Goal: Task Accomplishment & Management: Manage account settings

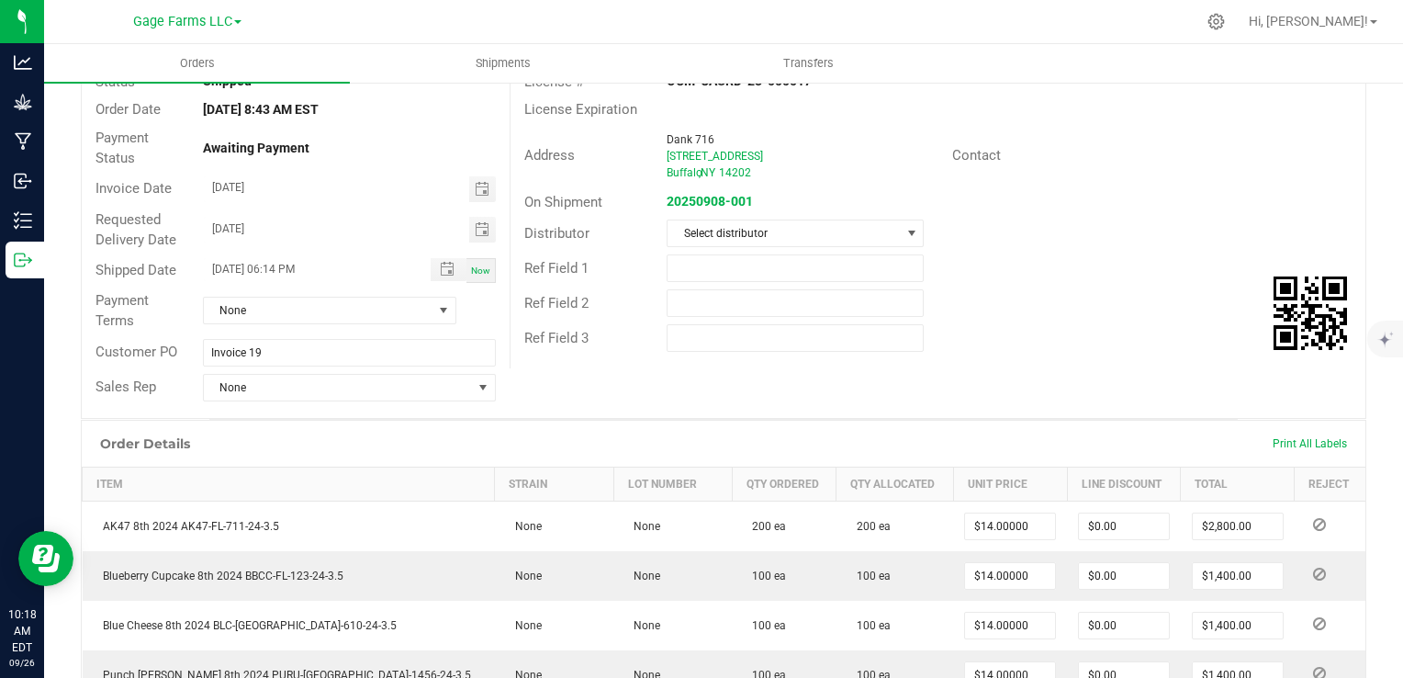
scroll to position [184, 0]
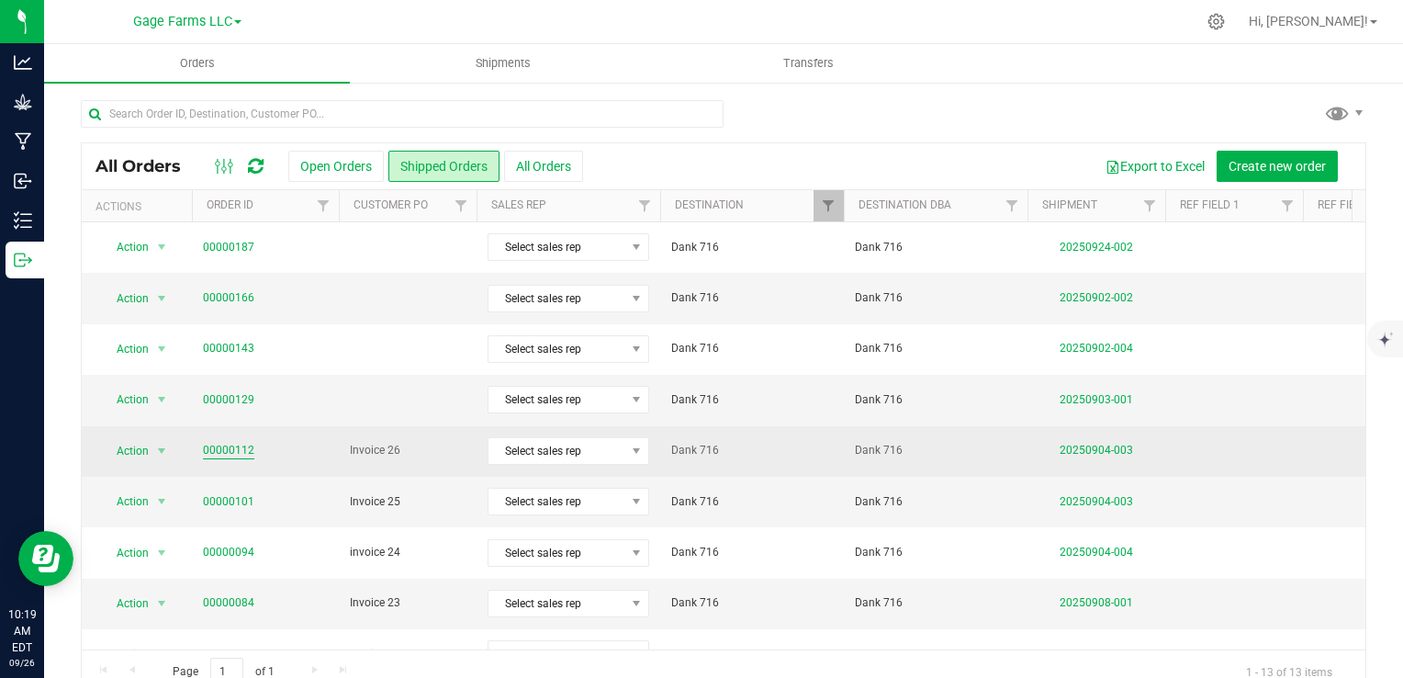
click at [219, 452] on link "00000112" at bounding box center [228, 450] width 51 height 17
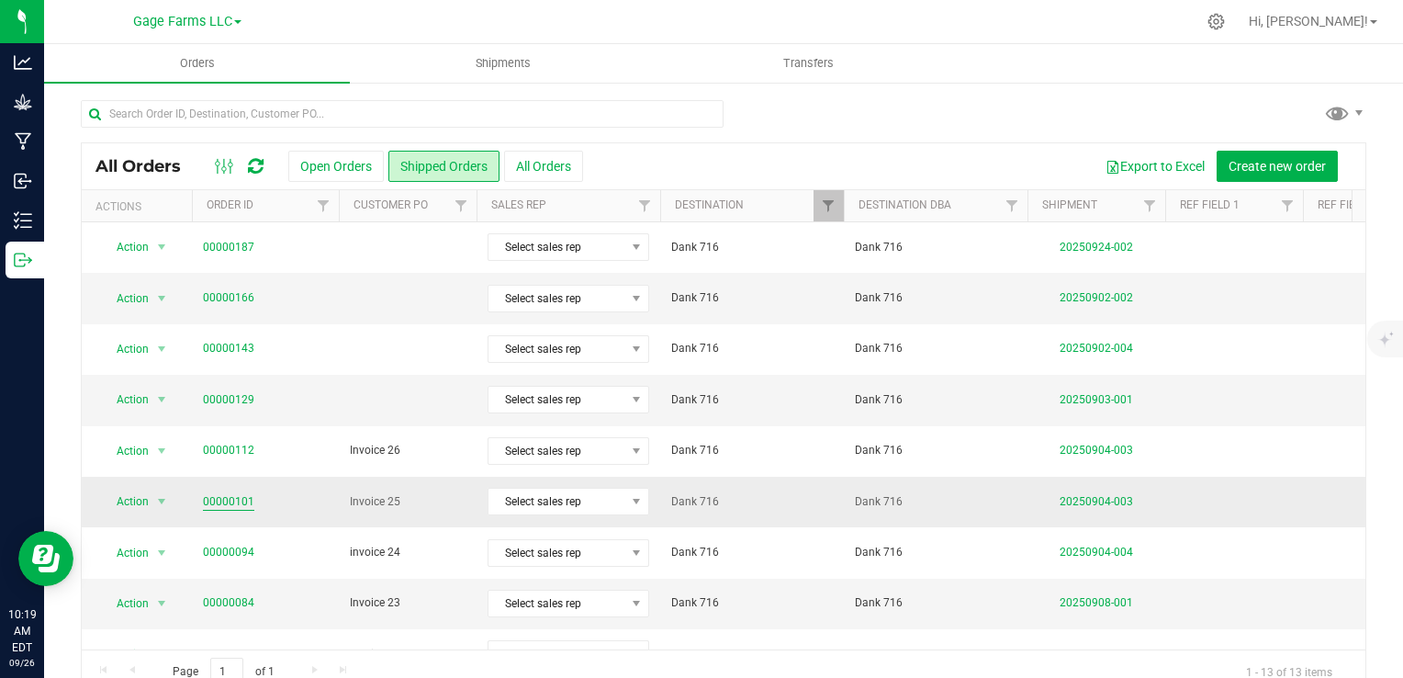
click at [235, 501] on link "00000101" at bounding box center [228, 501] width 51 height 17
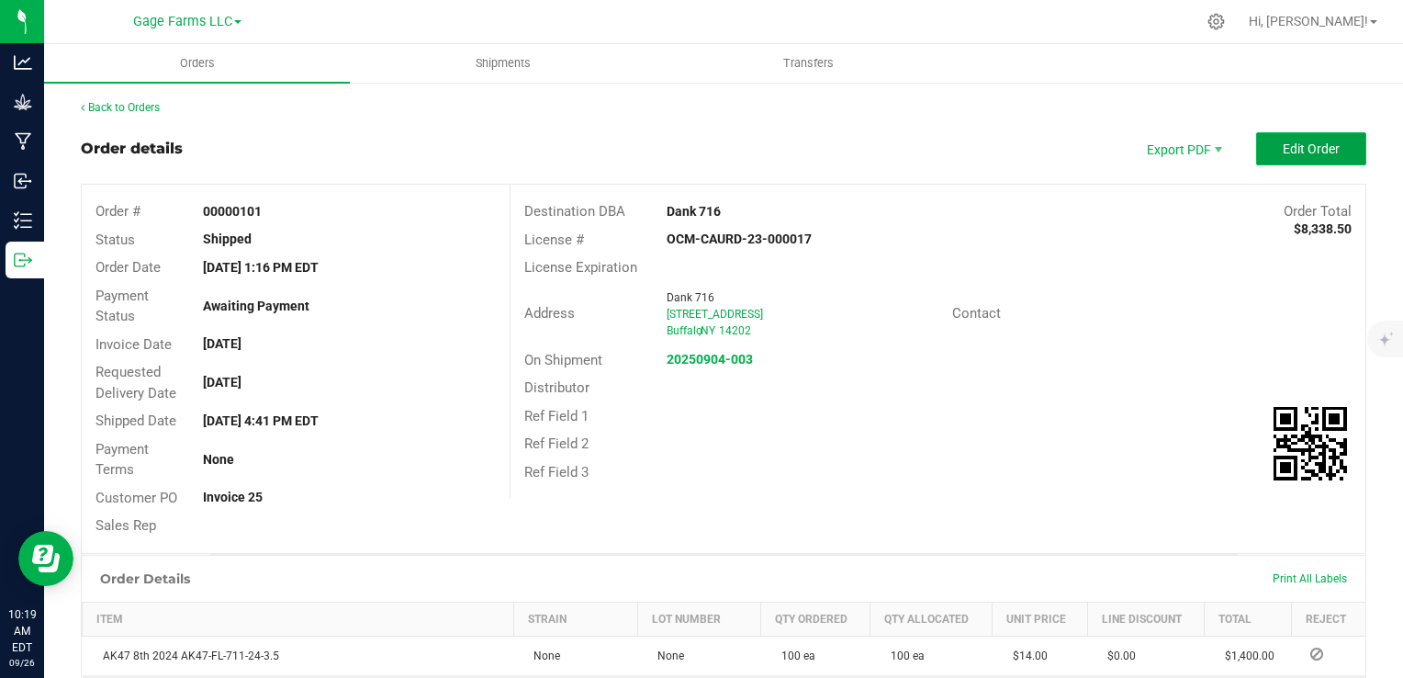
click at [1256, 148] on button "Edit Order" at bounding box center [1311, 148] width 110 height 33
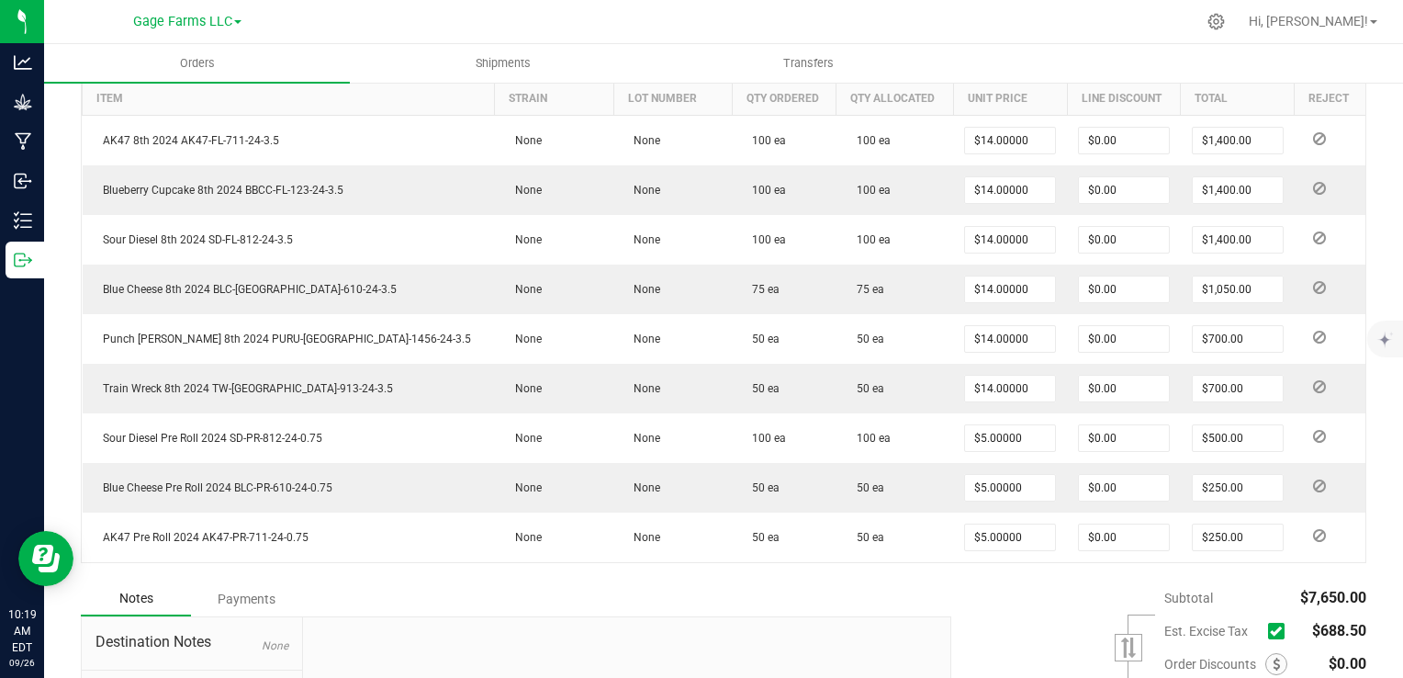
scroll to position [551, 0]
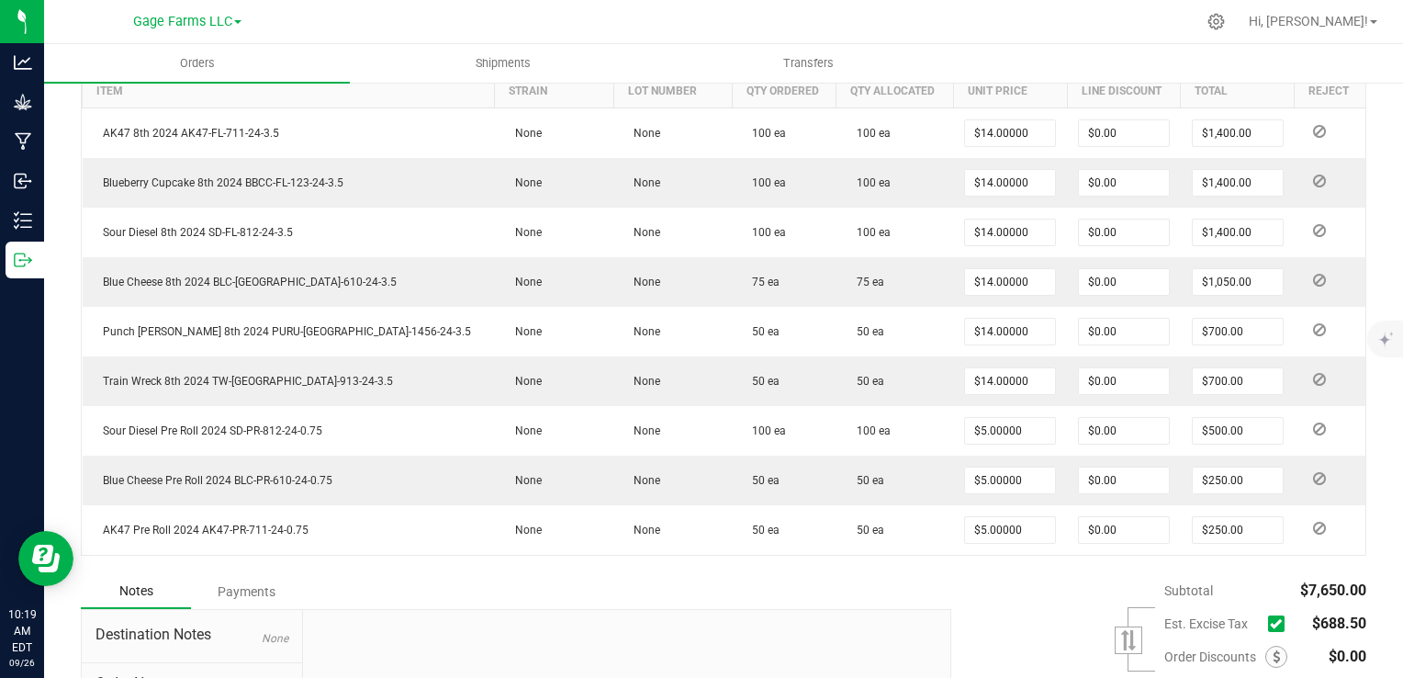
click at [1274, 620] on label at bounding box center [1280, 623] width 25 height 17
click at [0, 0] on input "checkbox" at bounding box center [0, 0] width 0 height 0
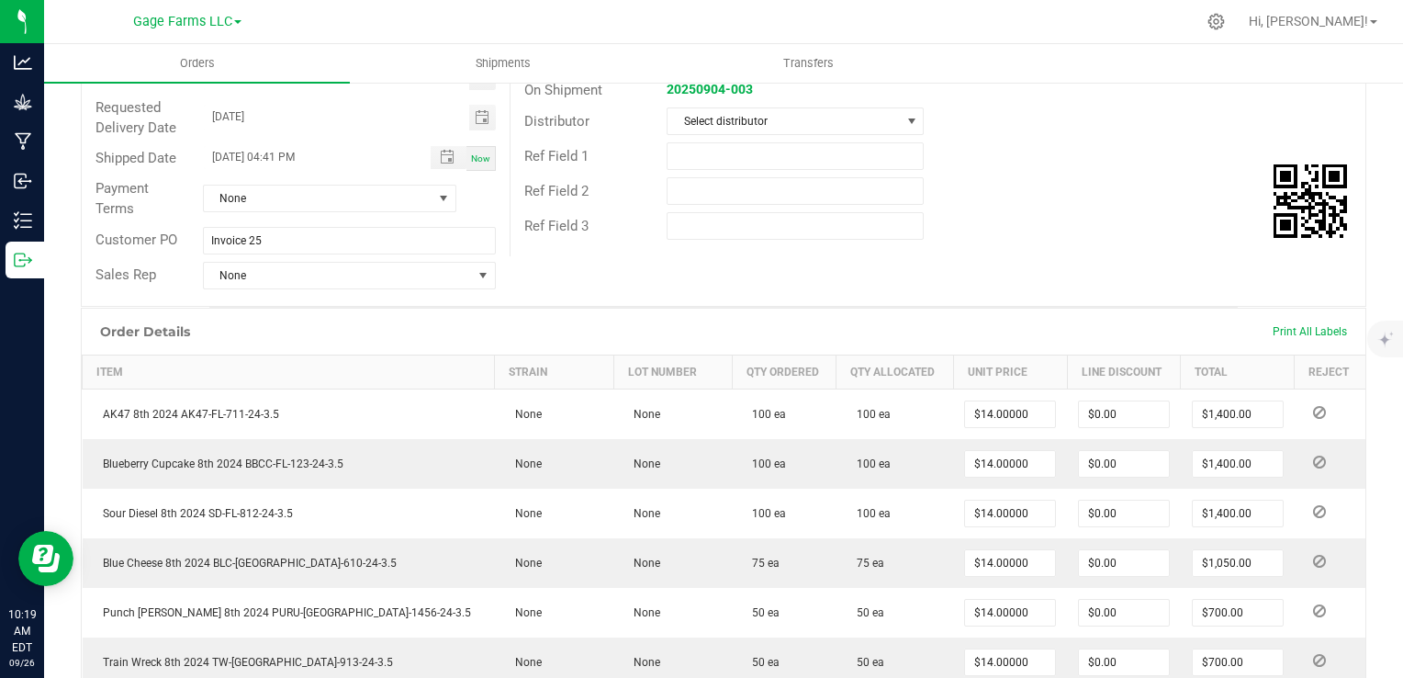
scroll to position [0, 0]
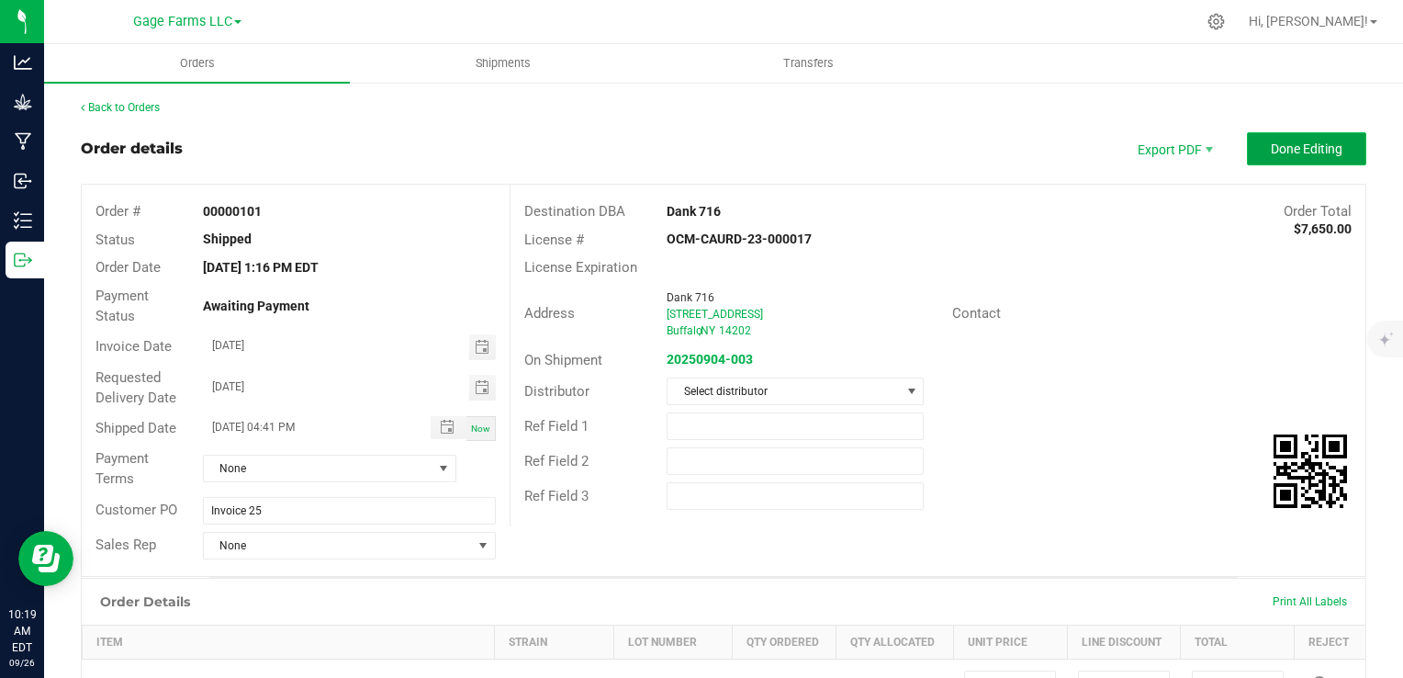
click at [1275, 141] on span "Done Editing" at bounding box center [1307, 148] width 72 height 15
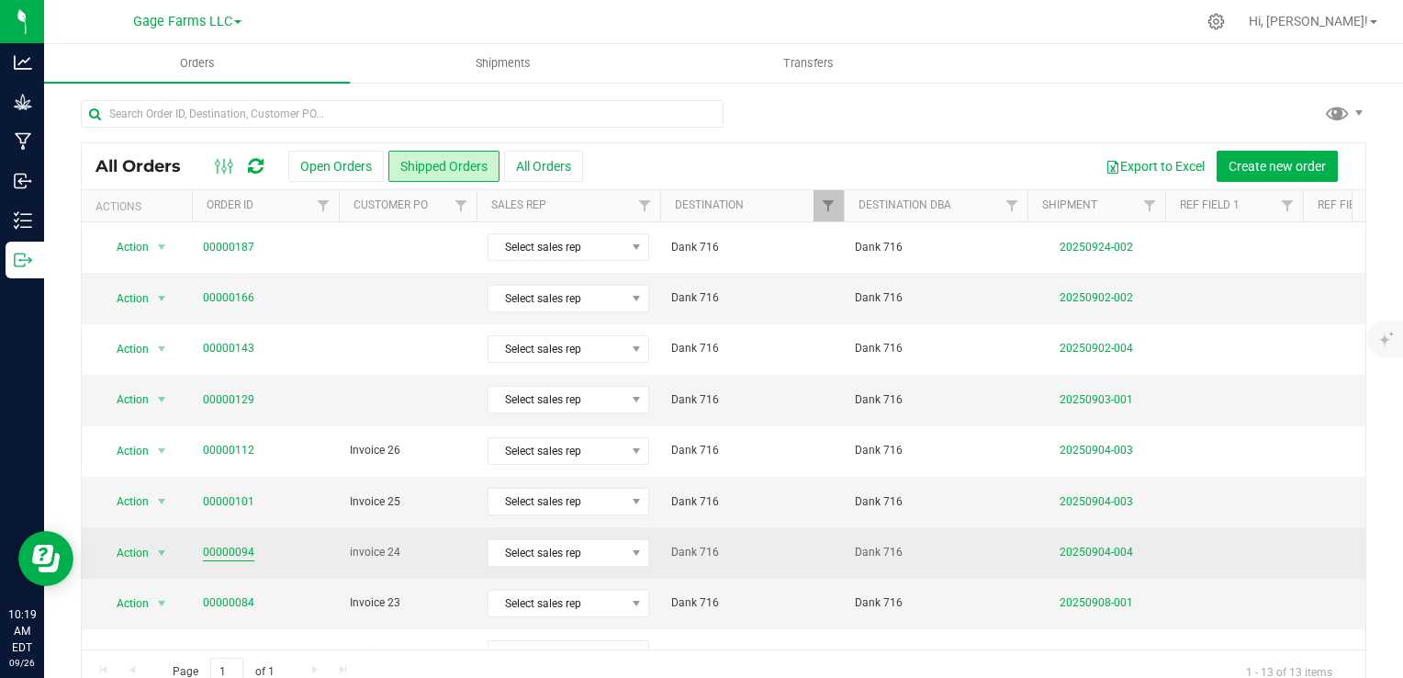
click at [229, 546] on link "00000094" at bounding box center [228, 552] width 51 height 17
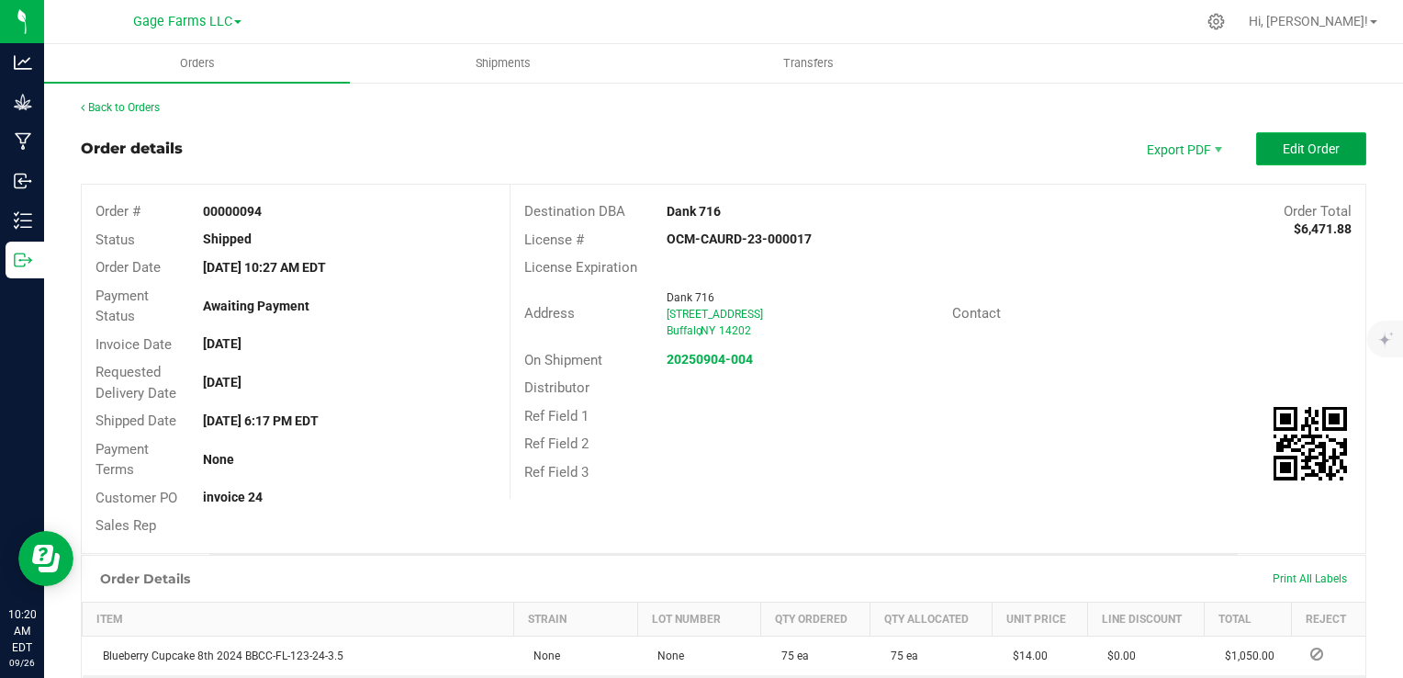
click at [1263, 134] on button "Edit Order" at bounding box center [1311, 148] width 110 height 33
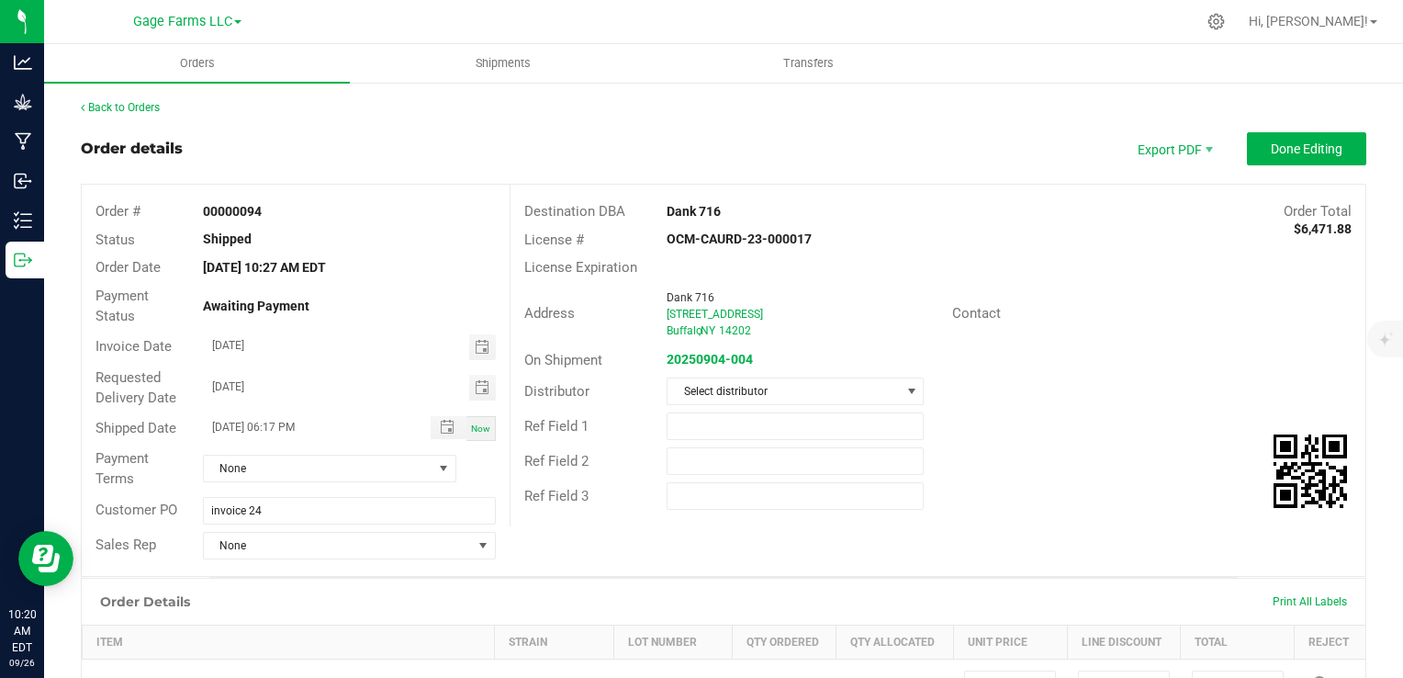
scroll to position [551, 0]
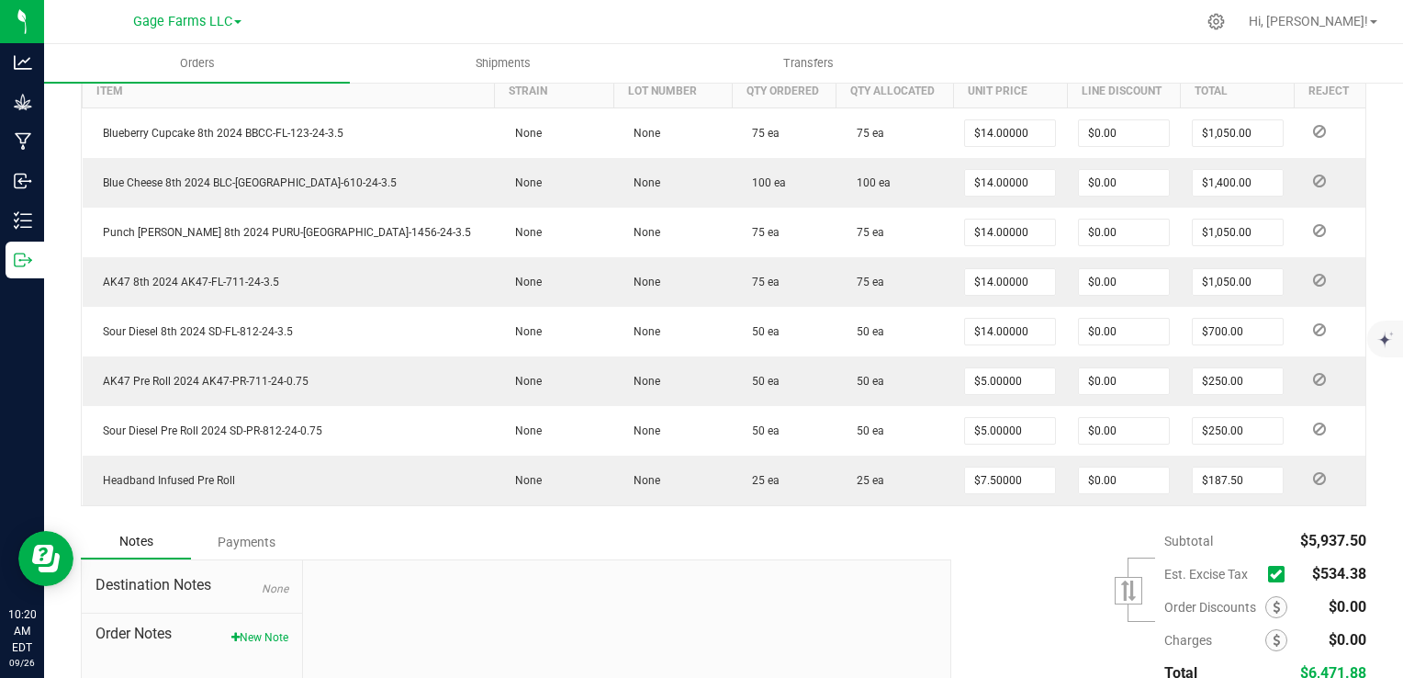
click at [1268, 569] on span at bounding box center [1276, 574] width 17 height 17
click at [0, 0] on input "checkbox" at bounding box center [0, 0] width 0 height 0
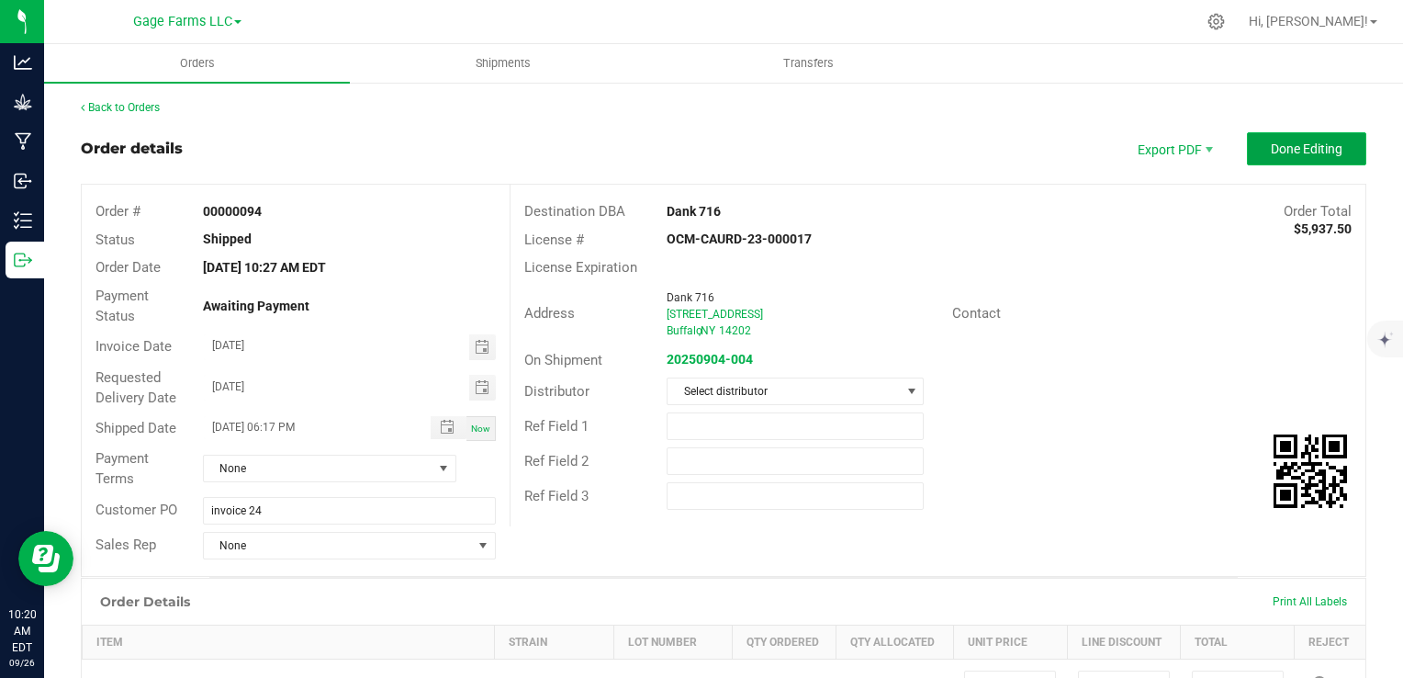
drag, startPoint x: 1298, startPoint y: 139, endPoint x: 1275, endPoint y: 138, distance: 23.9
click at [1298, 138] on button "Done Editing" at bounding box center [1306, 148] width 119 height 33
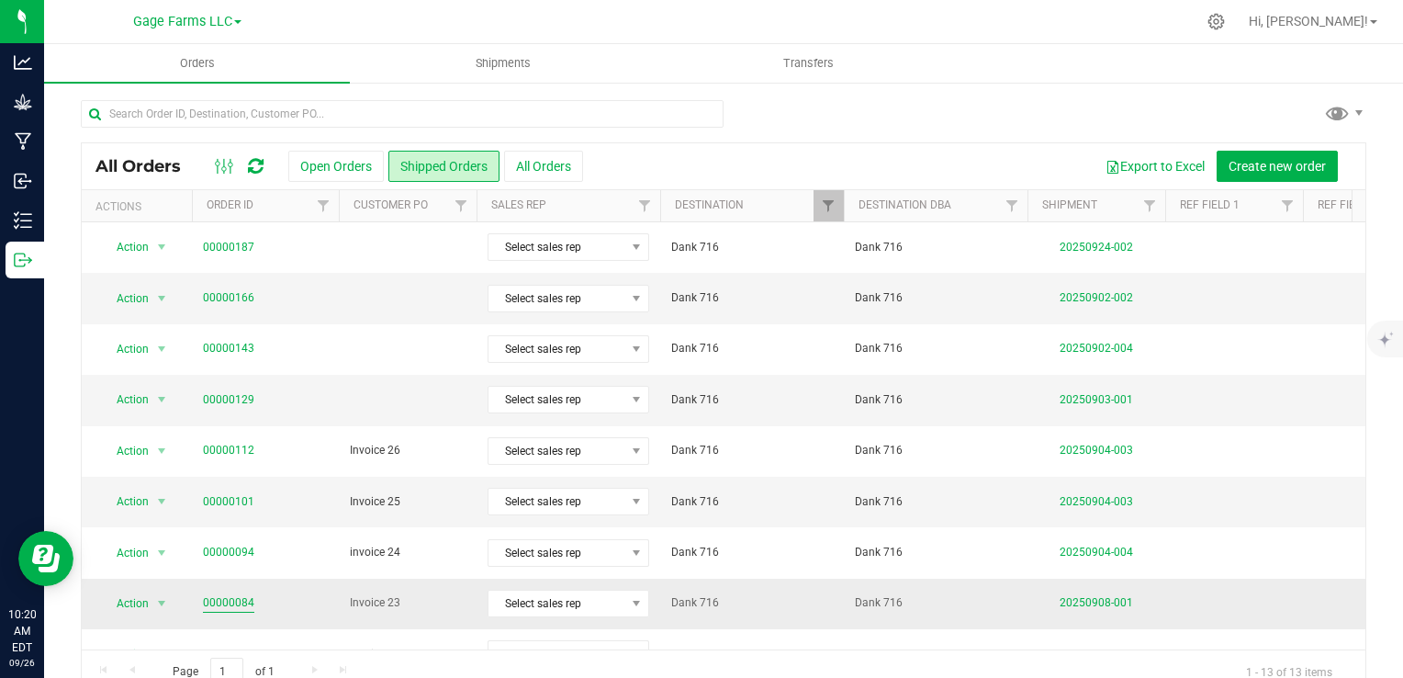
click at [237, 598] on link "00000084" at bounding box center [228, 602] width 51 height 17
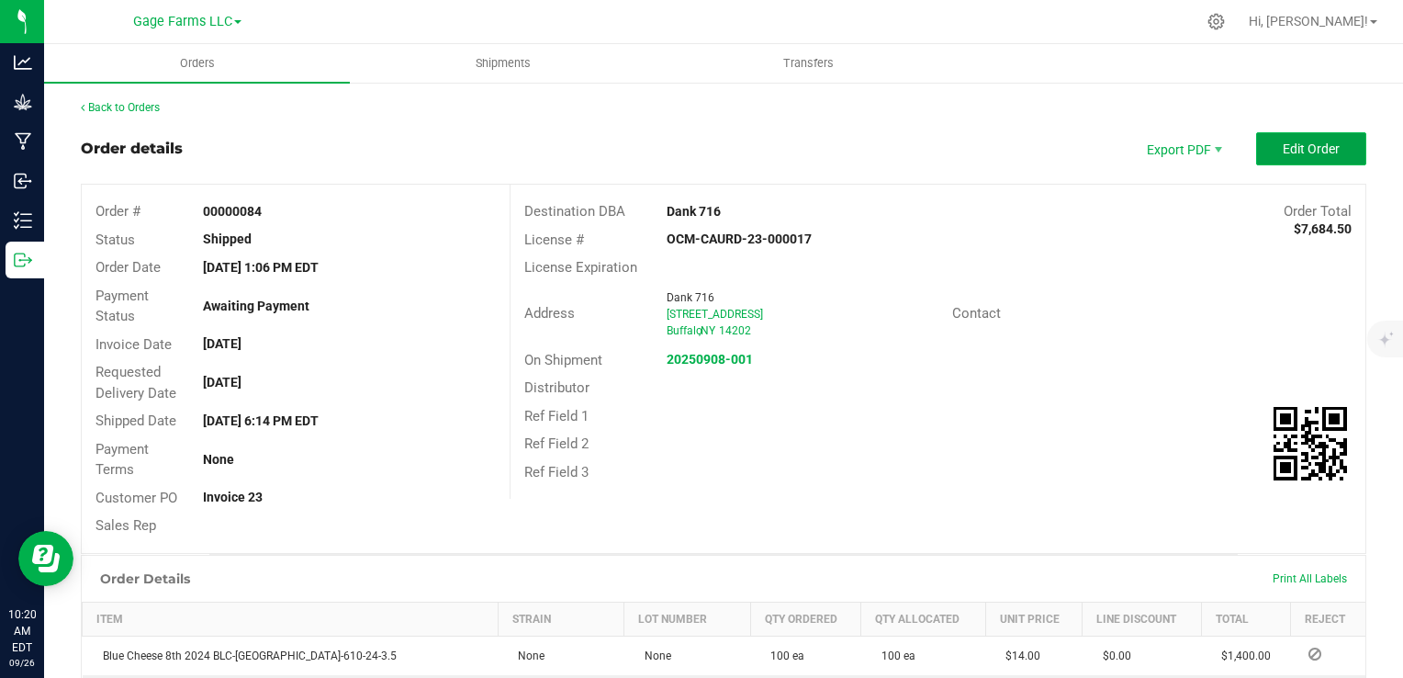
click at [1320, 141] on span "Edit Order" at bounding box center [1311, 148] width 57 height 15
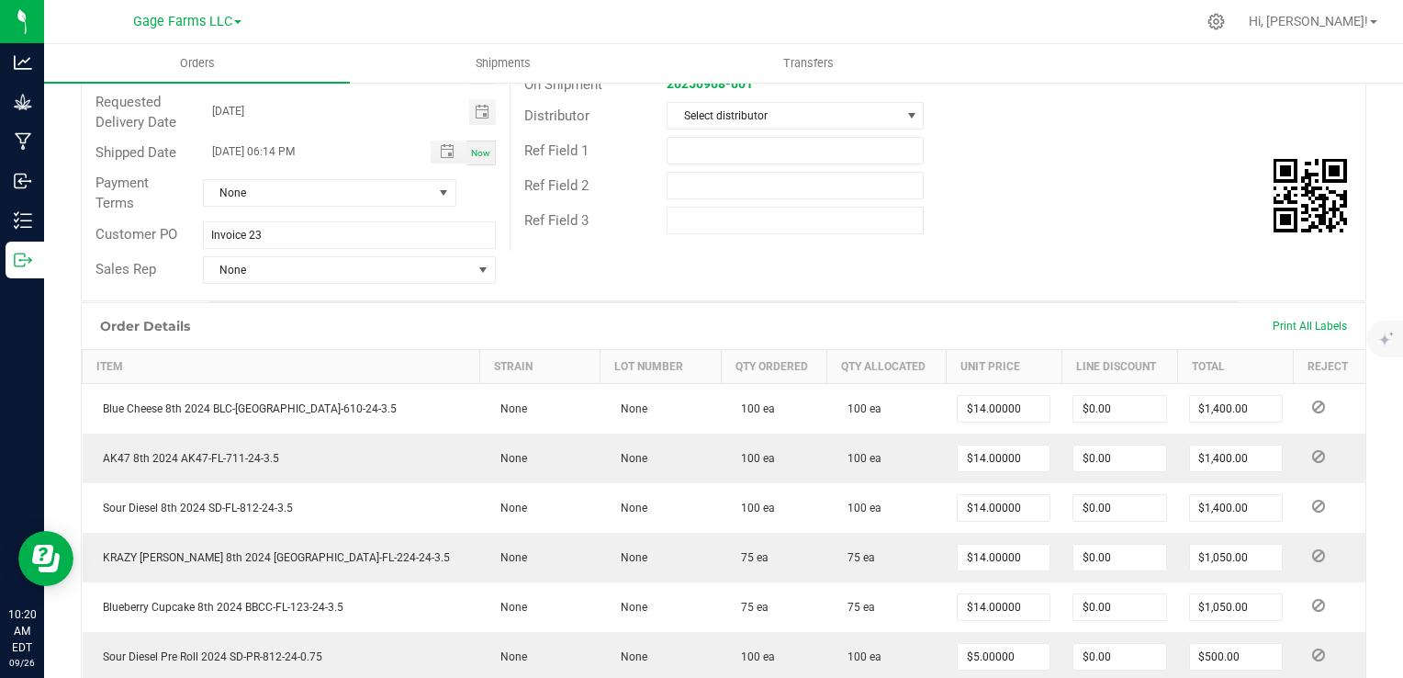
scroll to position [459, 0]
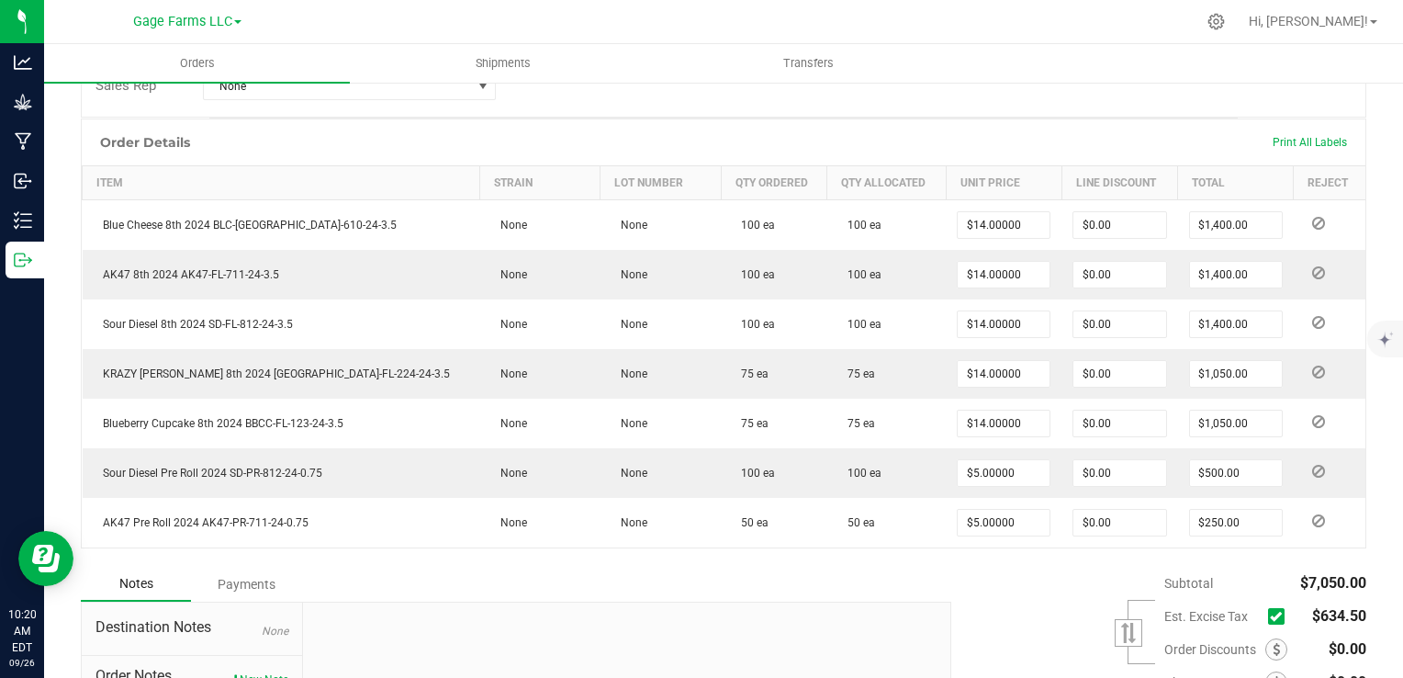
click at [1270, 616] on icon at bounding box center [1276, 616] width 12 height 0
click at [0, 0] on input "checkbox" at bounding box center [0, 0] width 0 height 0
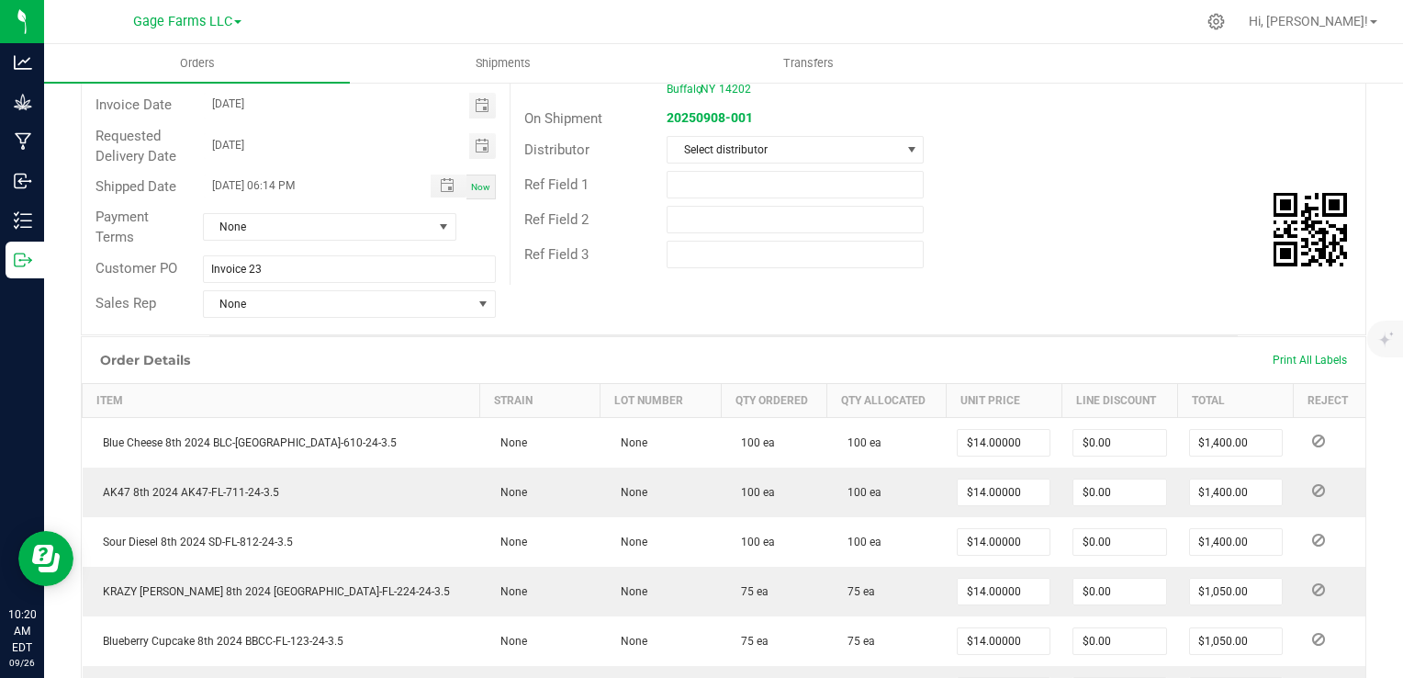
scroll to position [0, 0]
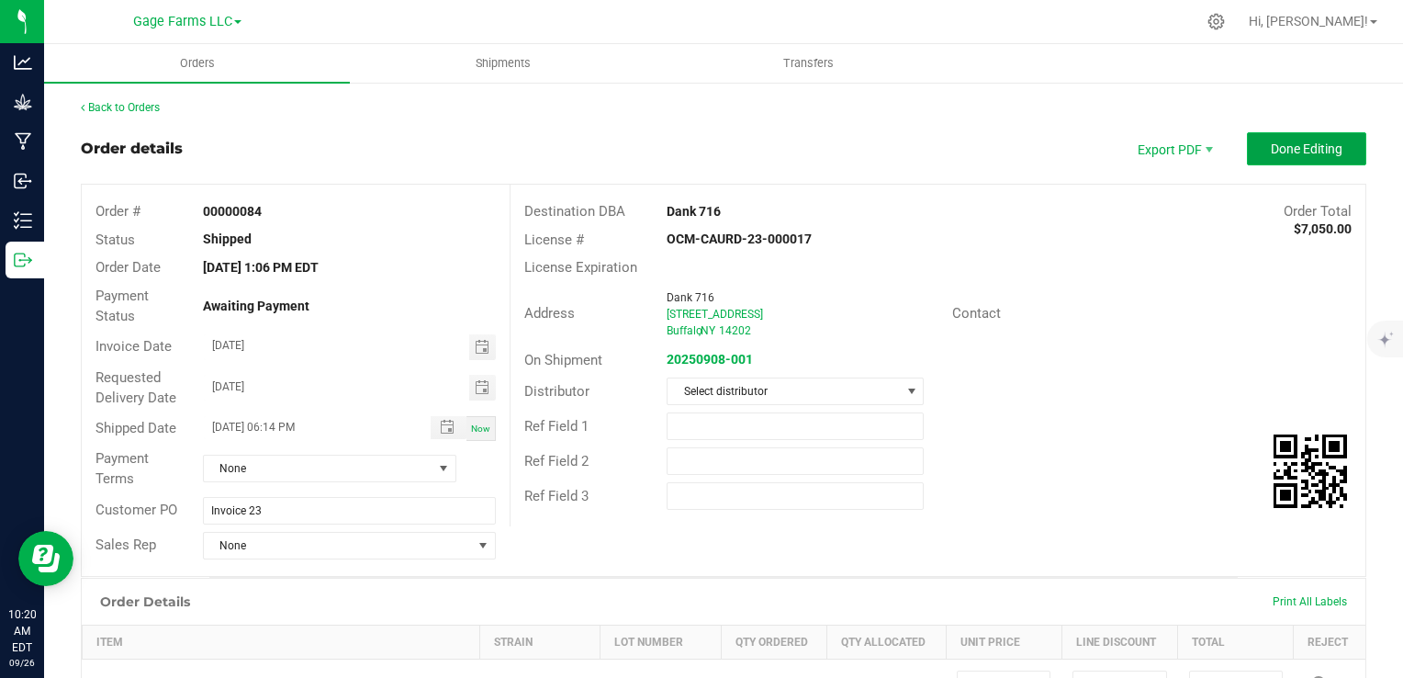
click at [1319, 150] on span "Done Editing" at bounding box center [1307, 148] width 72 height 15
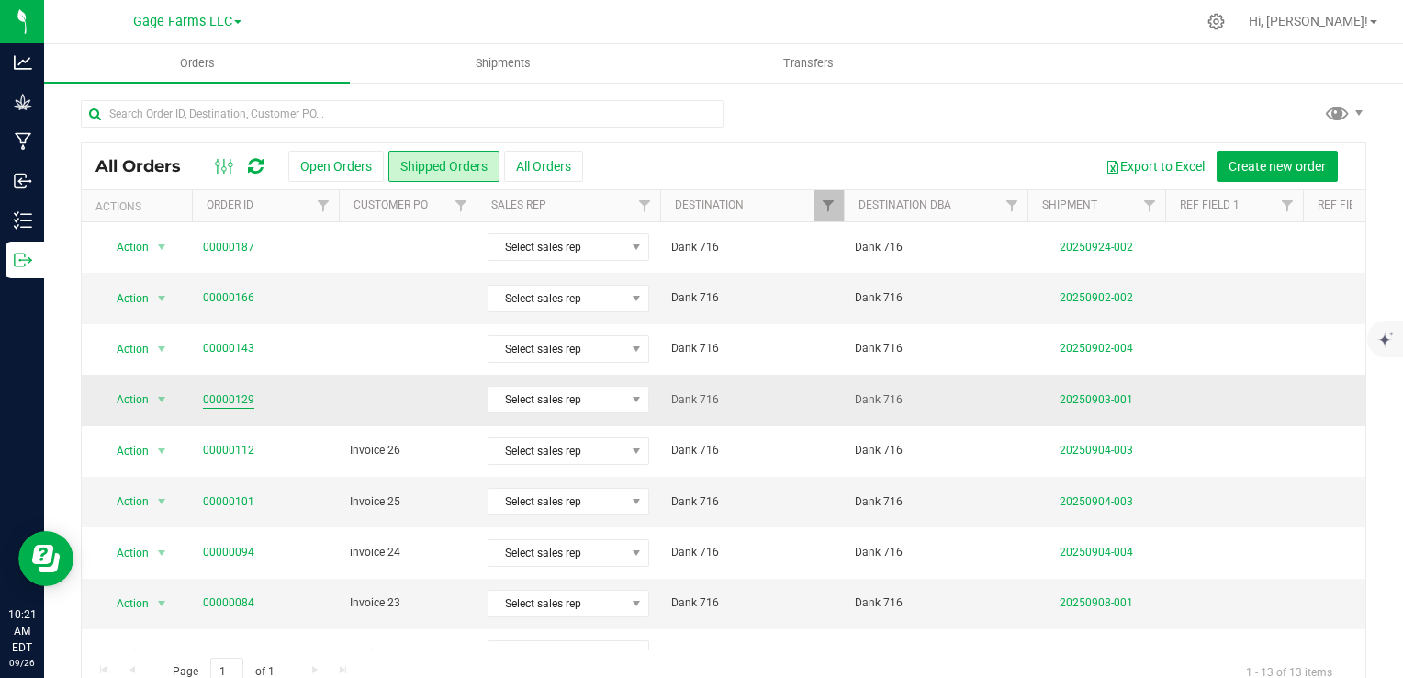
click at [244, 396] on link "00000129" at bounding box center [228, 399] width 51 height 17
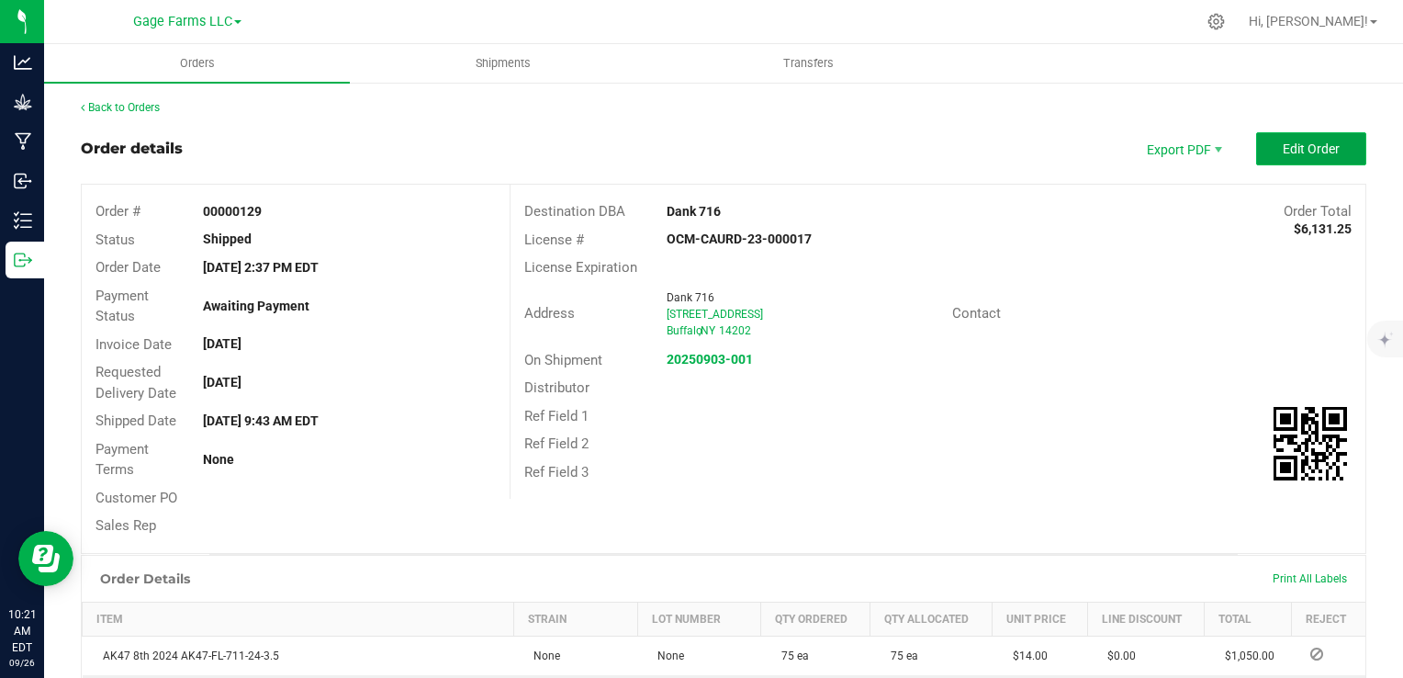
click at [1271, 156] on button "Edit Order" at bounding box center [1311, 148] width 110 height 33
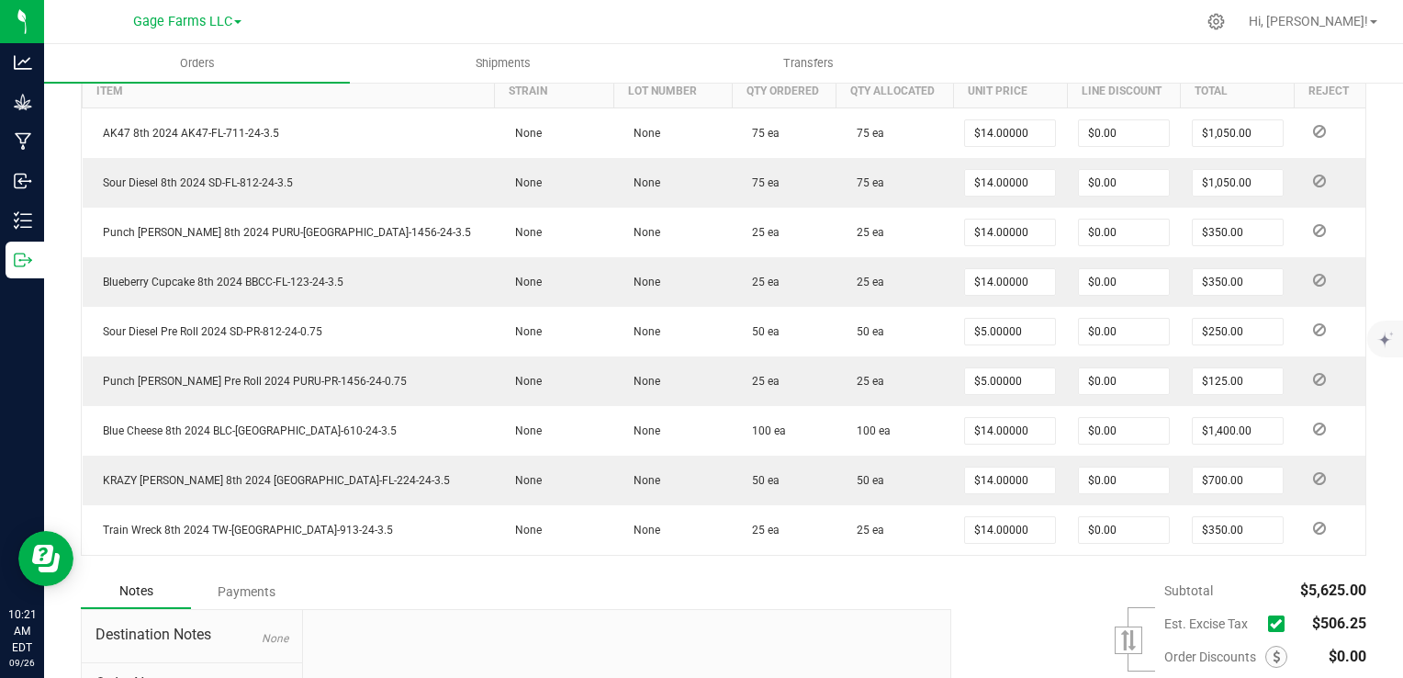
click at [1249, 614] on span "Est. Excise Tax" at bounding box center [1231, 623] width 135 height 25
click at [1270, 623] on icon at bounding box center [1276, 623] width 12 height 0
click at [0, 0] on input "checkbox" at bounding box center [0, 0] width 0 height 0
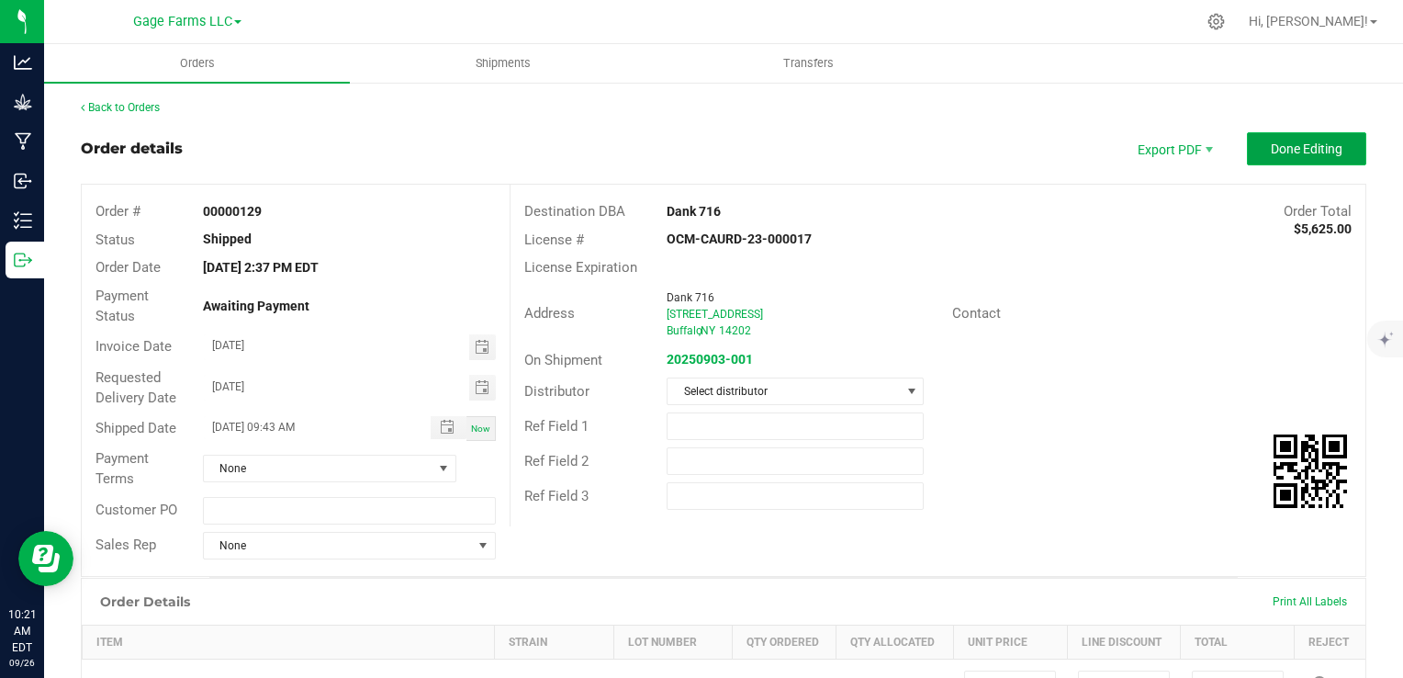
click at [1307, 144] on span "Done Editing" at bounding box center [1307, 148] width 72 height 15
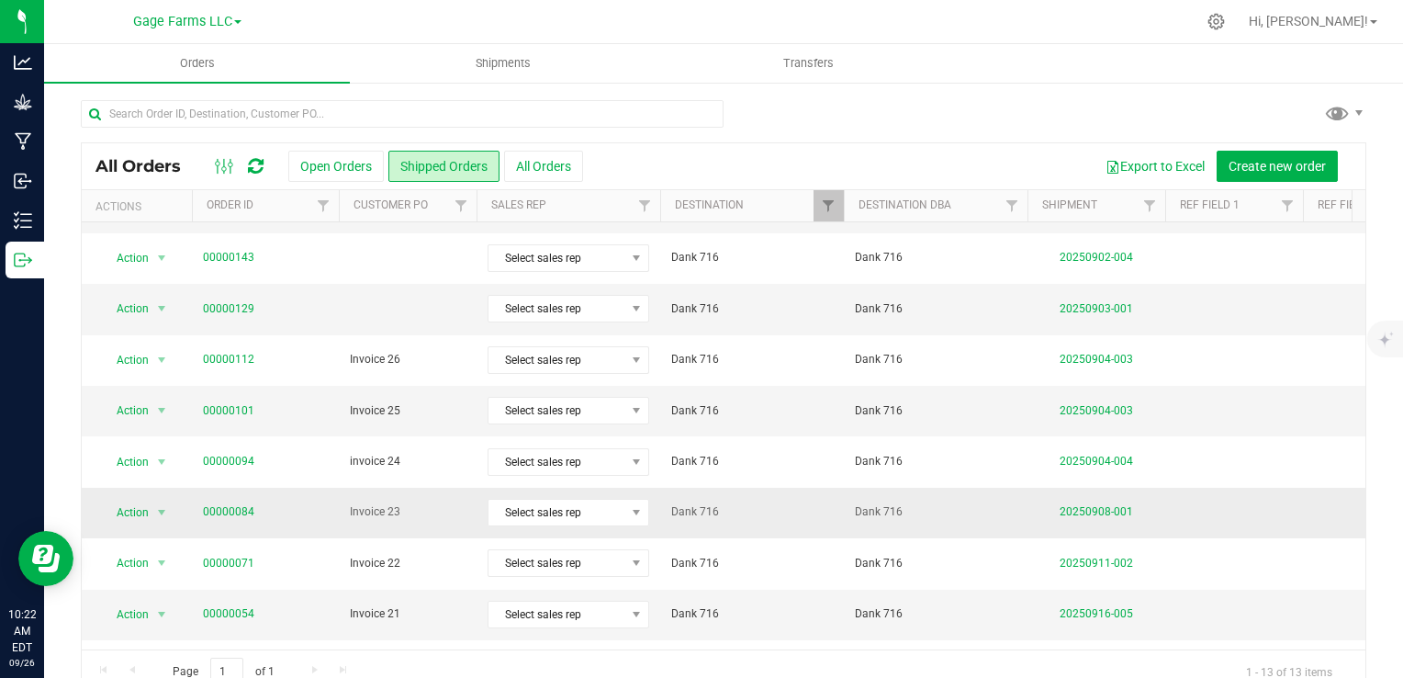
scroll to position [92, 0]
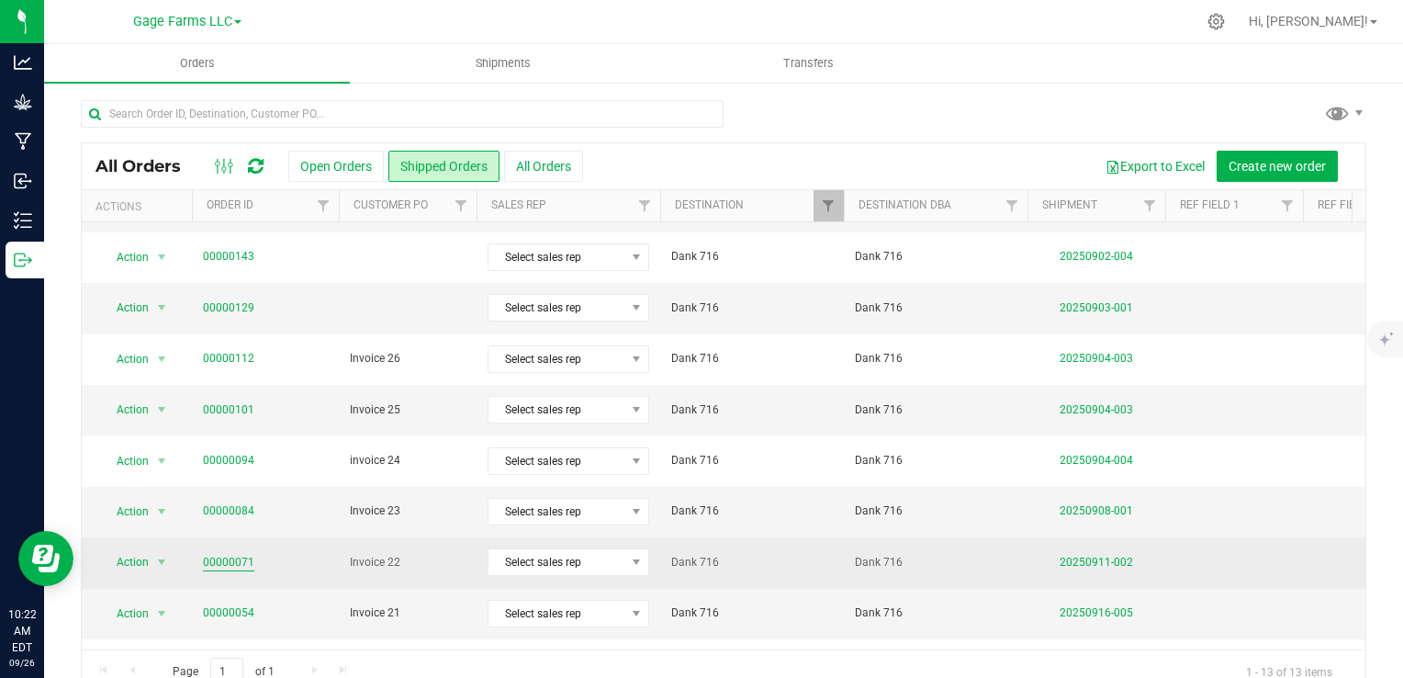
click at [241, 560] on link "00000071" at bounding box center [228, 562] width 51 height 17
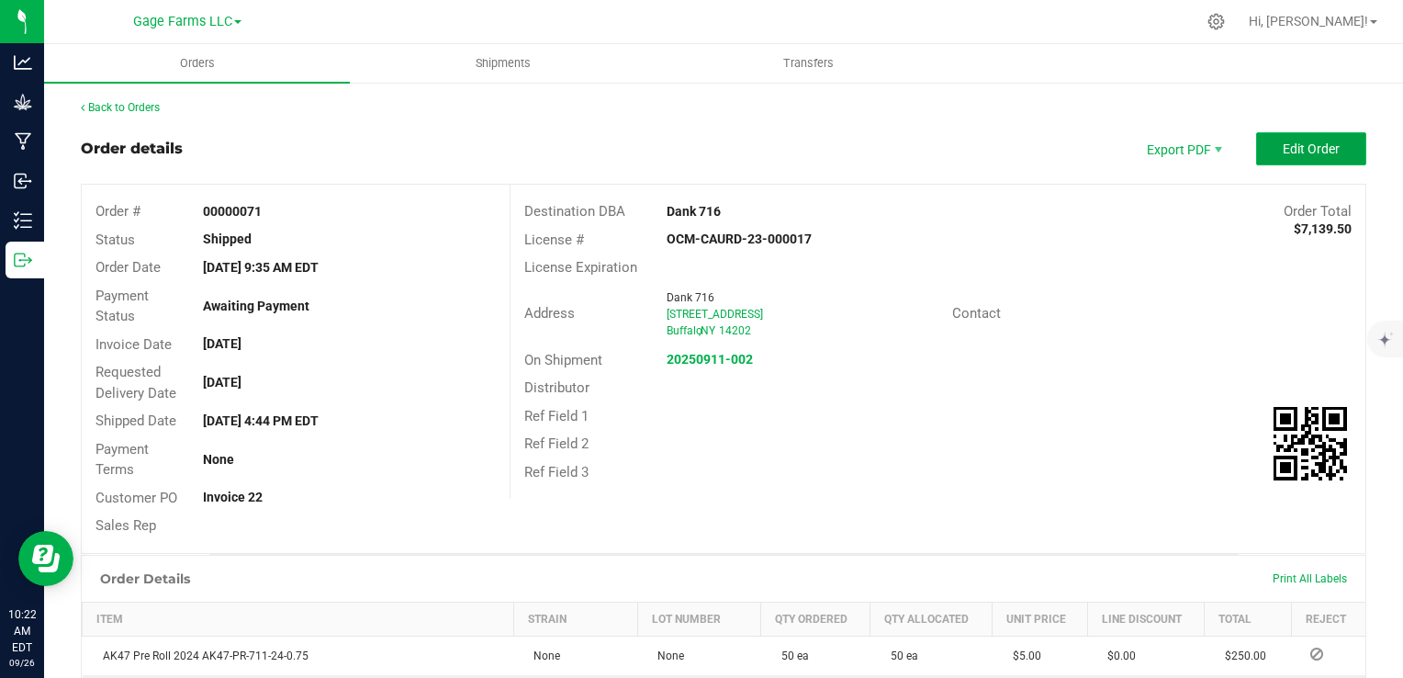
click at [1331, 153] on button "Edit Order" at bounding box center [1311, 148] width 110 height 33
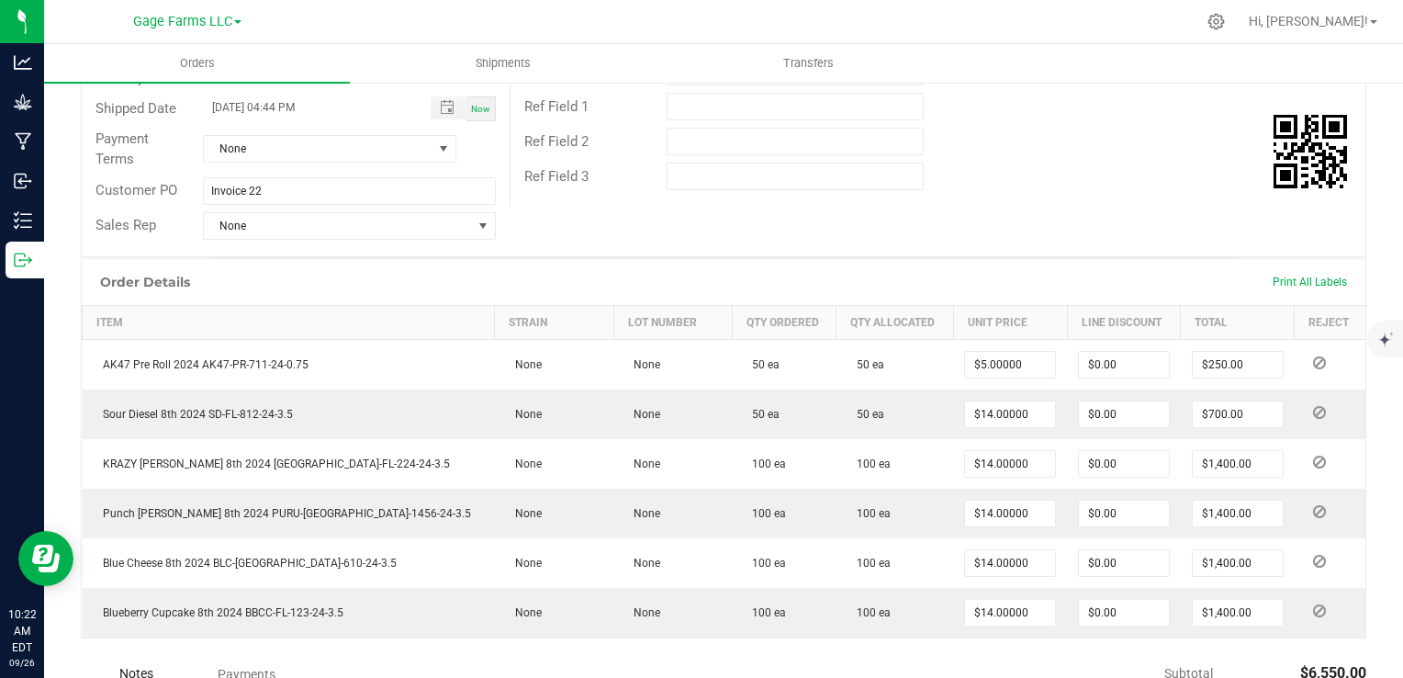
scroll to position [551, 0]
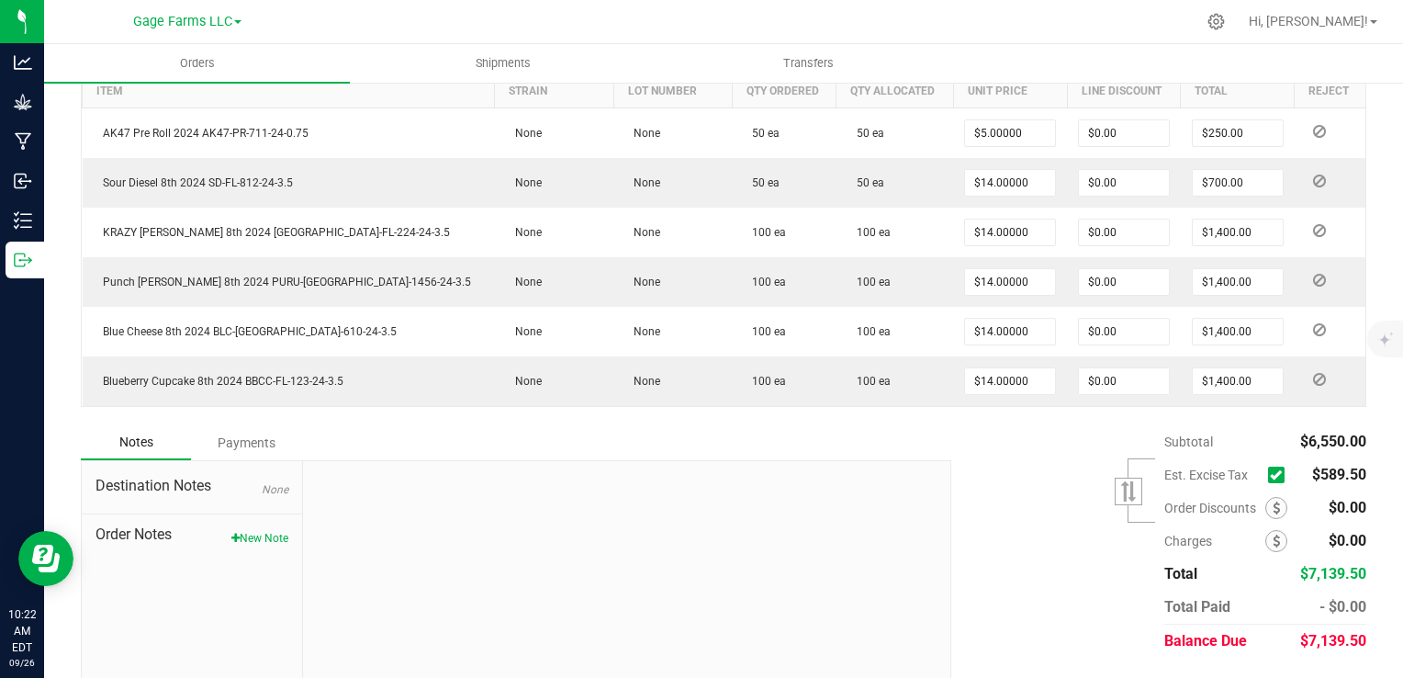
click at [1270, 475] on icon at bounding box center [1276, 475] width 12 height 0
click at [0, 0] on input "checkbox" at bounding box center [0, 0] width 0 height 0
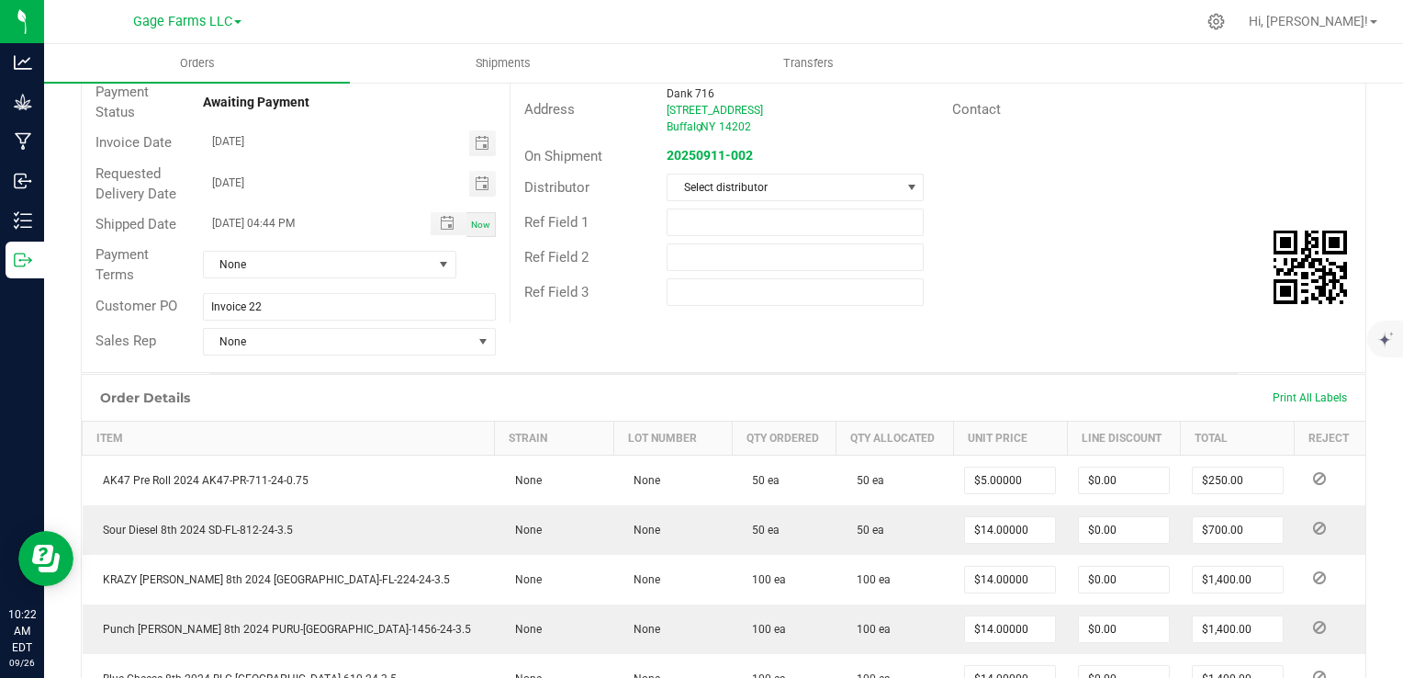
scroll to position [0, 0]
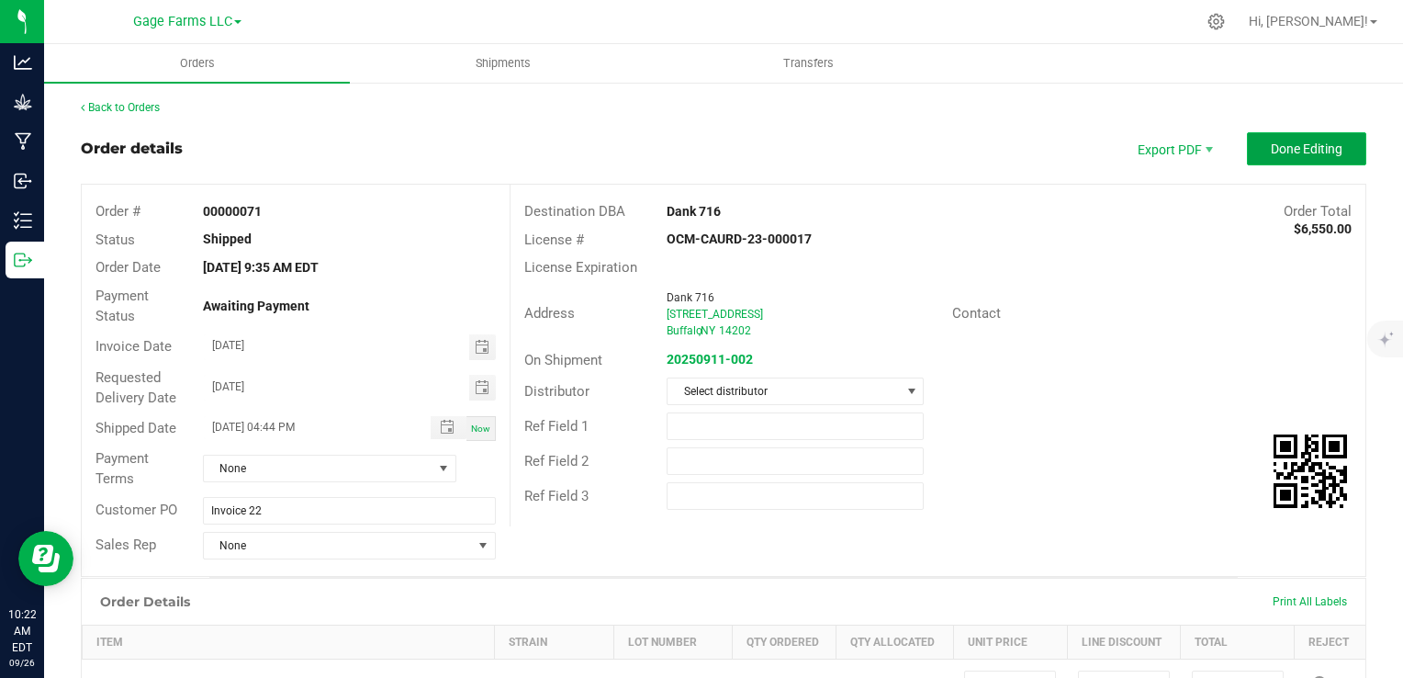
click at [1282, 151] on span "Done Editing" at bounding box center [1307, 148] width 72 height 15
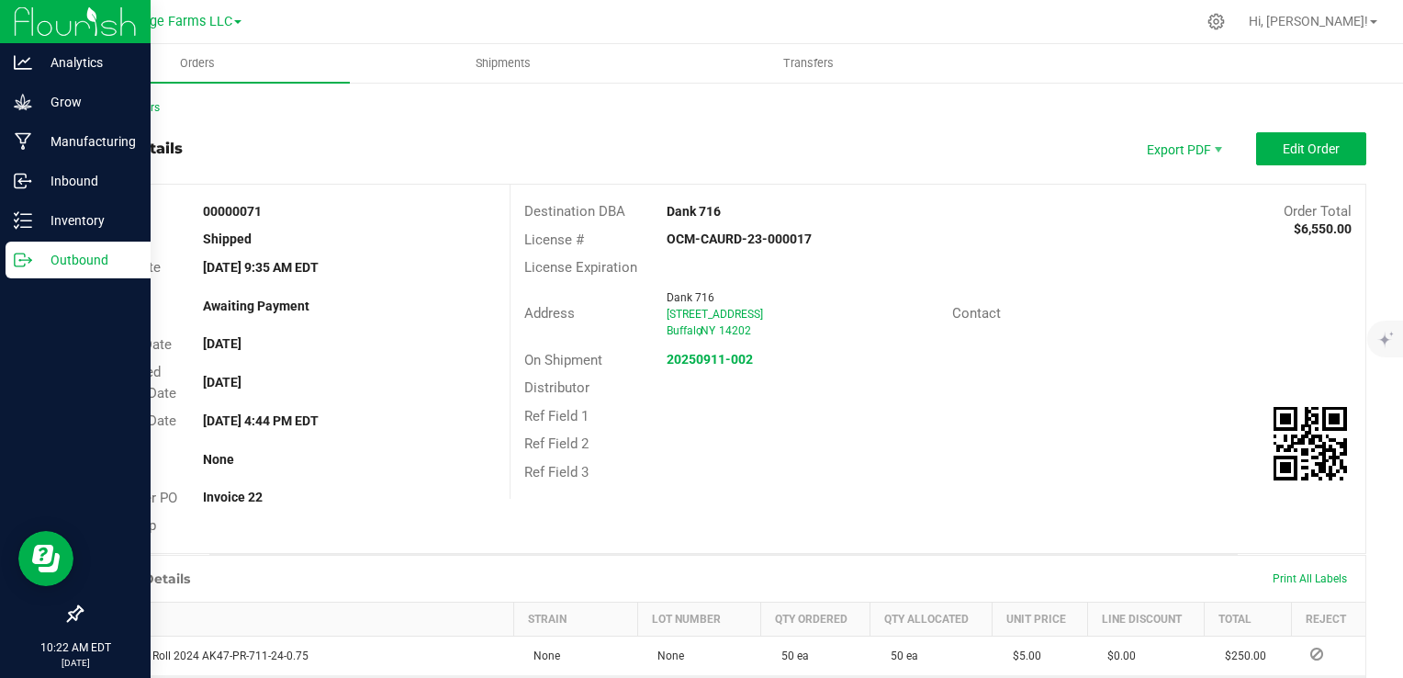
click at [29, 264] on icon at bounding box center [23, 260] width 18 height 18
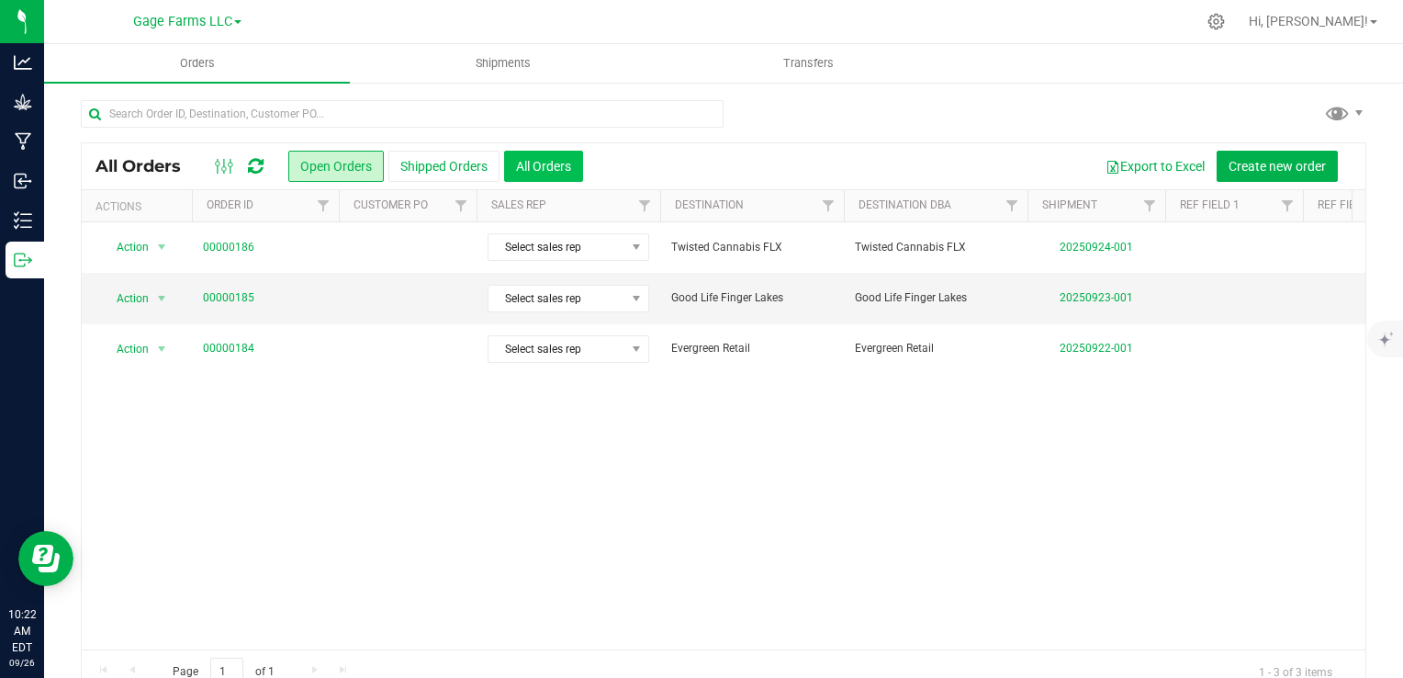
click at [513, 160] on button "All Orders" at bounding box center [543, 166] width 79 height 31
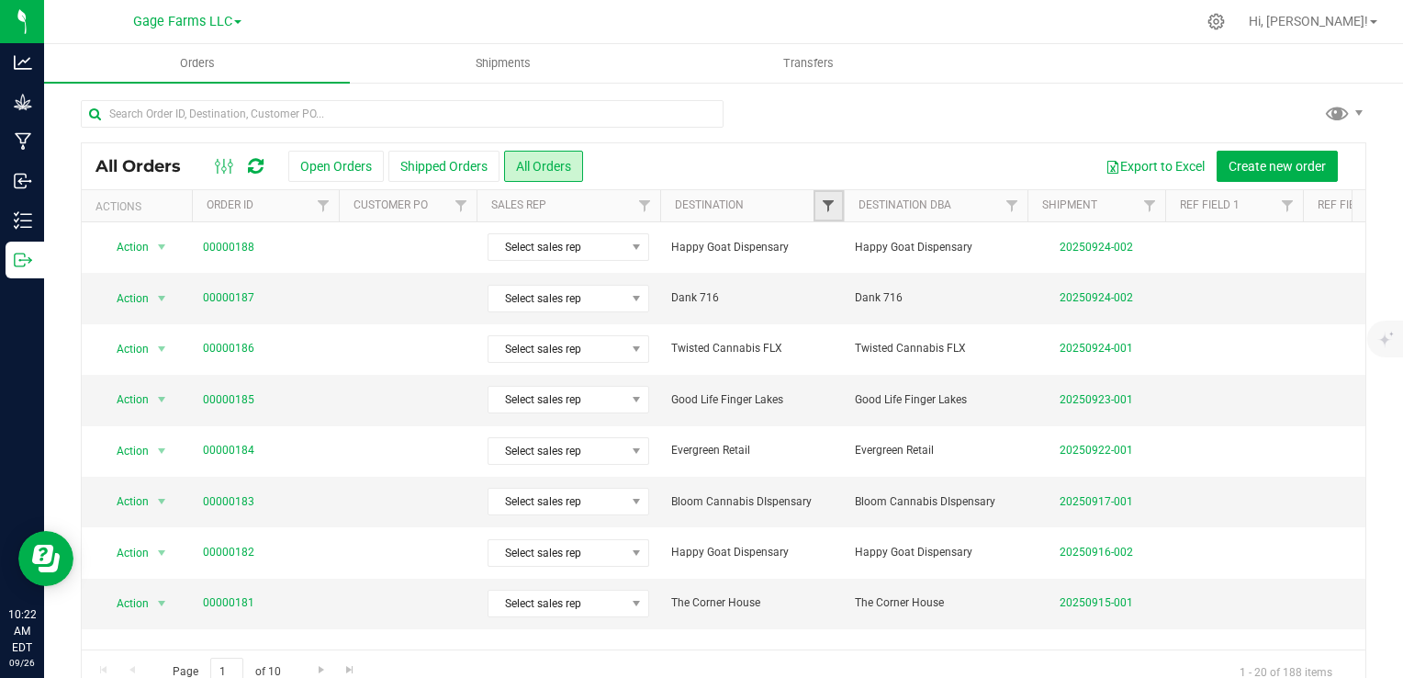
click at [822, 208] on span "Filter" at bounding box center [828, 205] width 15 height 15
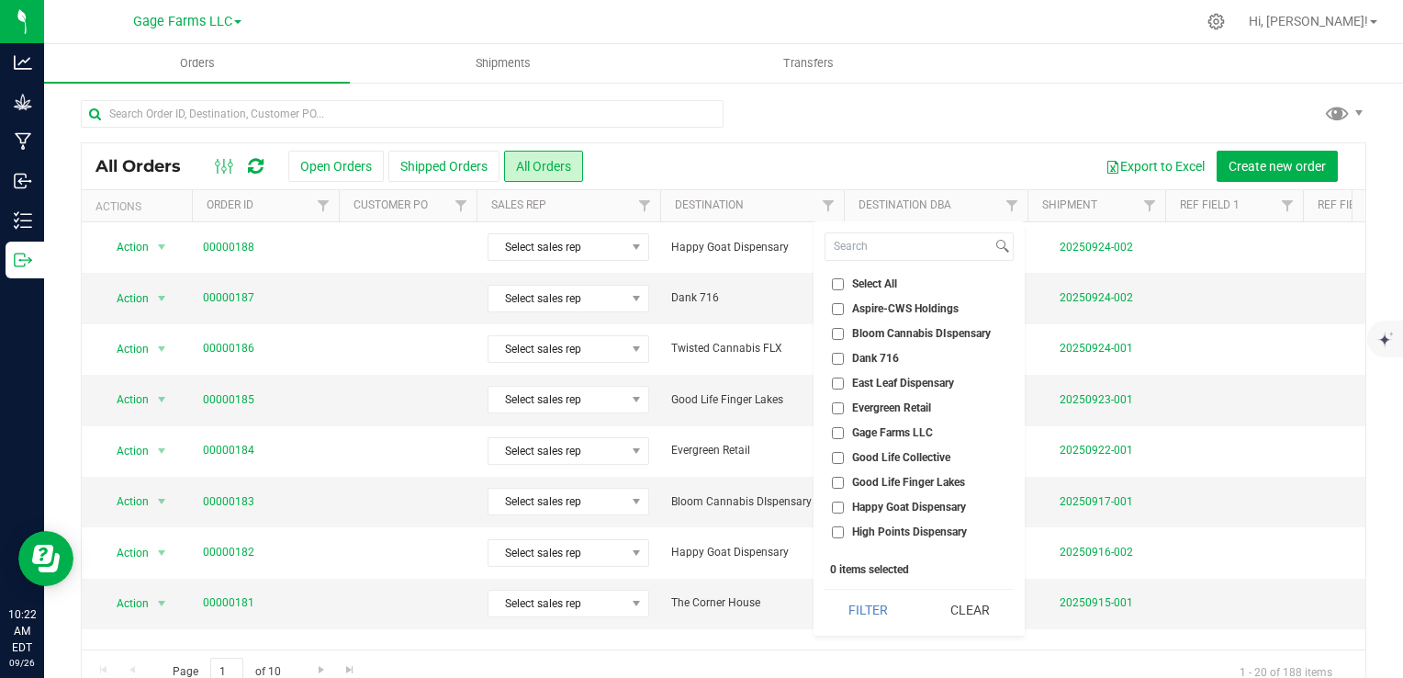
click at [837, 354] on input "Dank 716" at bounding box center [838, 359] width 12 height 12
checkbox input "true"
click at [891, 616] on button "Filter" at bounding box center [869, 610] width 88 height 40
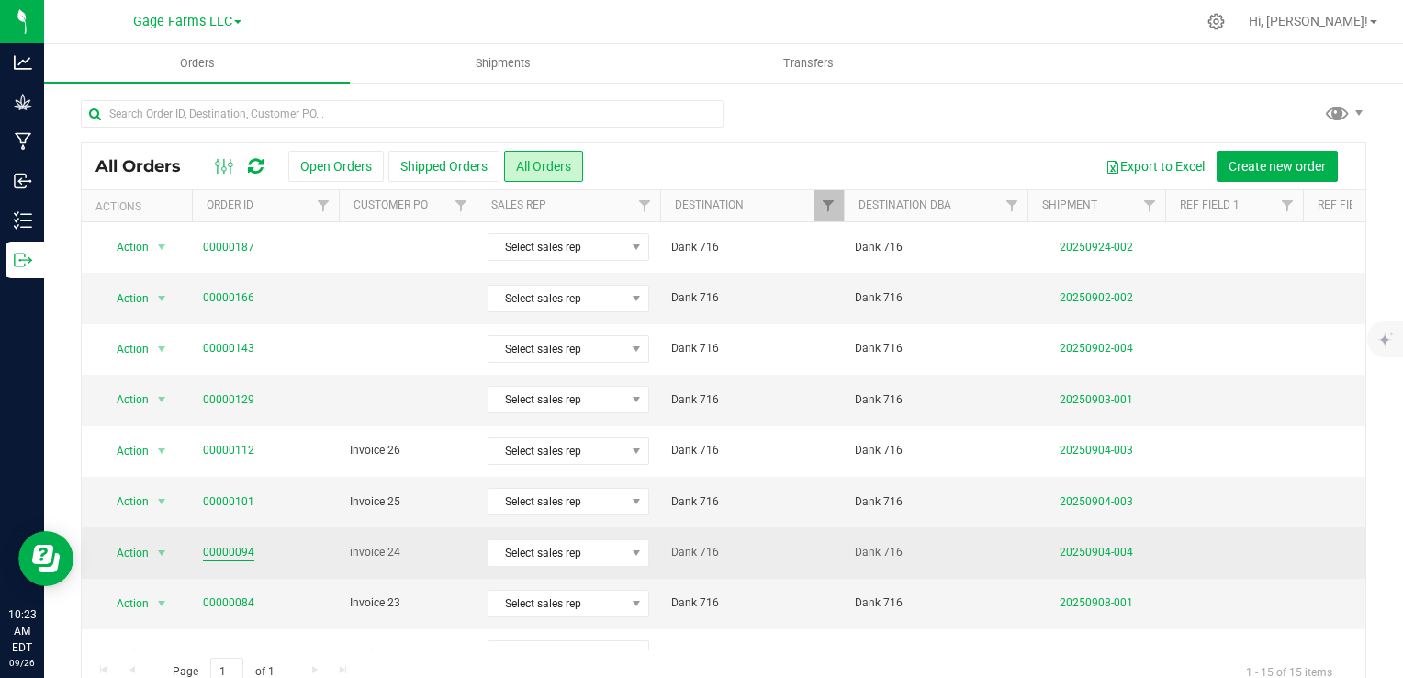
click at [246, 544] on link "00000094" at bounding box center [228, 552] width 51 height 17
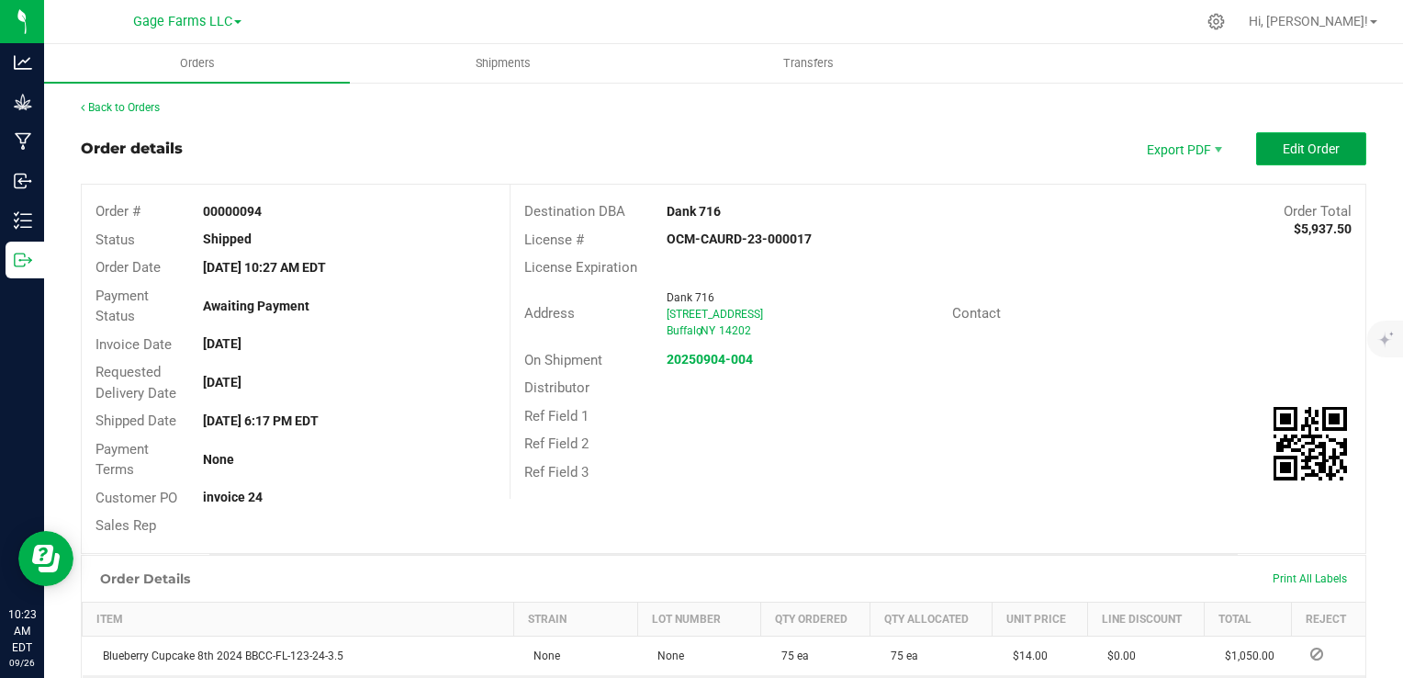
click at [1283, 137] on button "Edit Order" at bounding box center [1311, 148] width 110 height 33
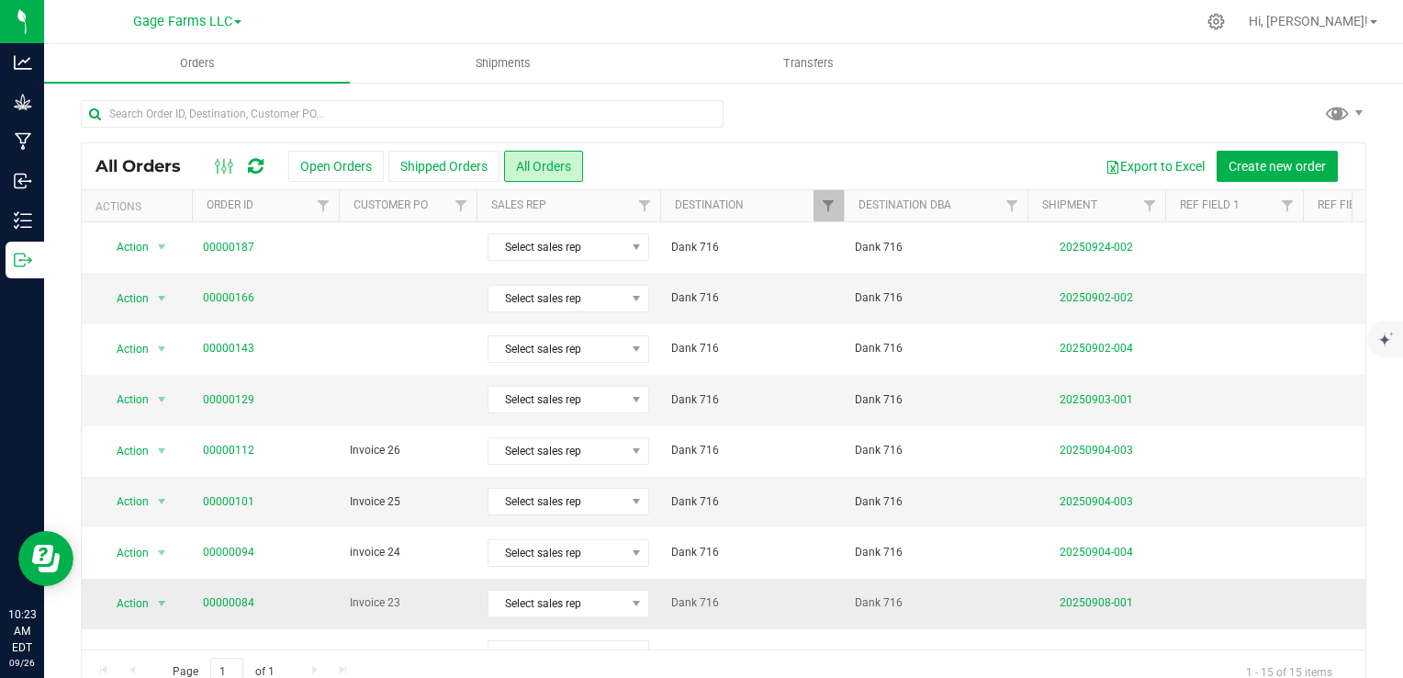
scroll to position [92, 0]
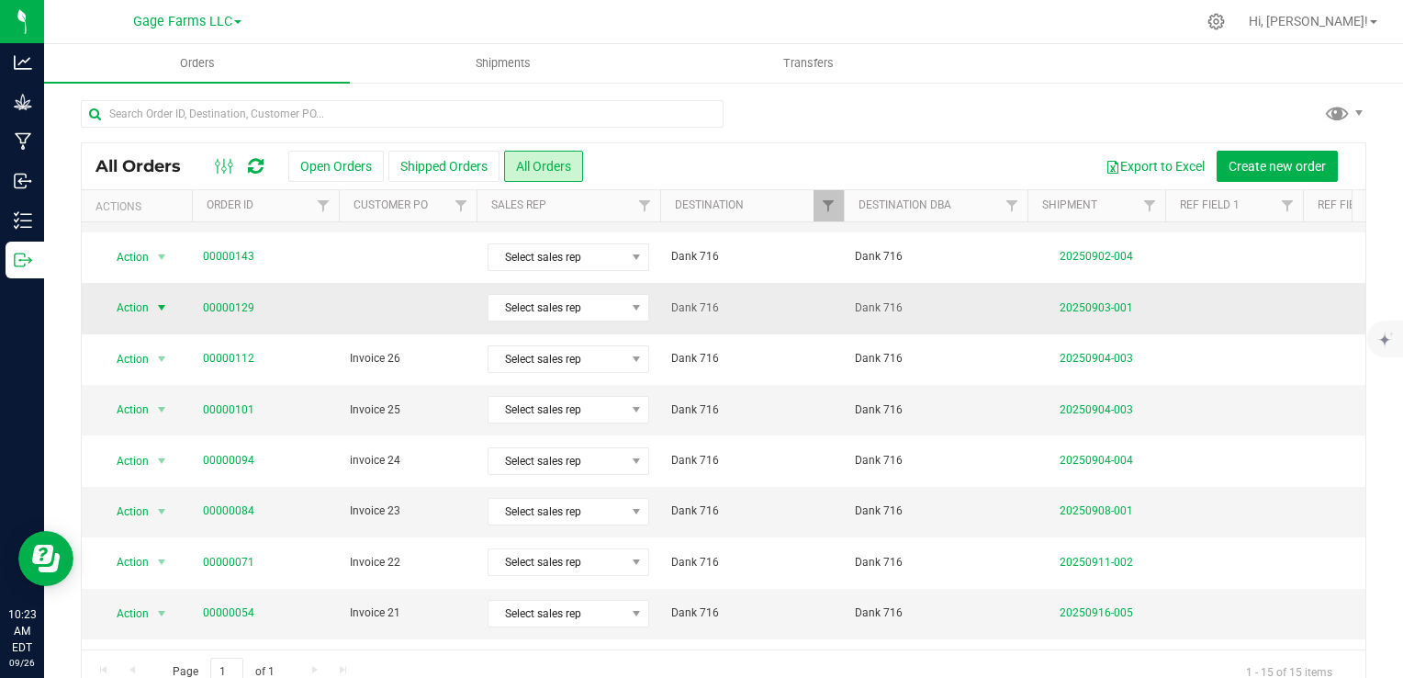
click at [136, 295] on span "Action" at bounding box center [125, 308] width 50 height 26
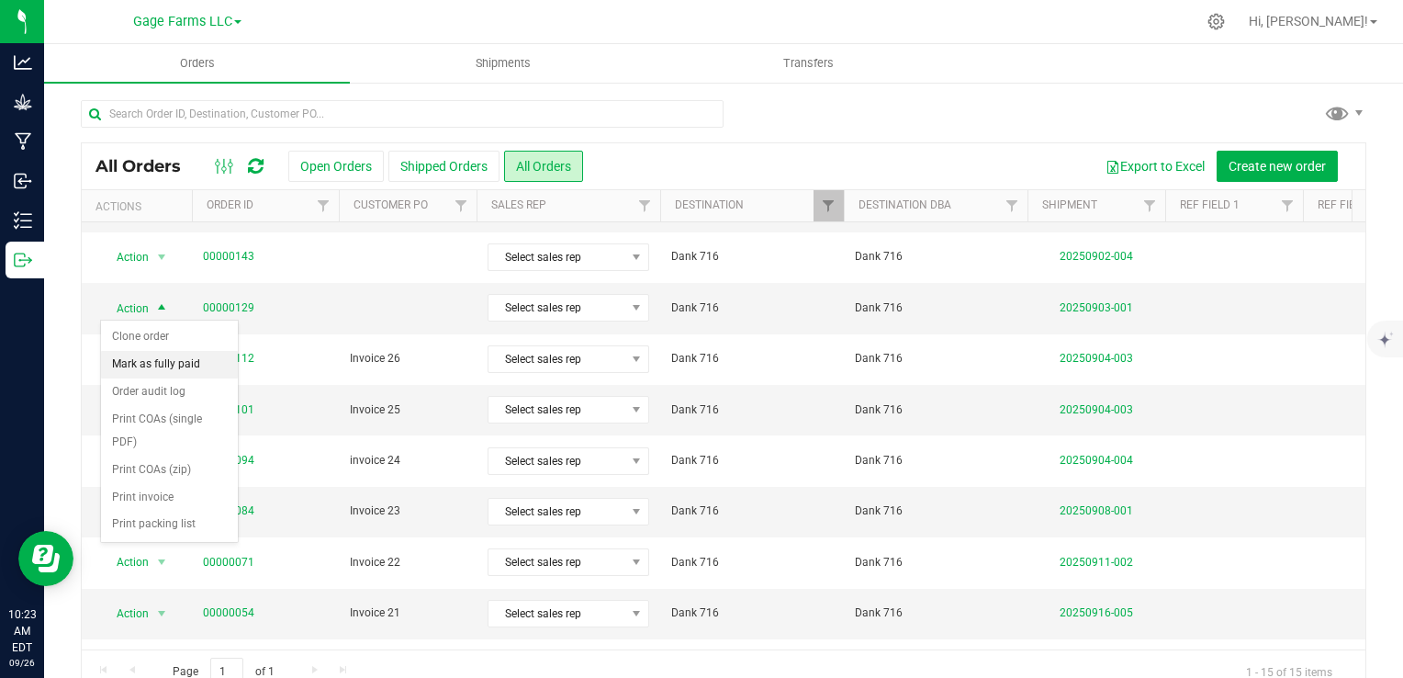
click at [157, 370] on li "Mark as fully paid" at bounding box center [169, 365] width 137 height 28
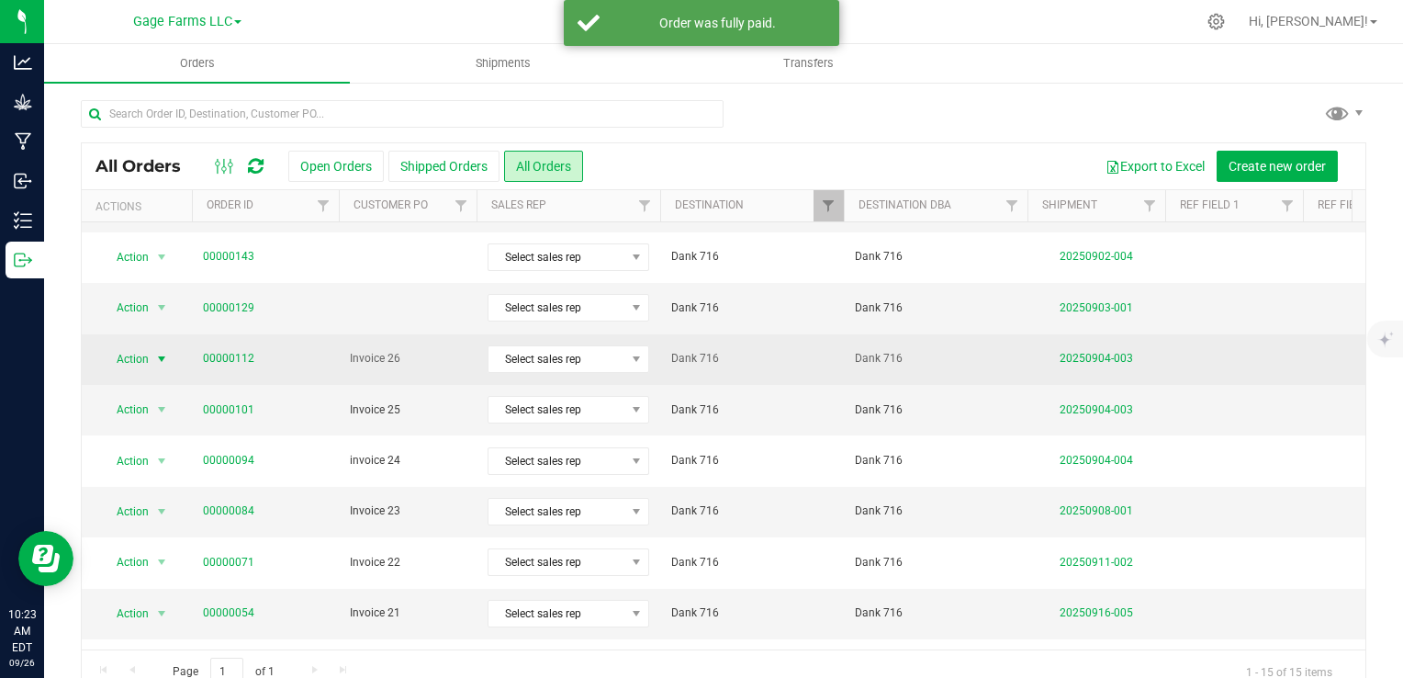
click at [138, 358] on span "Action" at bounding box center [125, 359] width 50 height 26
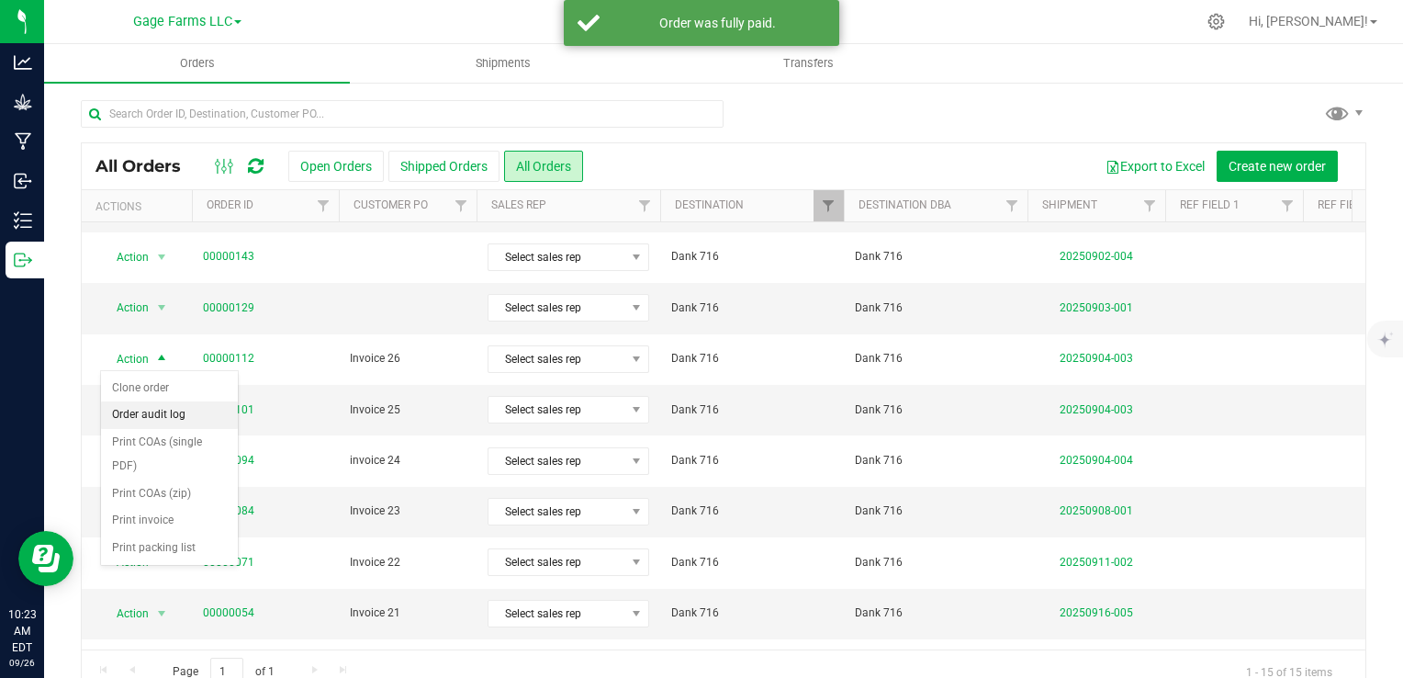
click at [143, 417] on li "Order audit log" at bounding box center [169, 415] width 137 height 28
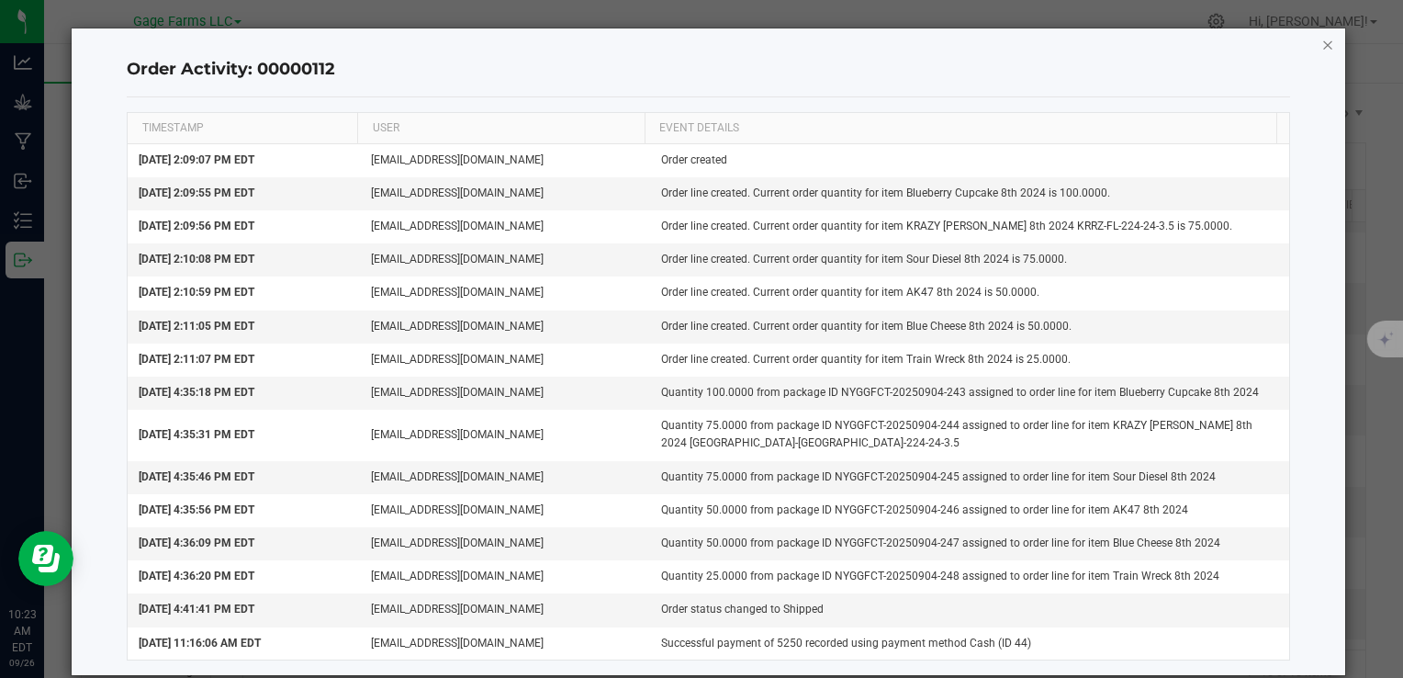
click at [1321, 42] on icon "button" at bounding box center [1327, 44] width 13 height 22
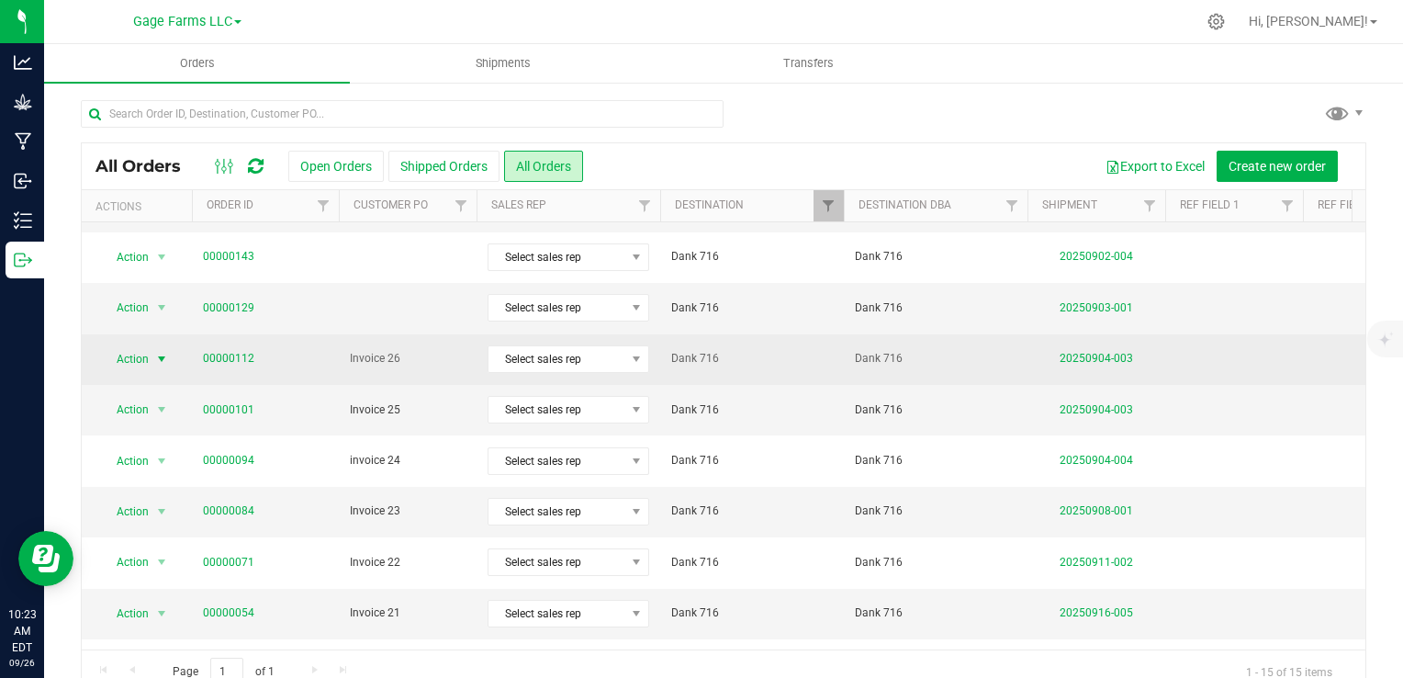
click at [139, 361] on span "Action" at bounding box center [125, 359] width 50 height 26
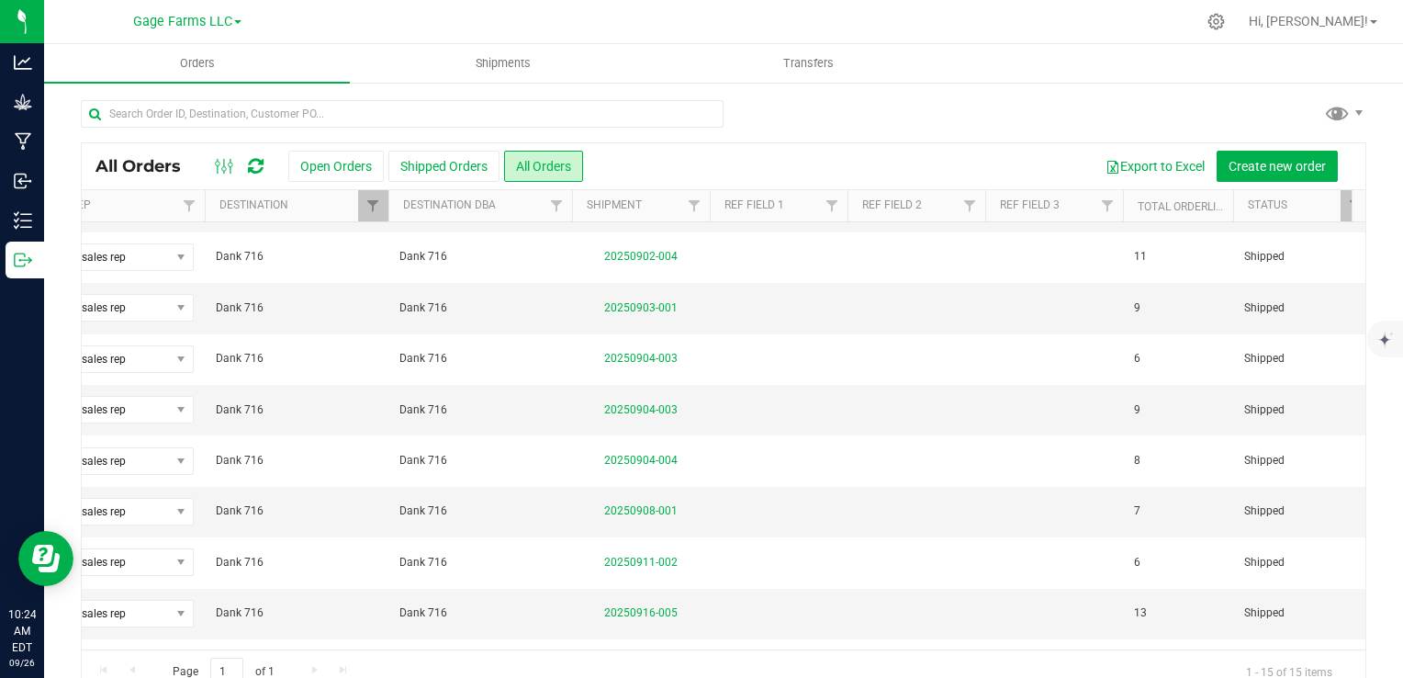
scroll to position [0, 0]
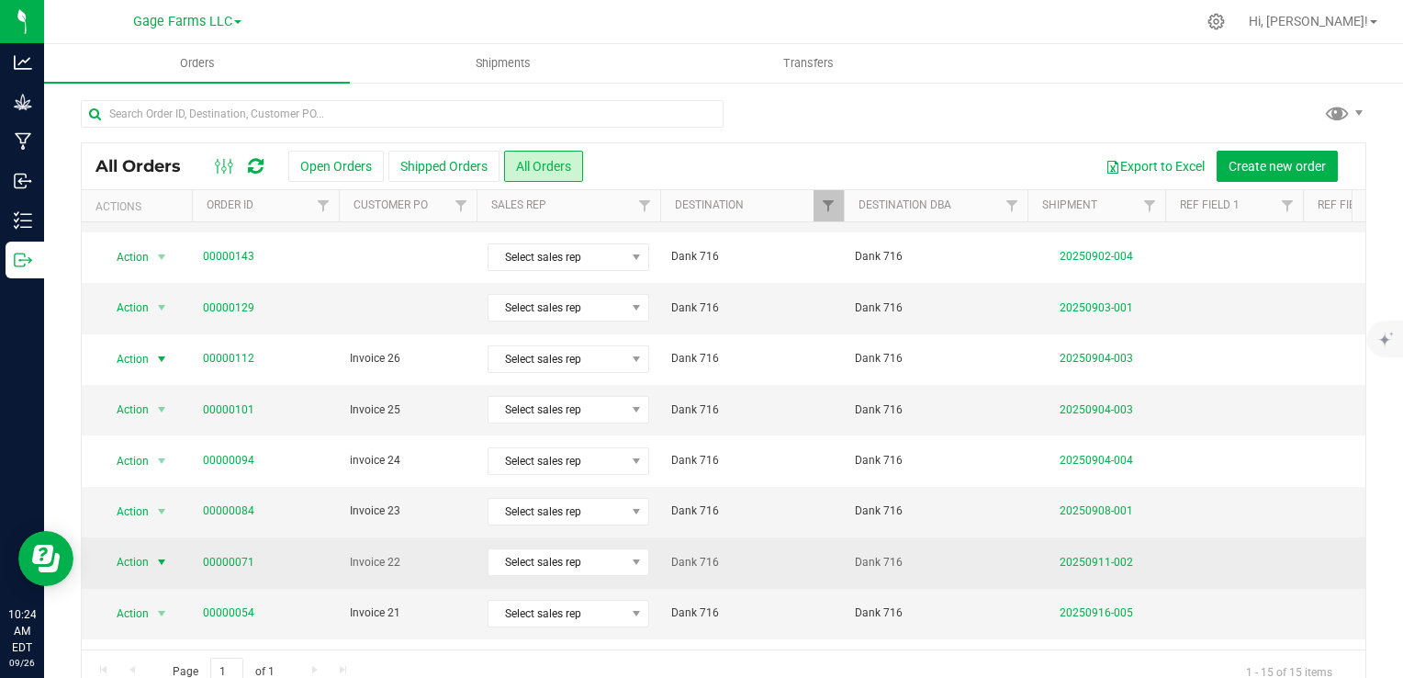
click at [139, 564] on span "Action" at bounding box center [125, 562] width 50 height 26
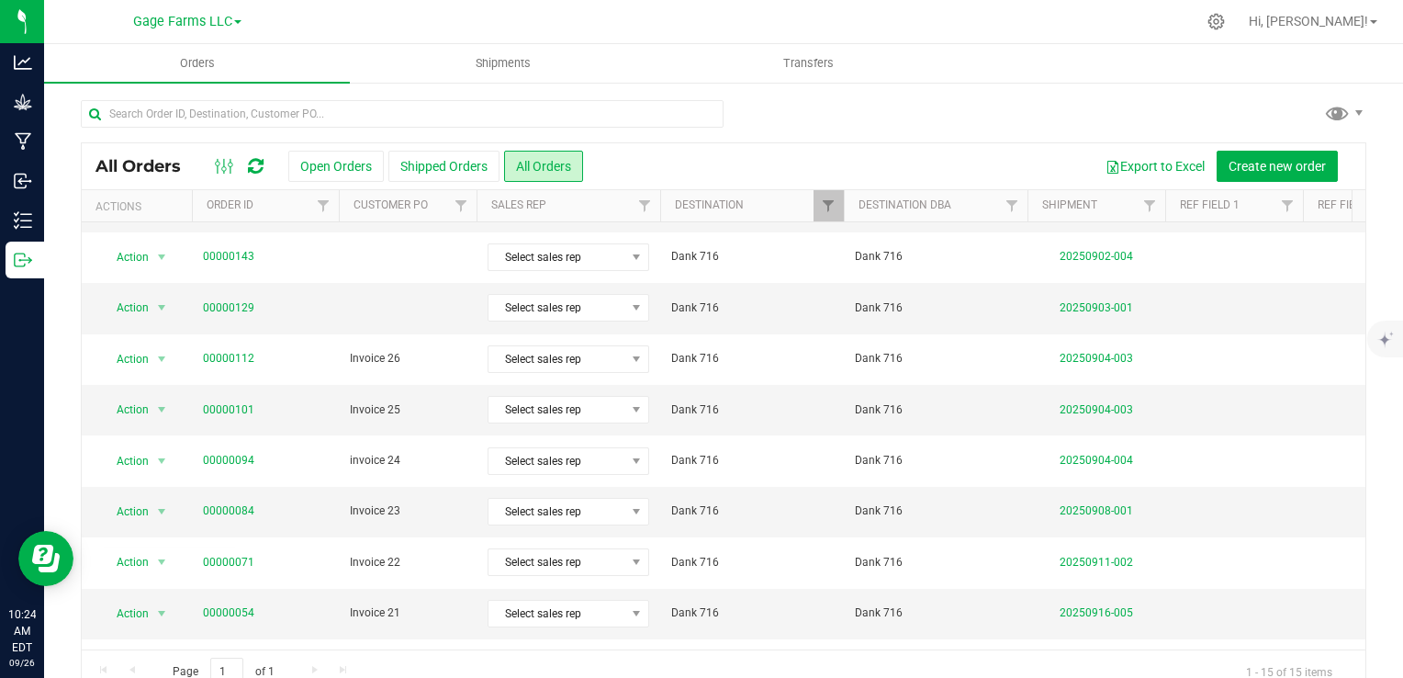
click at [60, 401] on div "All Orders Open Orders Shipped Orders All Orders Export to Excel Create new ord…" at bounding box center [723, 397] width 1359 height 632
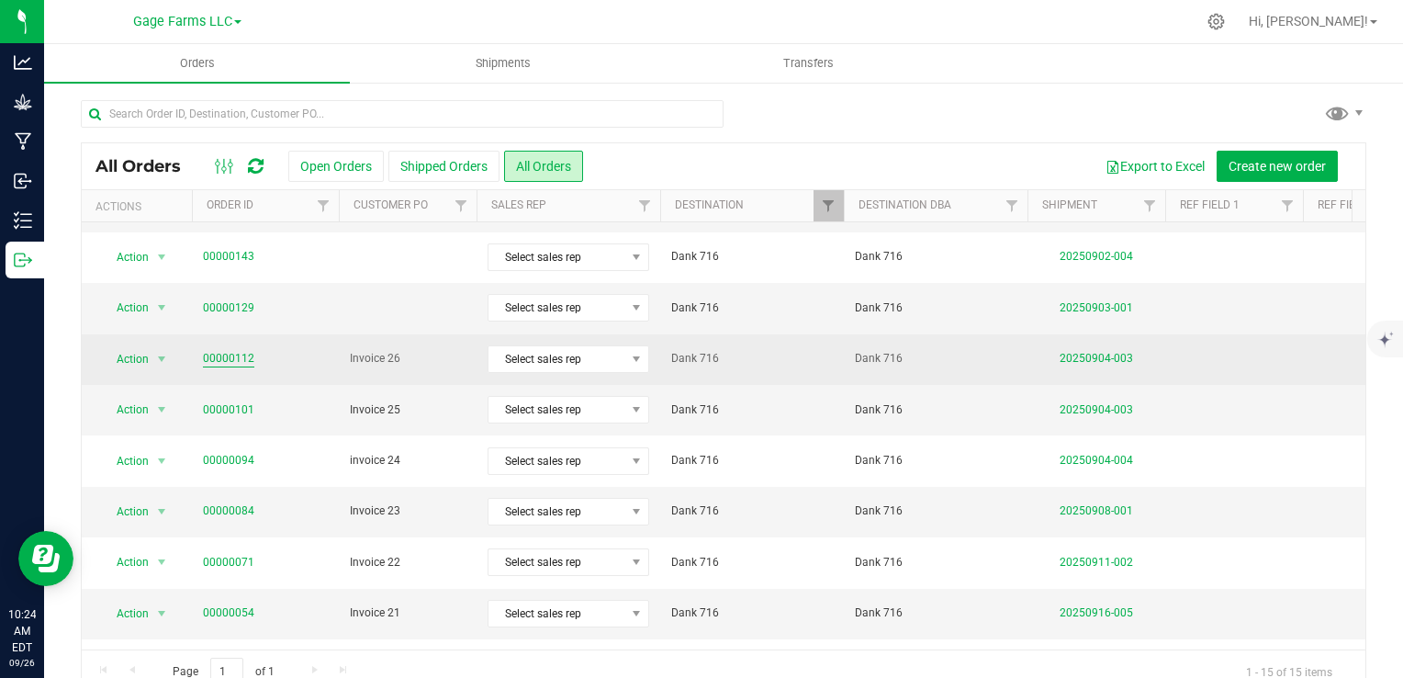
click at [245, 359] on link "00000112" at bounding box center [228, 358] width 51 height 17
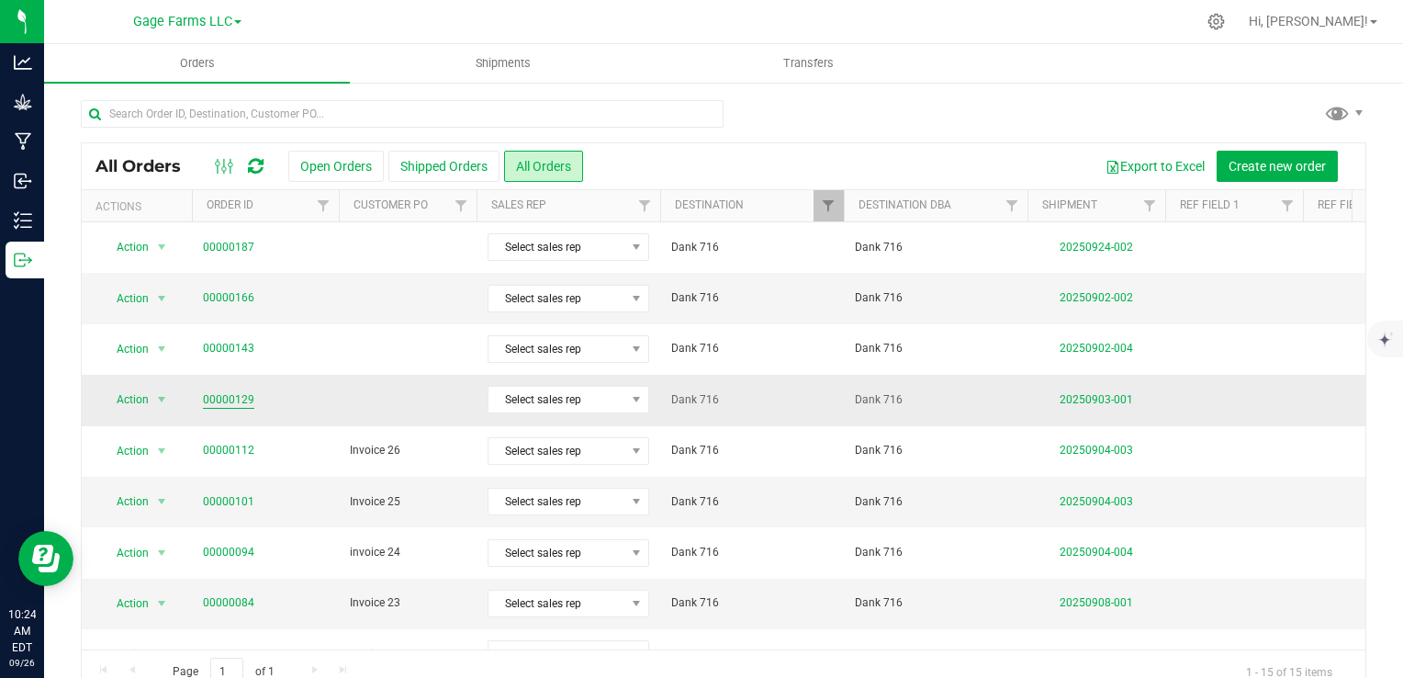
click at [242, 403] on link "00000129" at bounding box center [228, 399] width 51 height 17
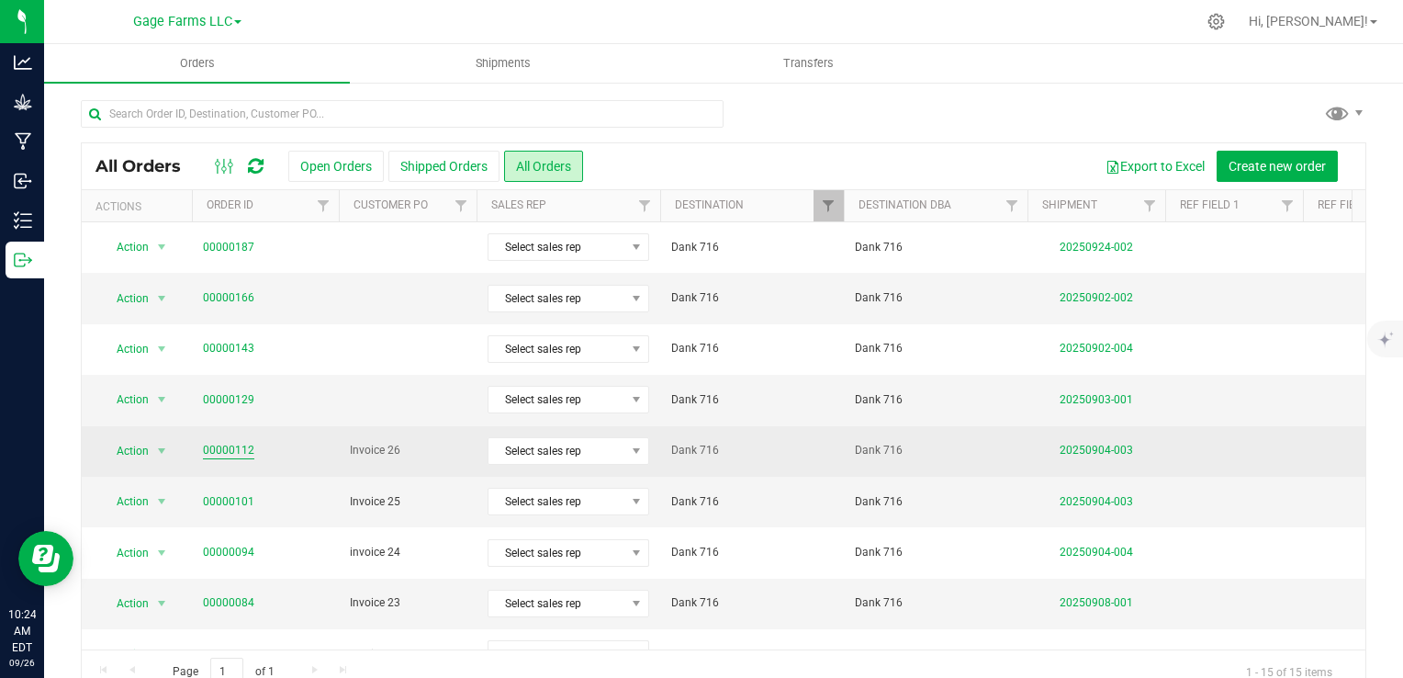
click at [232, 452] on link "00000112" at bounding box center [228, 450] width 51 height 17
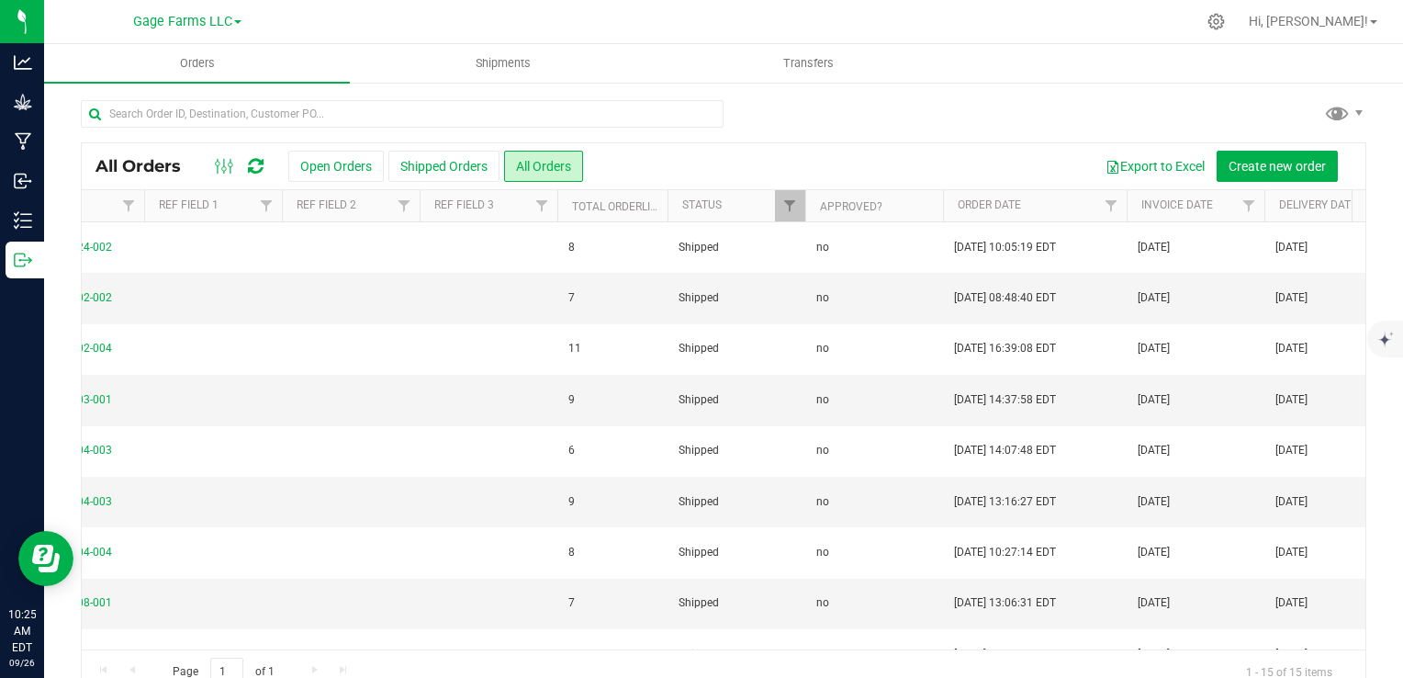
scroll to position [0, 1058]
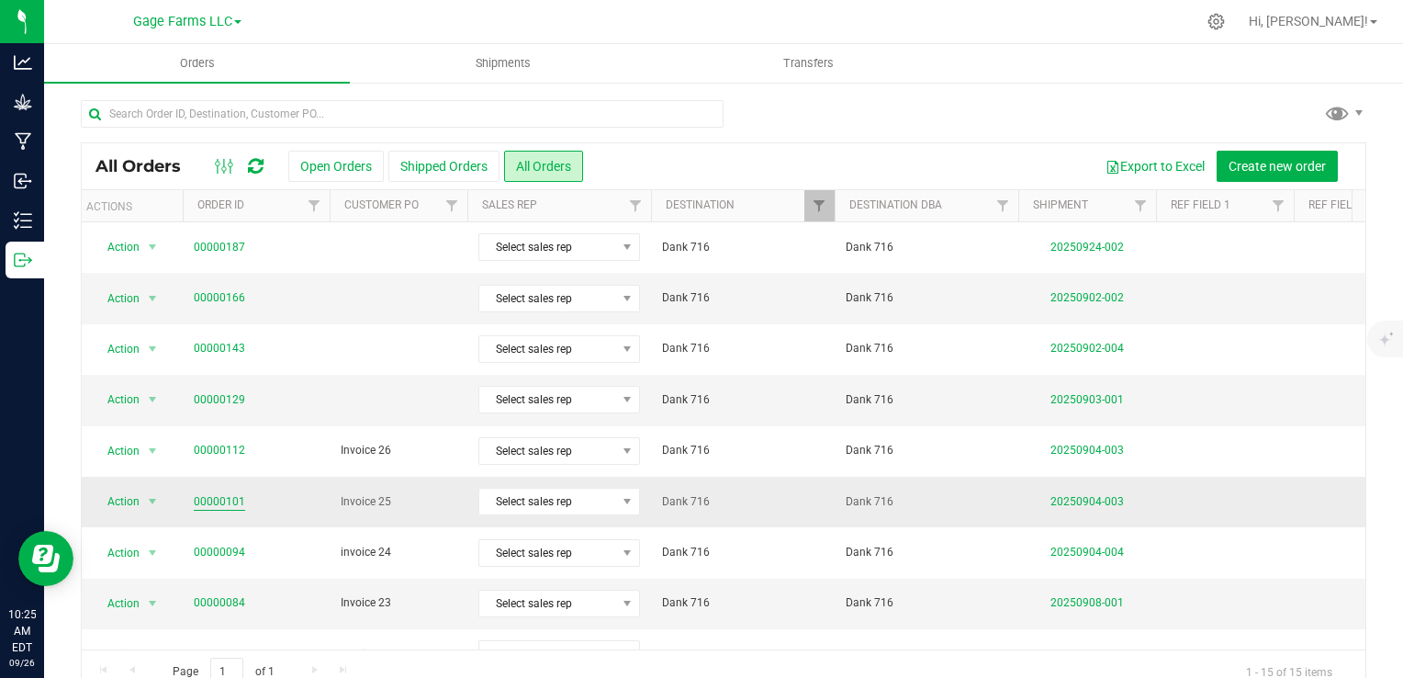
click at [205, 497] on link "00000101" at bounding box center [219, 501] width 51 height 17
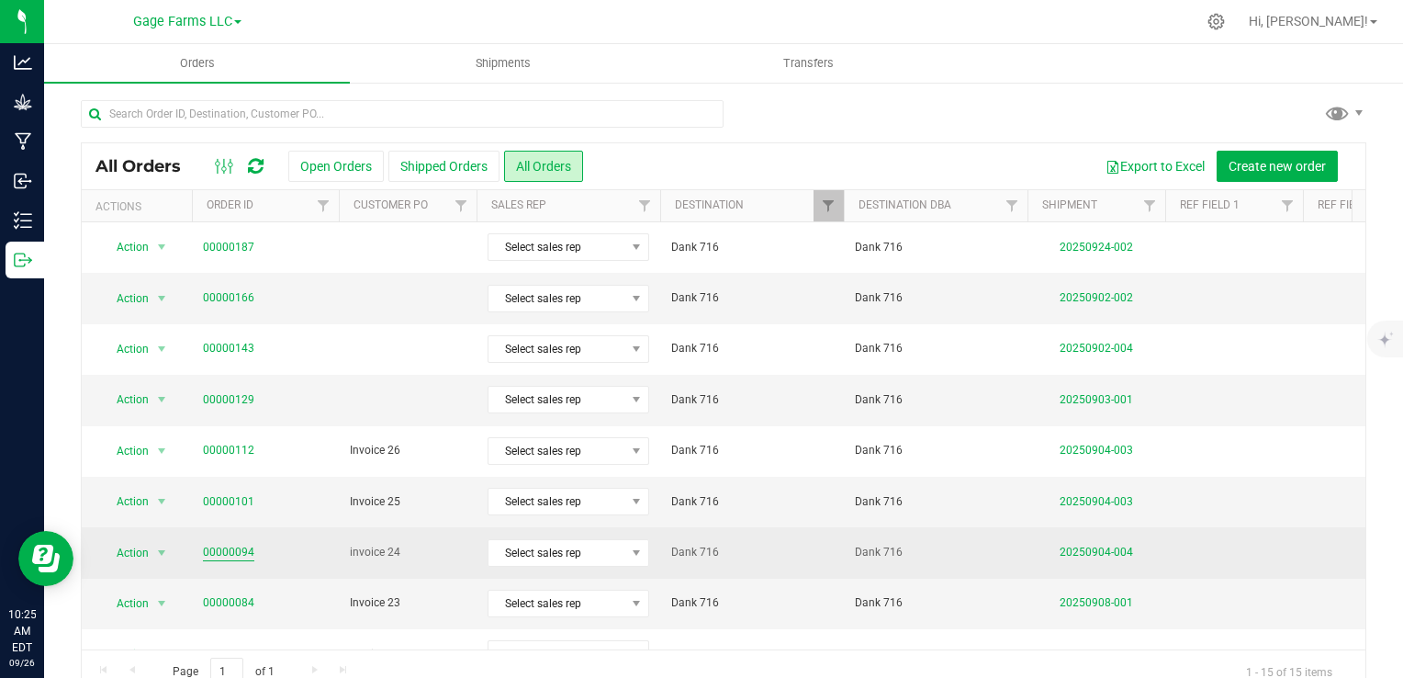
click at [249, 552] on link "00000094" at bounding box center [228, 552] width 51 height 17
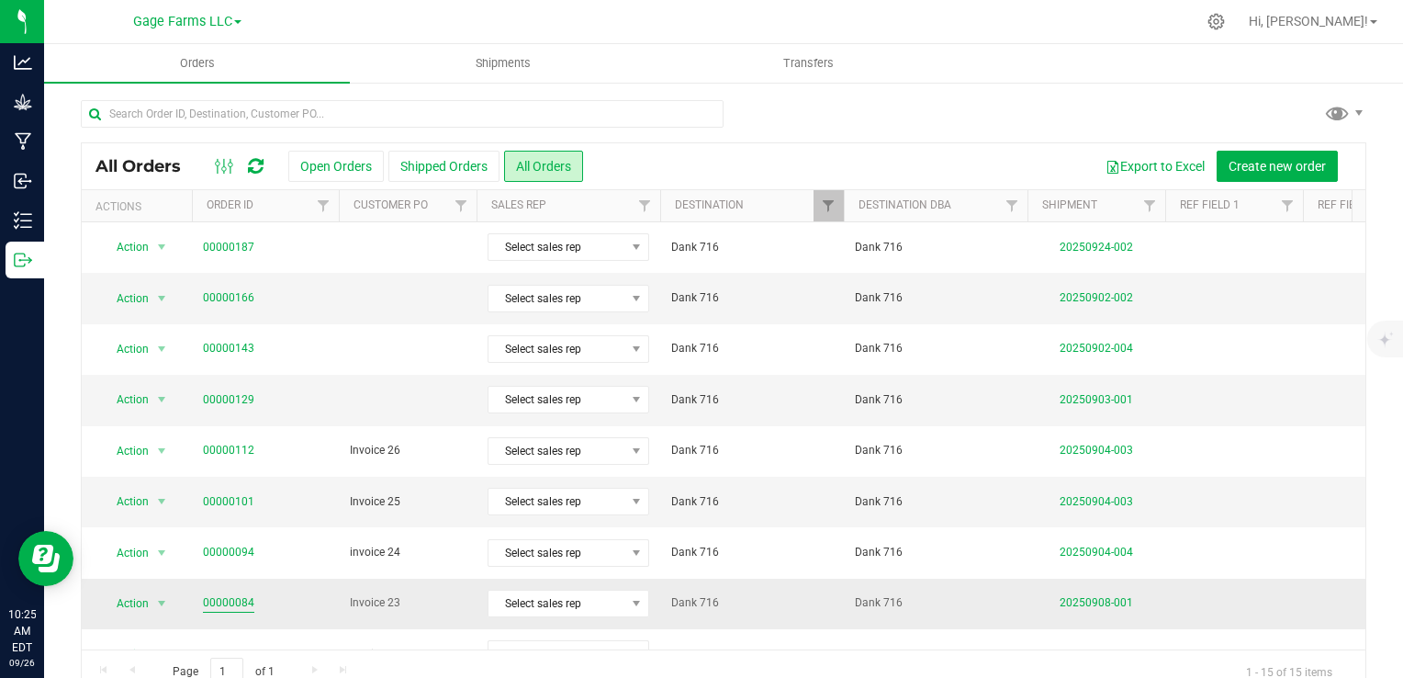
click at [250, 601] on link "00000084" at bounding box center [228, 602] width 51 height 17
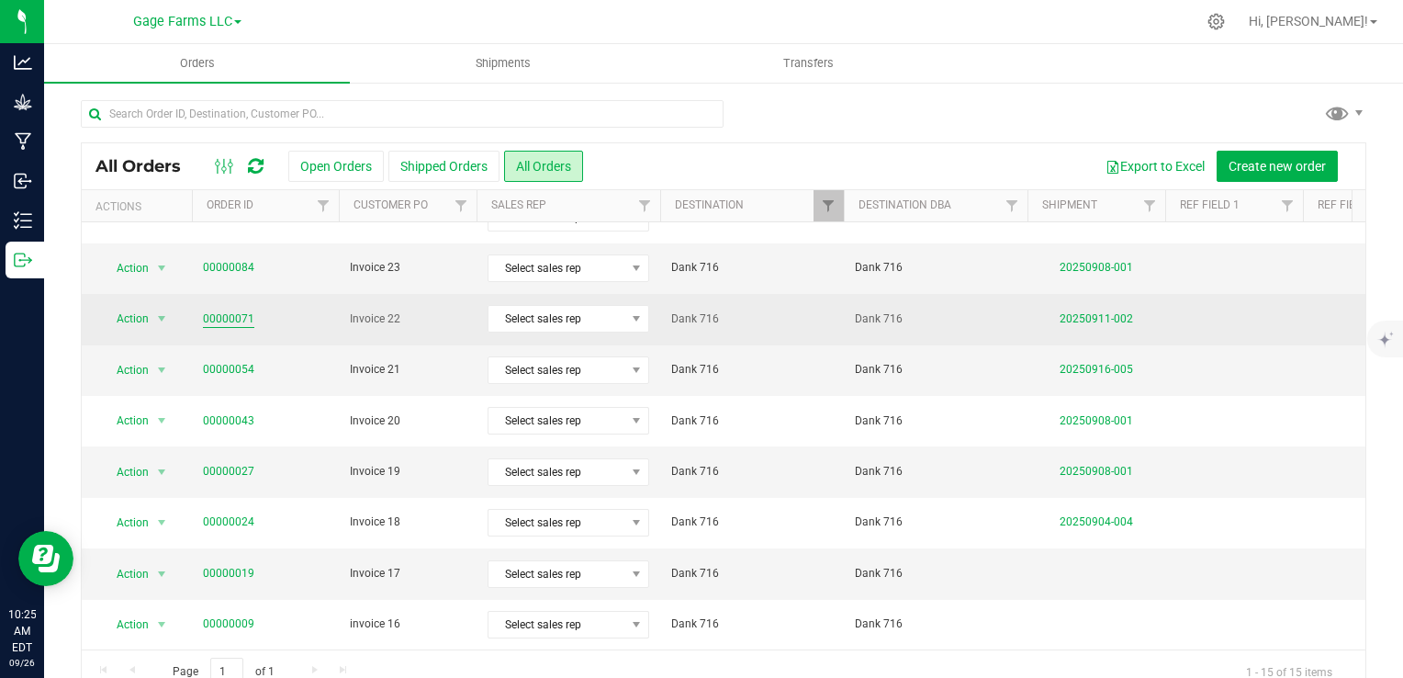
click at [223, 310] on link "00000071" at bounding box center [228, 318] width 51 height 17
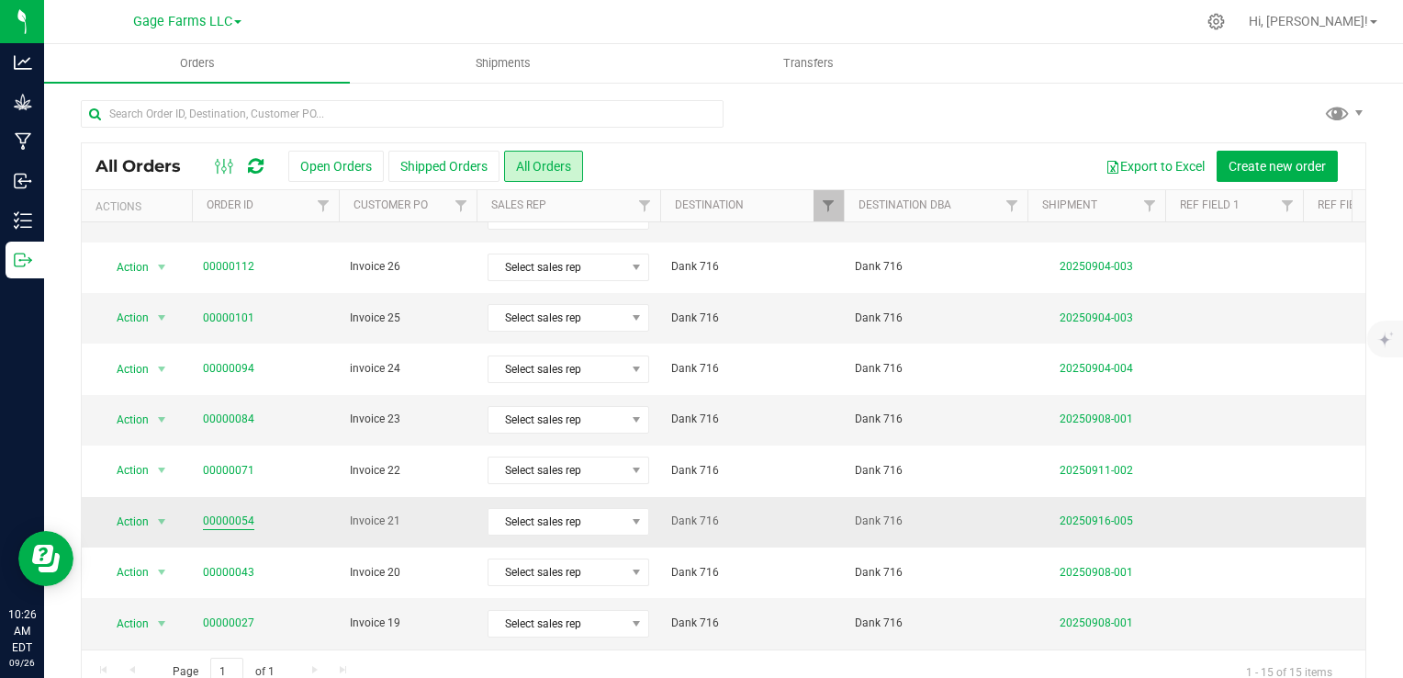
click at [235, 522] on link "00000054" at bounding box center [228, 520] width 51 height 17
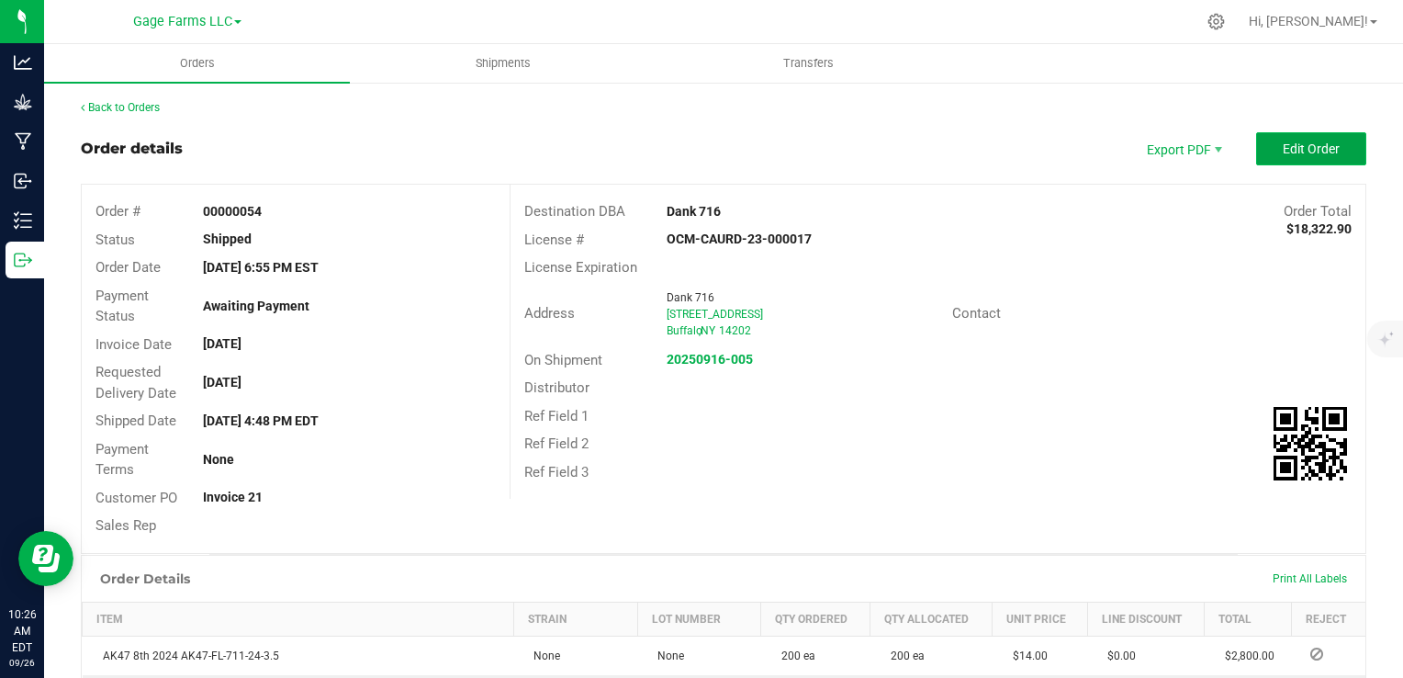
click at [1263, 149] on button "Edit Order" at bounding box center [1311, 148] width 110 height 33
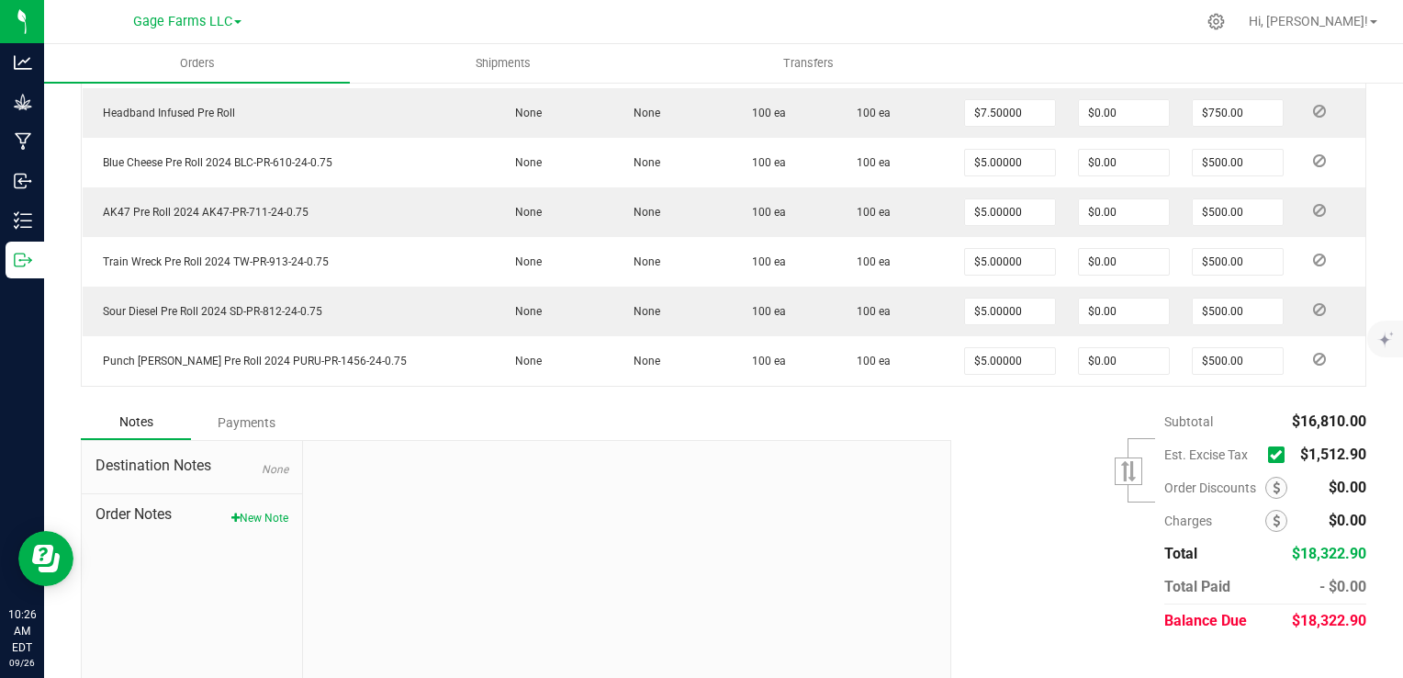
click at [1270, 455] on icon at bounding box center [1276, 455] width 12 height 0
click at [0, 0] on input "checkbox" at bounding box center [0, 0] width 0 height 0
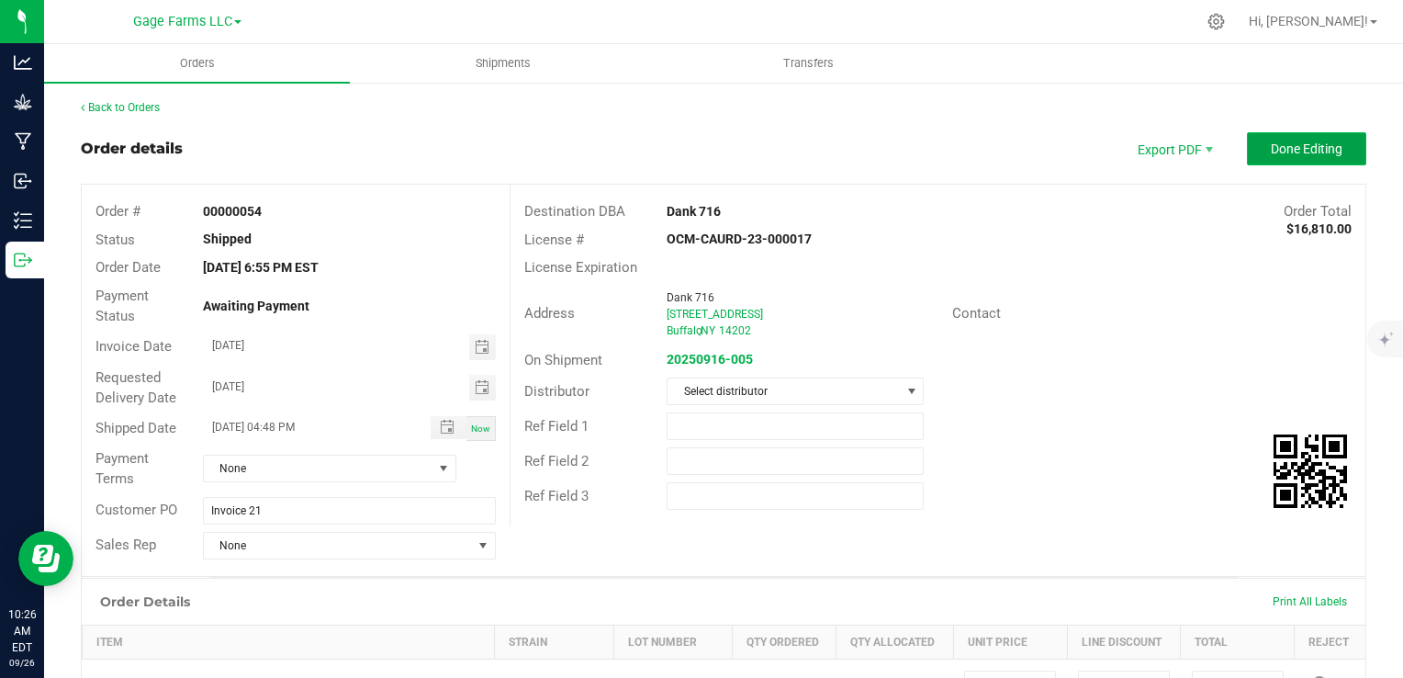
click at [1282, 146] on span "Done Editing" at bounding box center [1307, 148] width 72 height 15
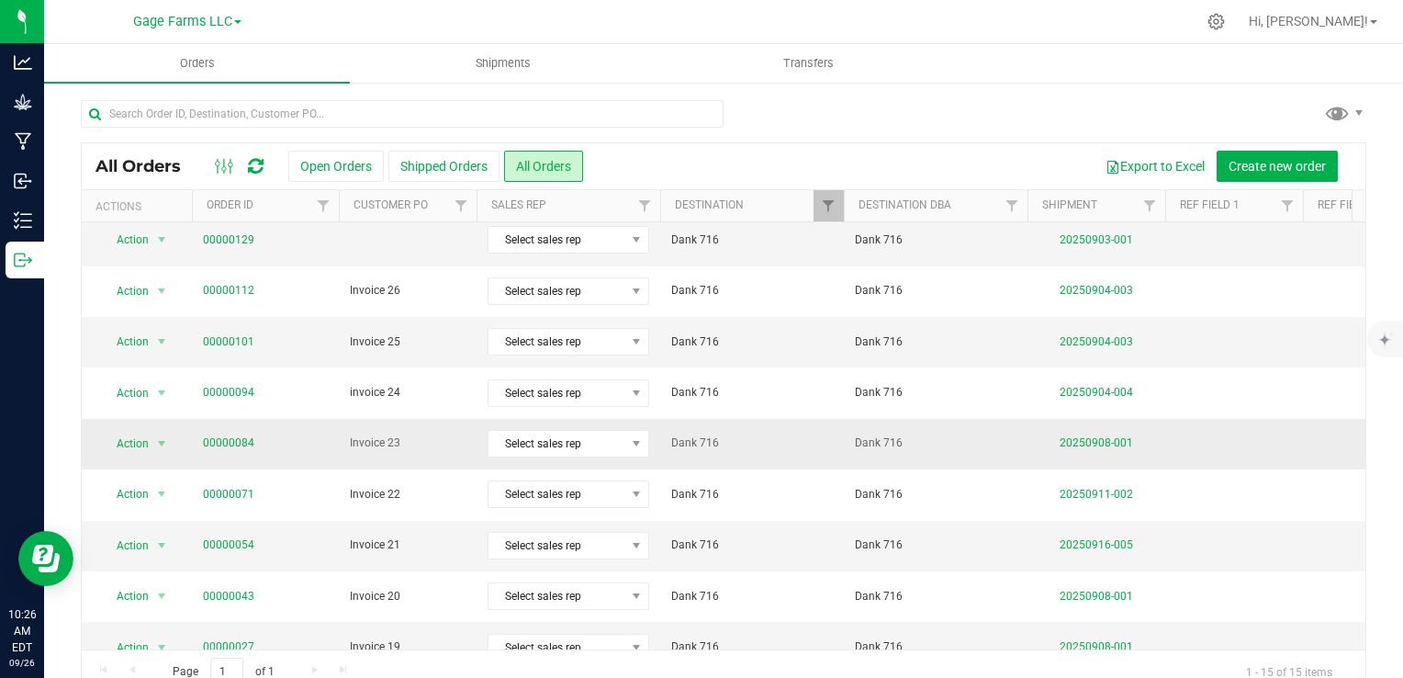
scroll to position [184, 0]
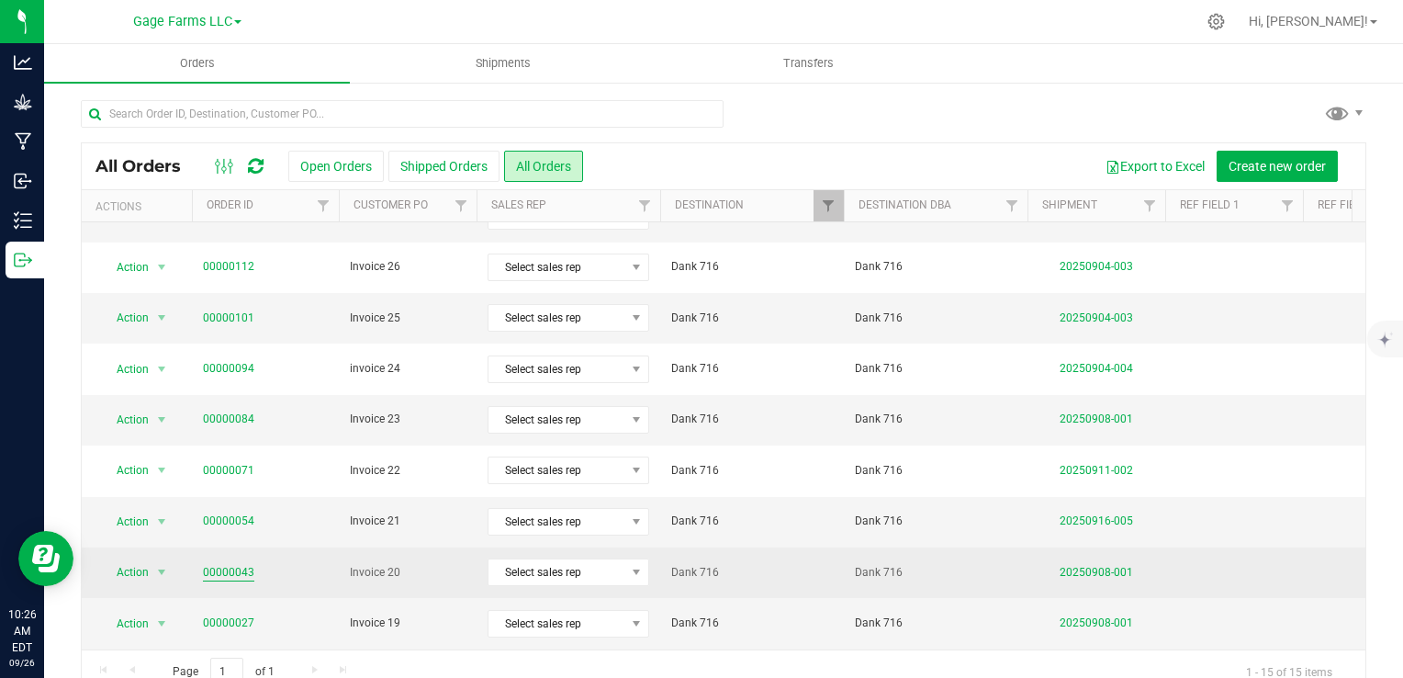
click at [228, 571] on link "00000043" at bounding box center [228, 572] width 51 height 17
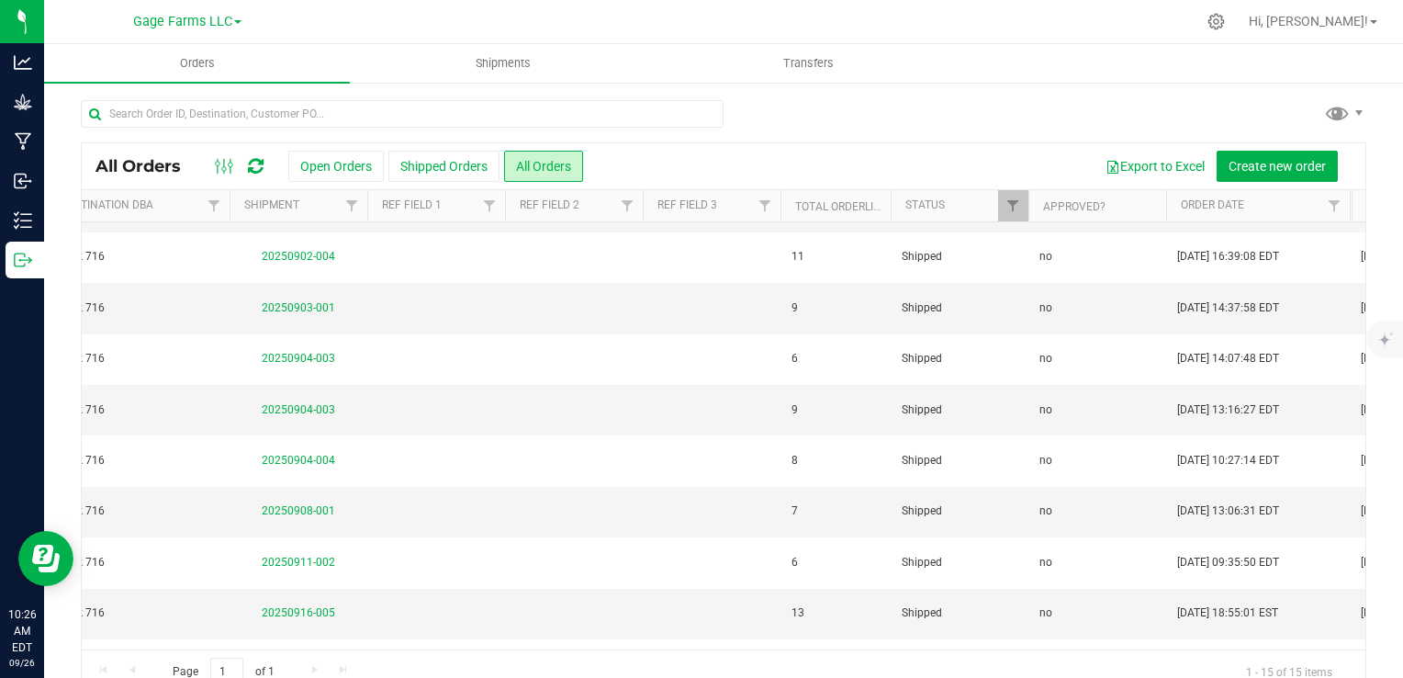
scroll to position [92, 511]
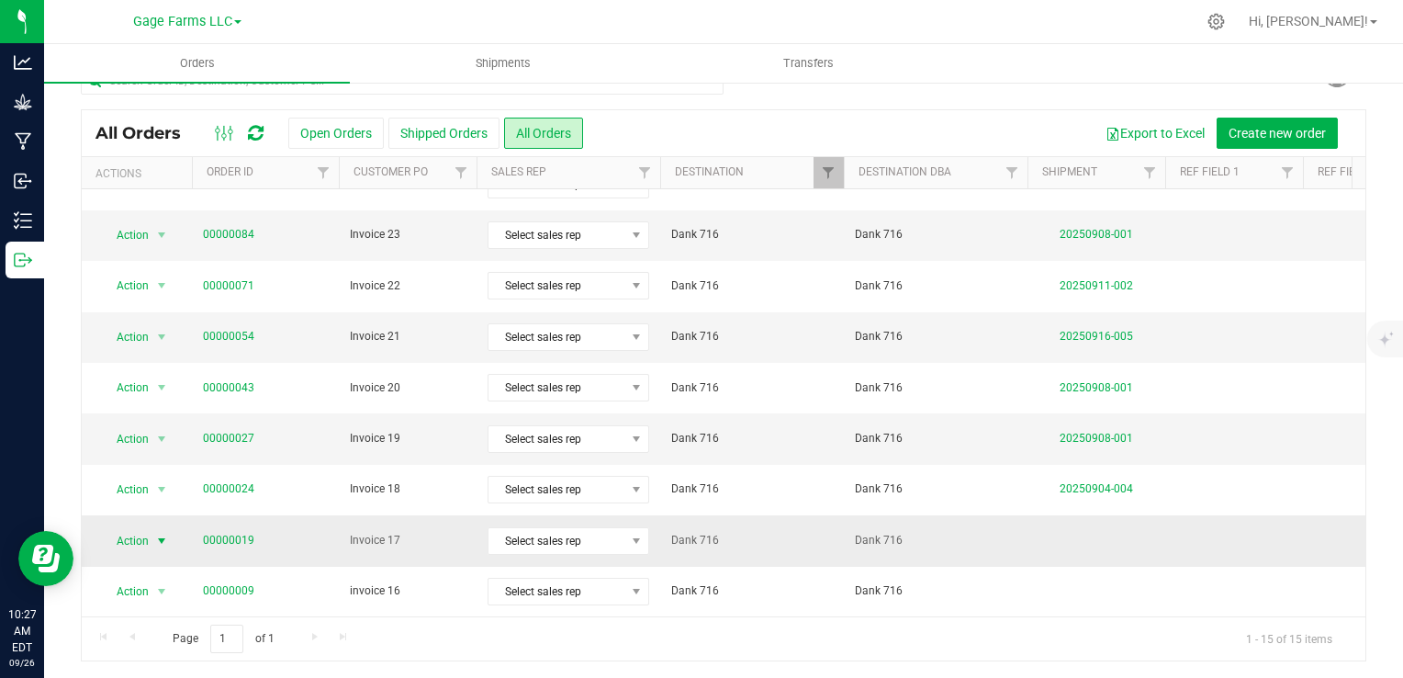
click at [143, 531] on span "Action" at bounding box center [125, 541] width 50 height 26
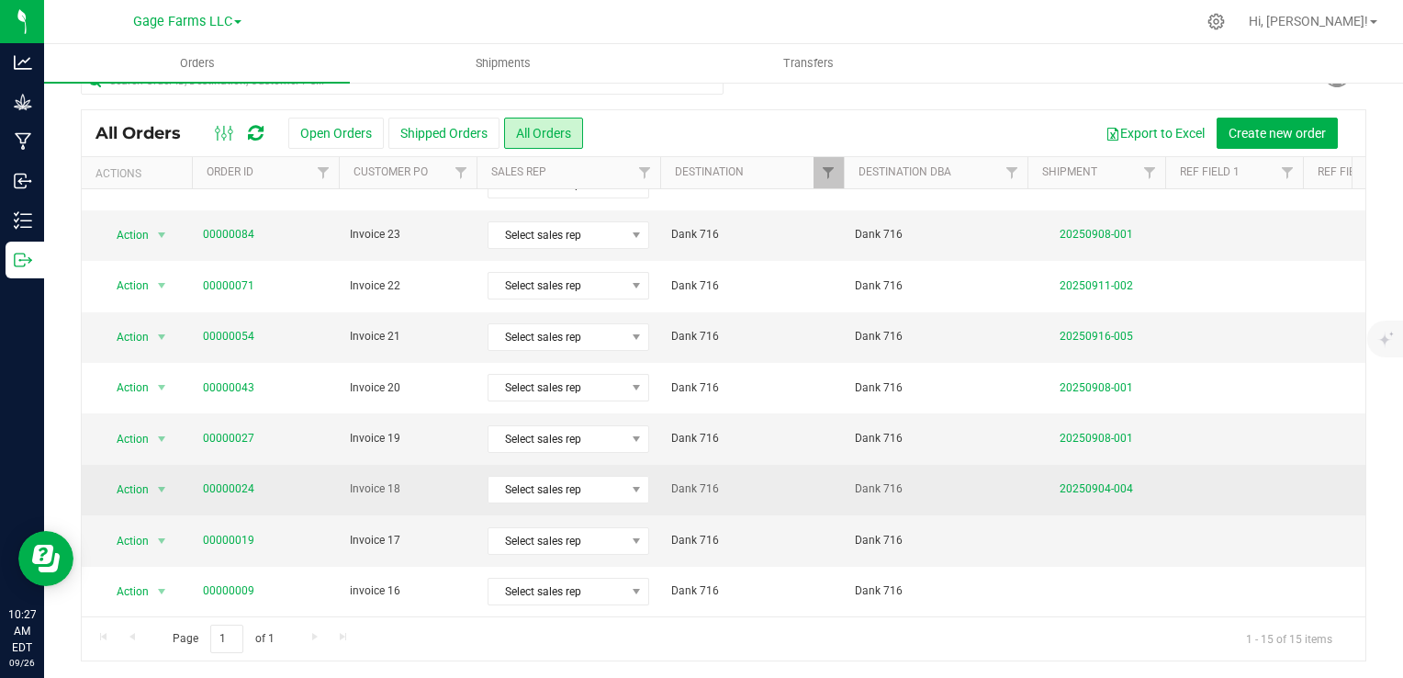
click at [307, 482] on span "00000024" at bounding box center [265, 488] width 125 height 17
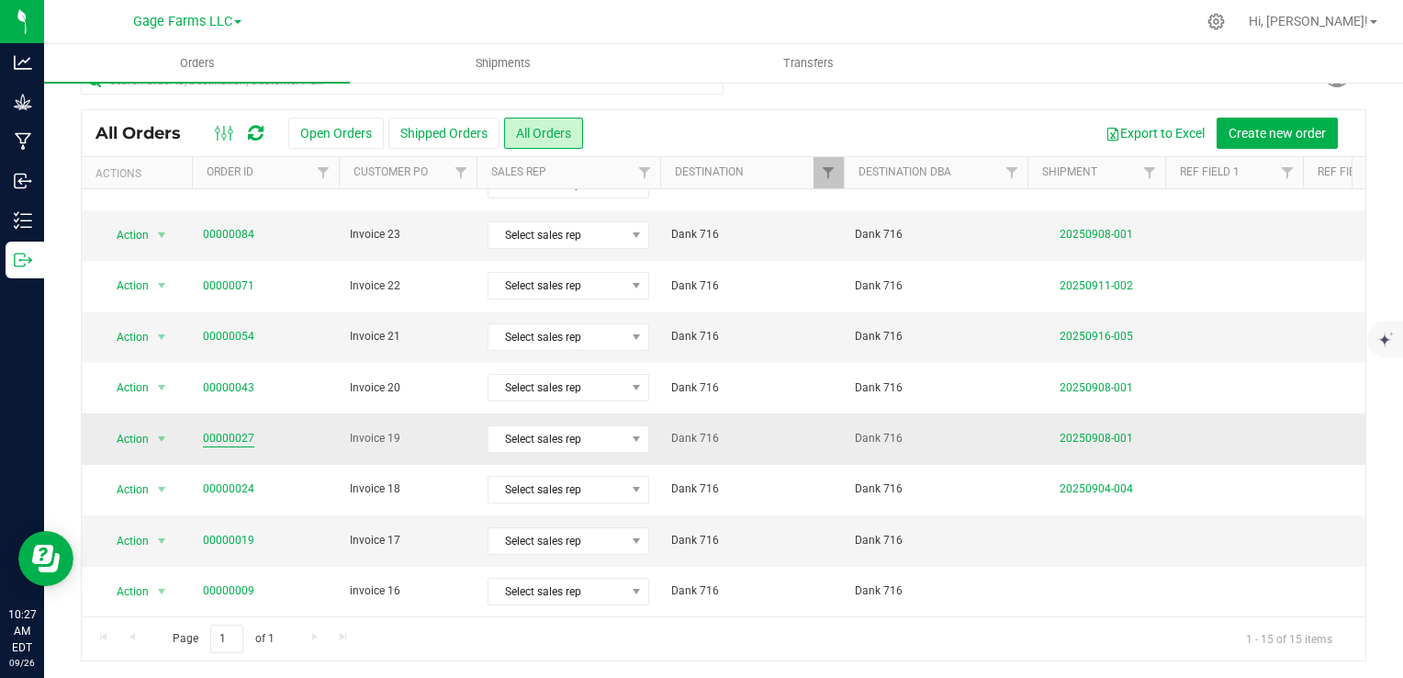
click at [222, 430] on link "00000027" at bounding box center [228, 438] width 51 height 17
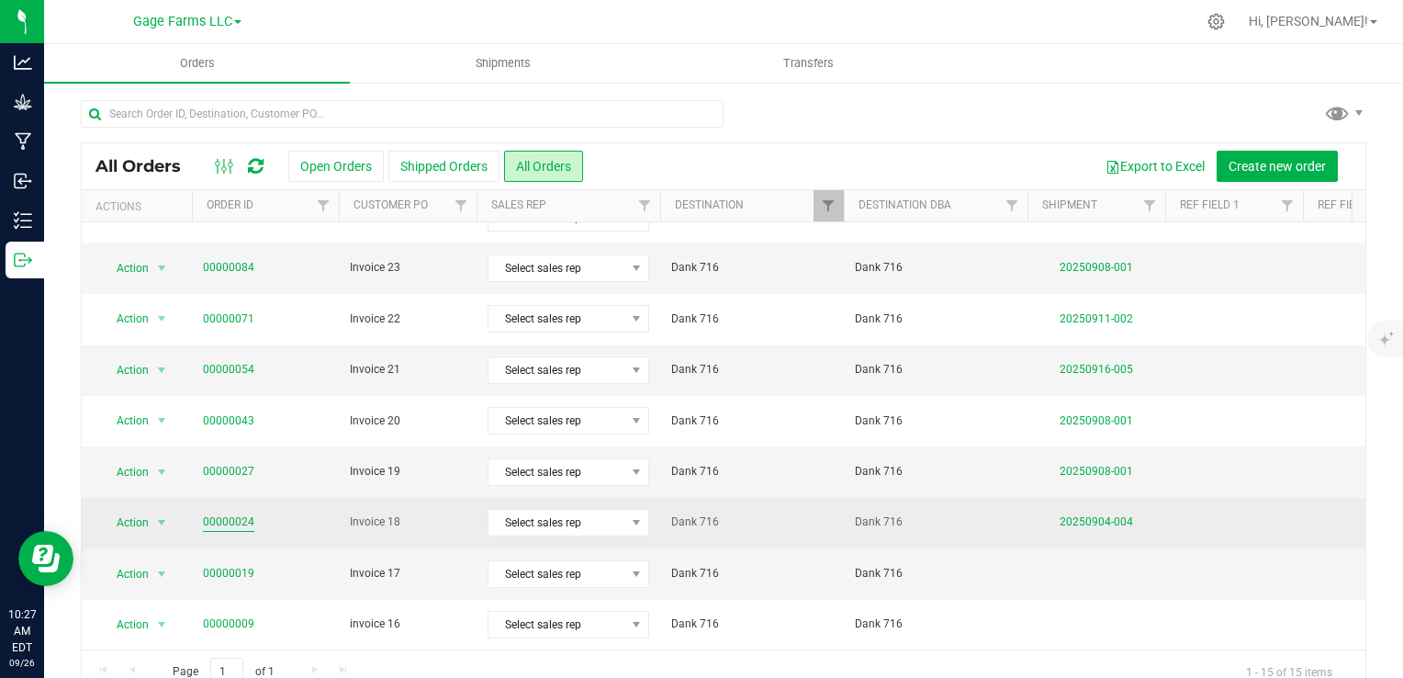
click at [236, 513] on link "00000024" at bounding box center [228, 521] width 51 height 17
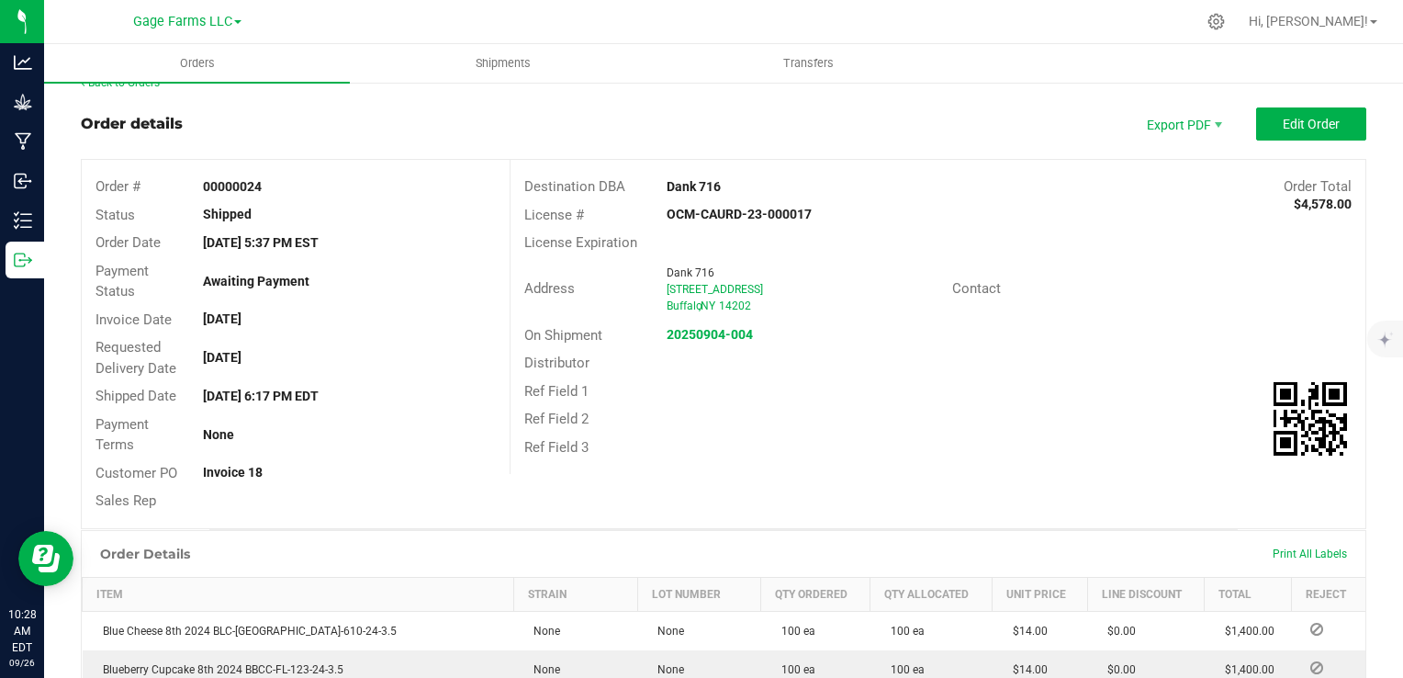
click at [1264, 104] on div "Back to Orders Order details Export PDF Edit Order Order # 00000024 Status Ship…" at bounding box center [724, 551] width 1286 height 955
click at [1256, 112] on button "Edit Order" at bounding box center [1311, 123] width 110 height 33
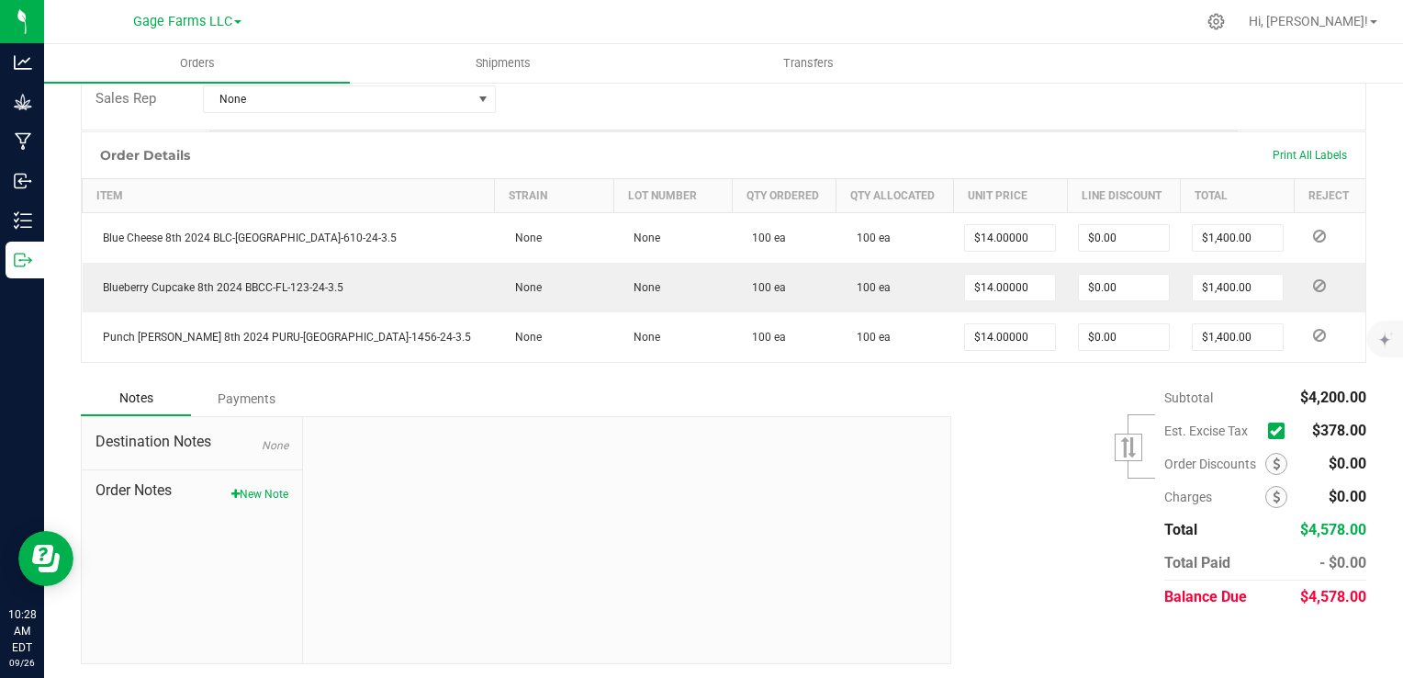
click at [1270, 431] on icon at bounding box center [1276, 431] width 12 height 0
click at [0, 0] on input "checkbox" at bounding box center [0, 0] width 0 height 0
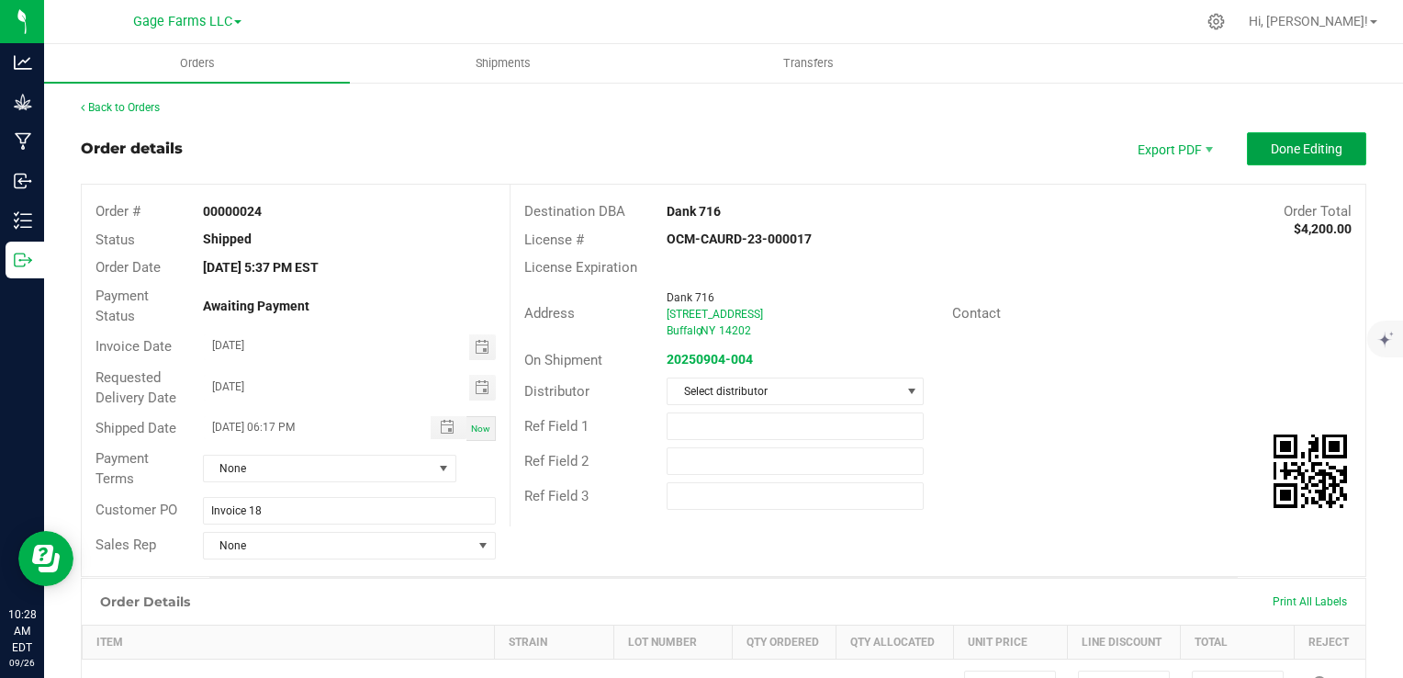
click at [1315, 147] on span "Done Editing" at bounding box center [1307, 148] width 72 height 15
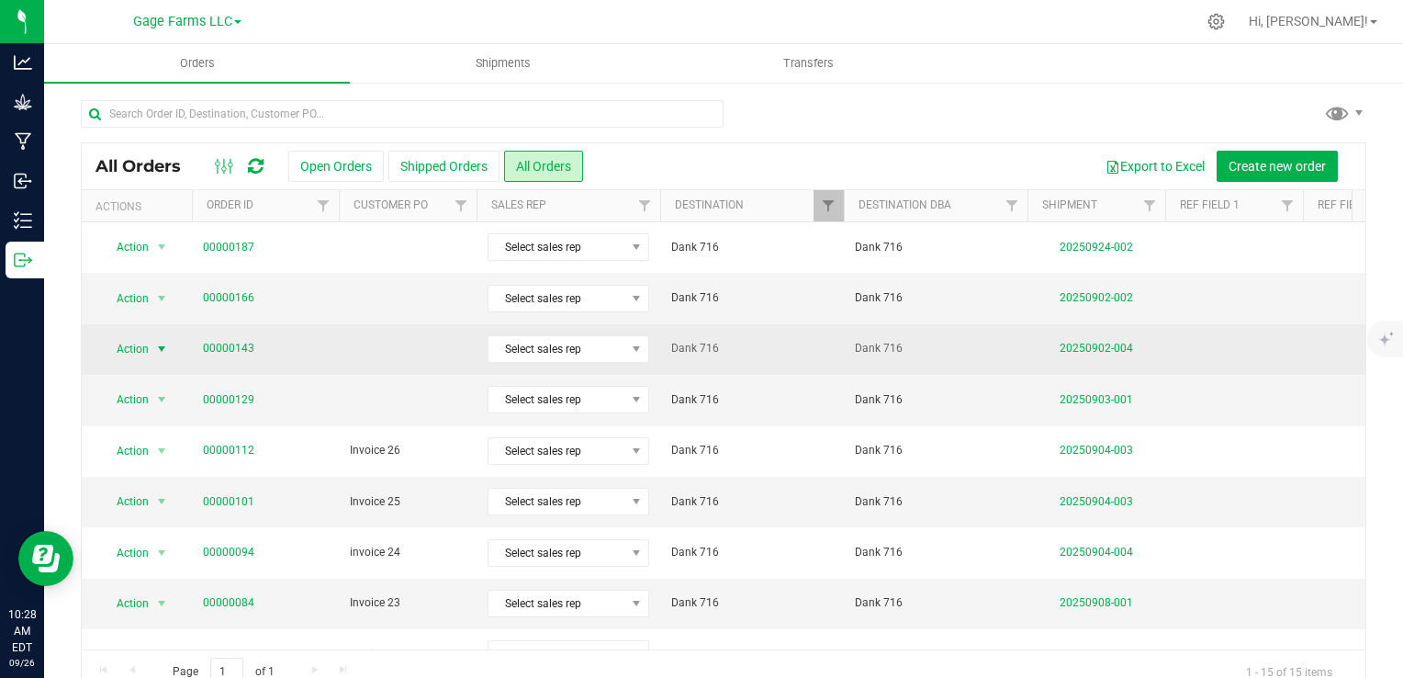
click at [144, 356] on span "Action" at bounding box center [125, 349] width 50 height 26
click at [139, 352] on span "Action" at bounding box center [125, 349] width 50 height 26
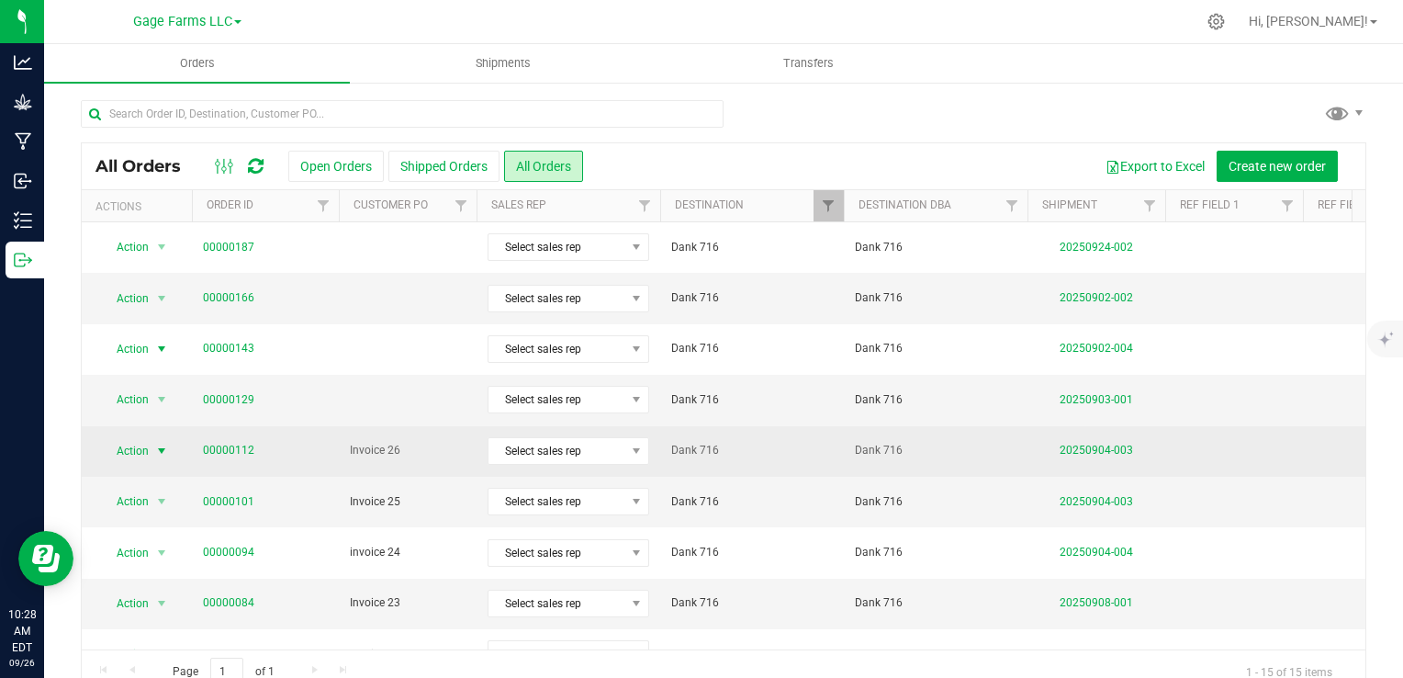
click at [135, 442] on span "Action" at bounding box center [125, 451] width 50 height 26
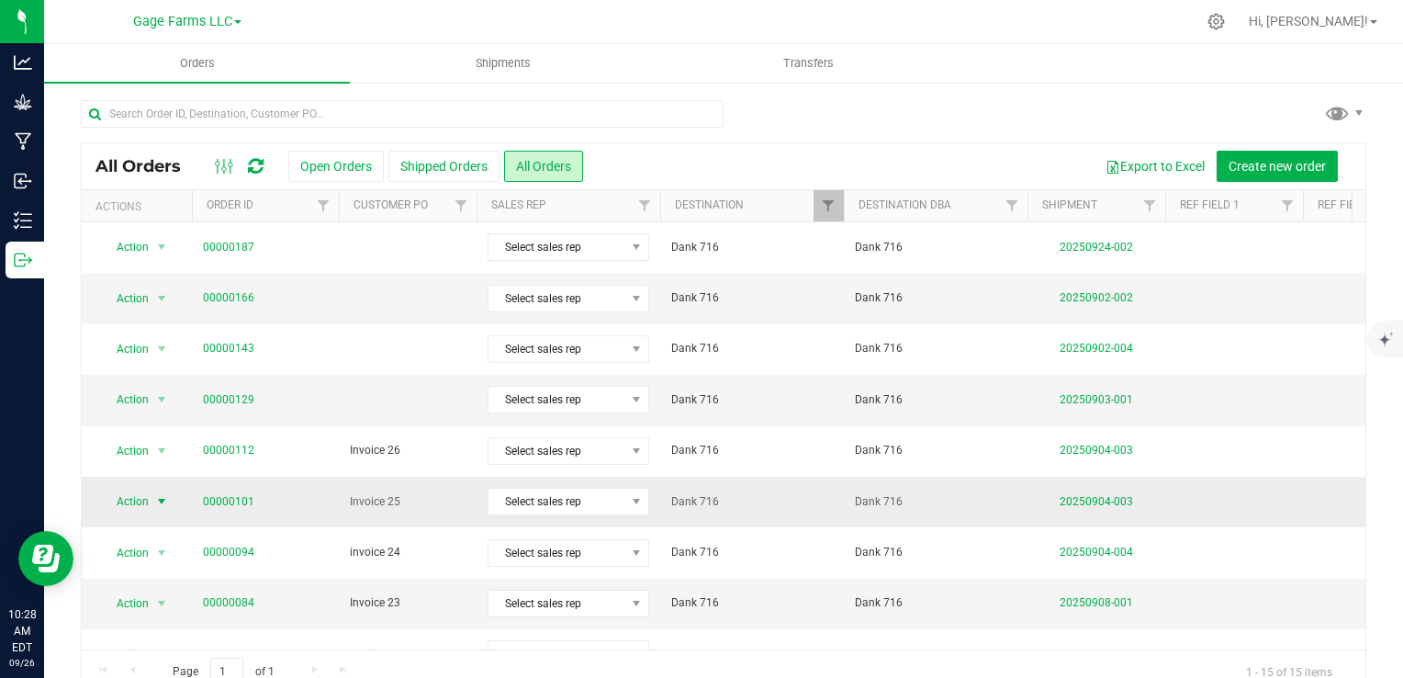
click at [137, 505] on span "Action" at bounding box center [125, 502] width 50 height 26
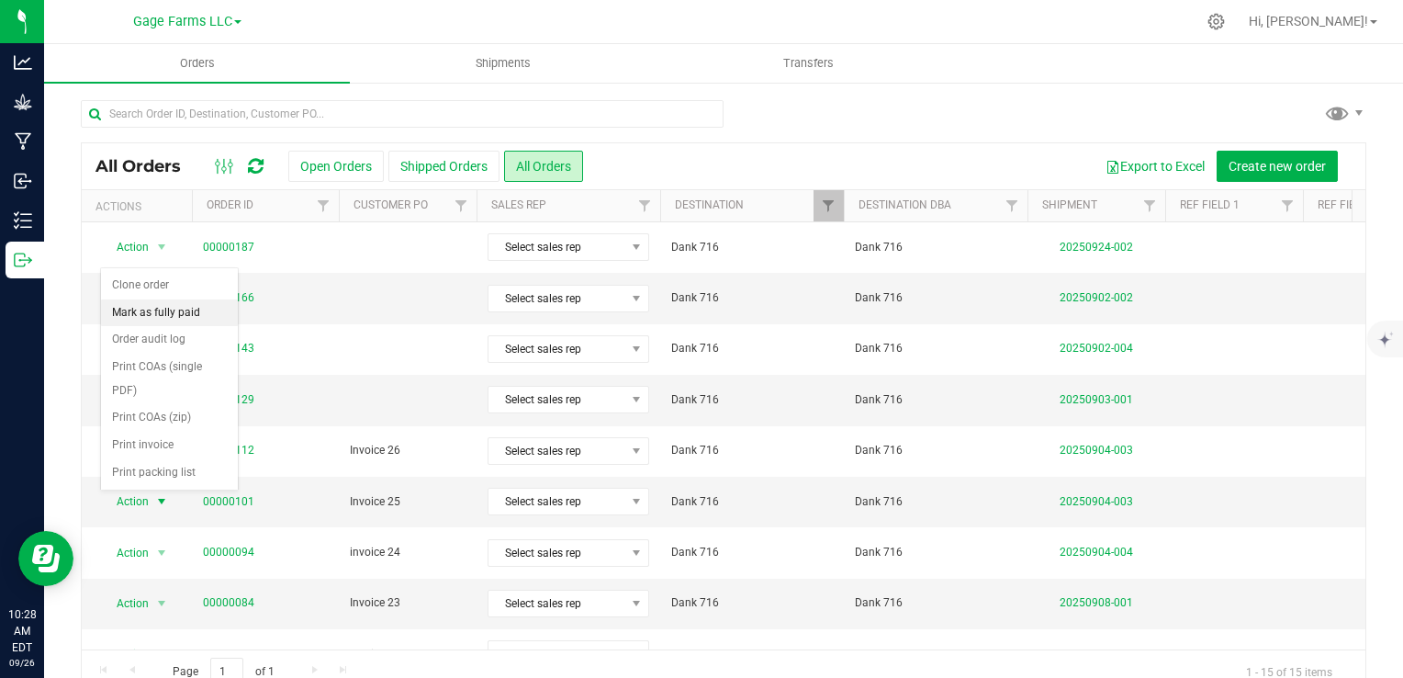
click at [142, 308] on li "Mark as fully paid" at bounding box center [169, 313] width 137 height 28
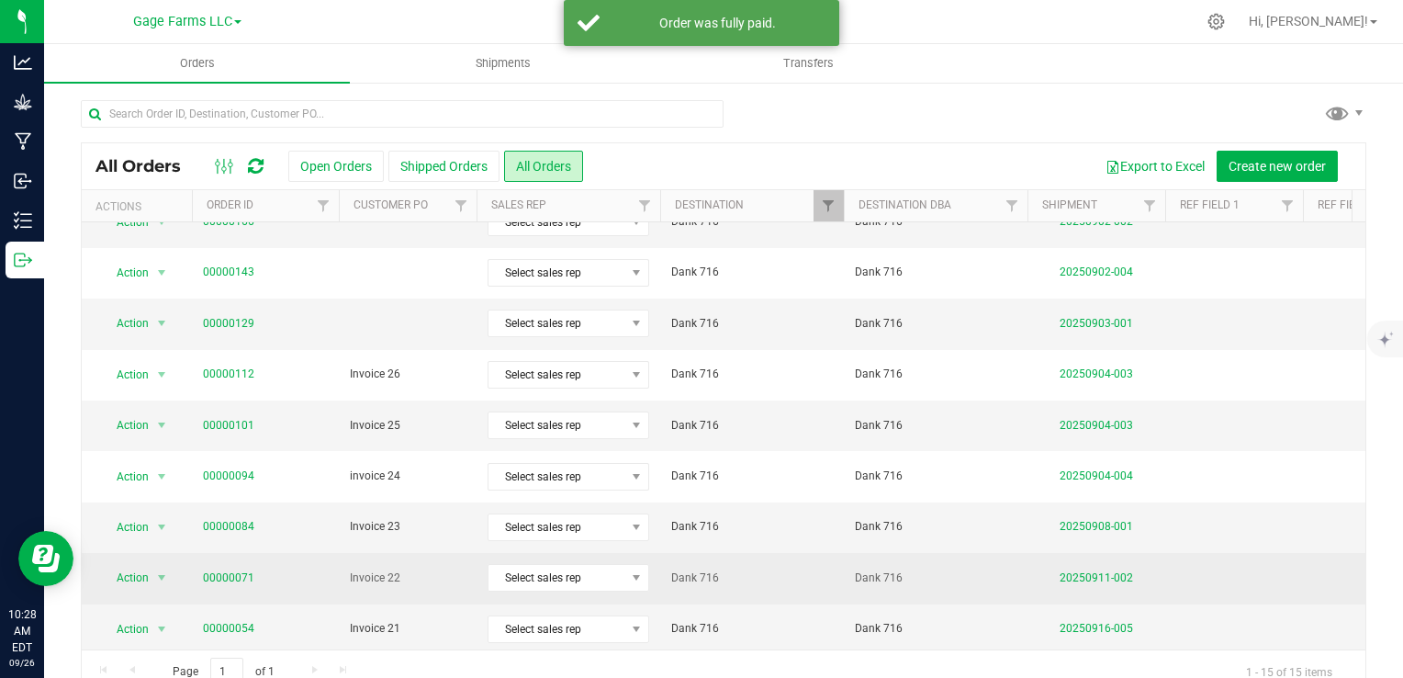
scroll to position [92, 0]
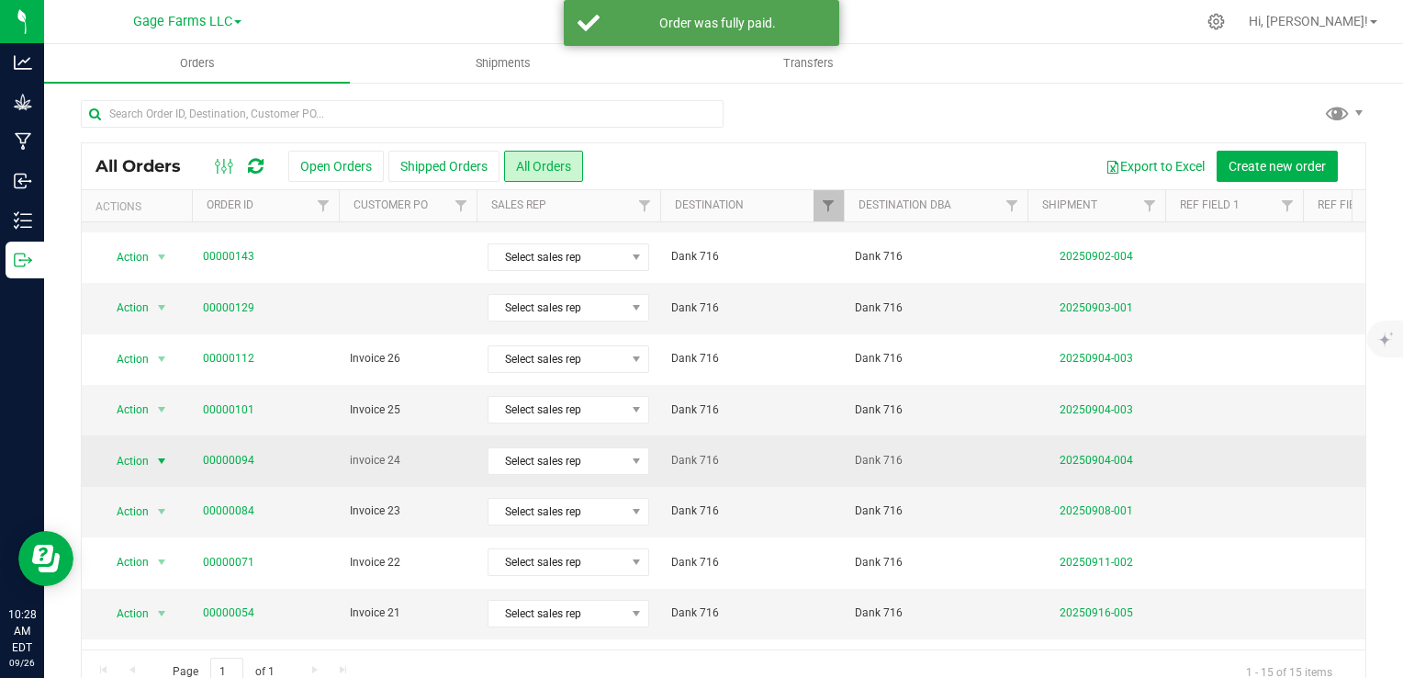
click at [153, 461] on span "select" at bounding box center [162, 461] width 23 height 26
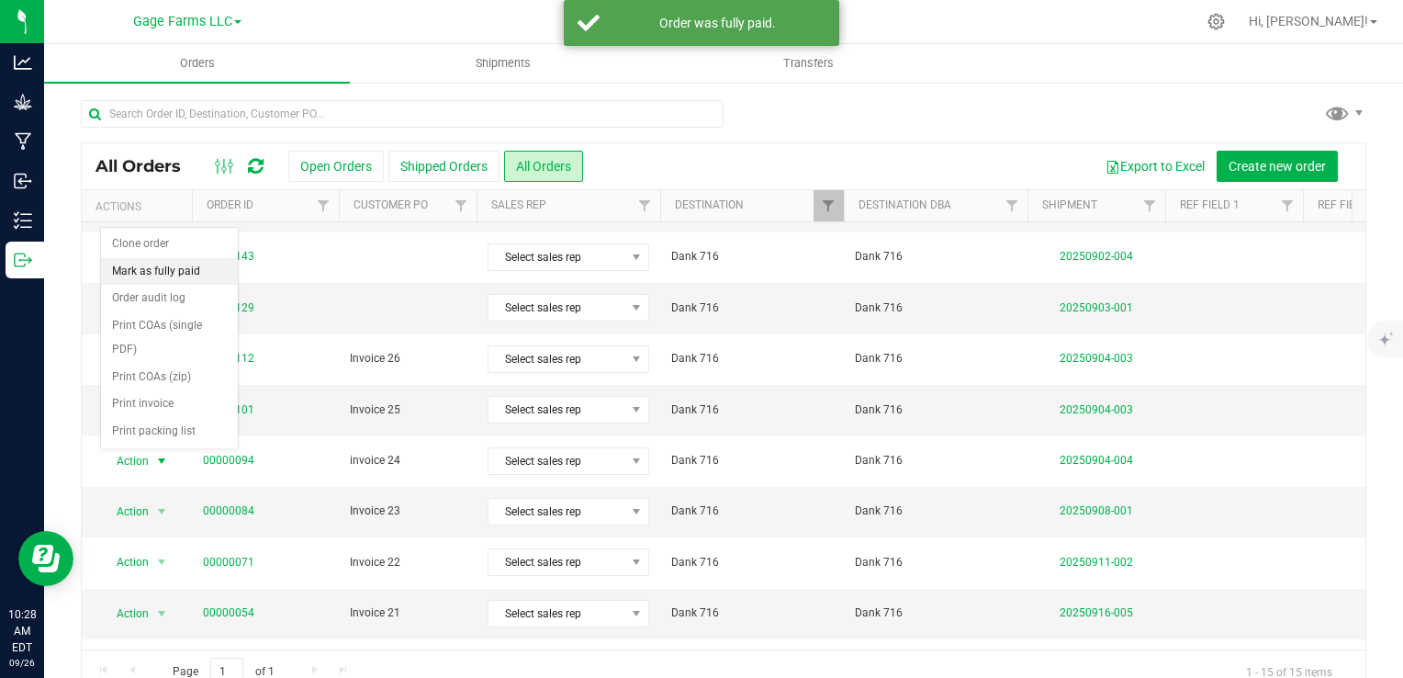
click at [169, 270] on li "Mark as fully paid" at bounding box center [169, 272] width 137 height 28
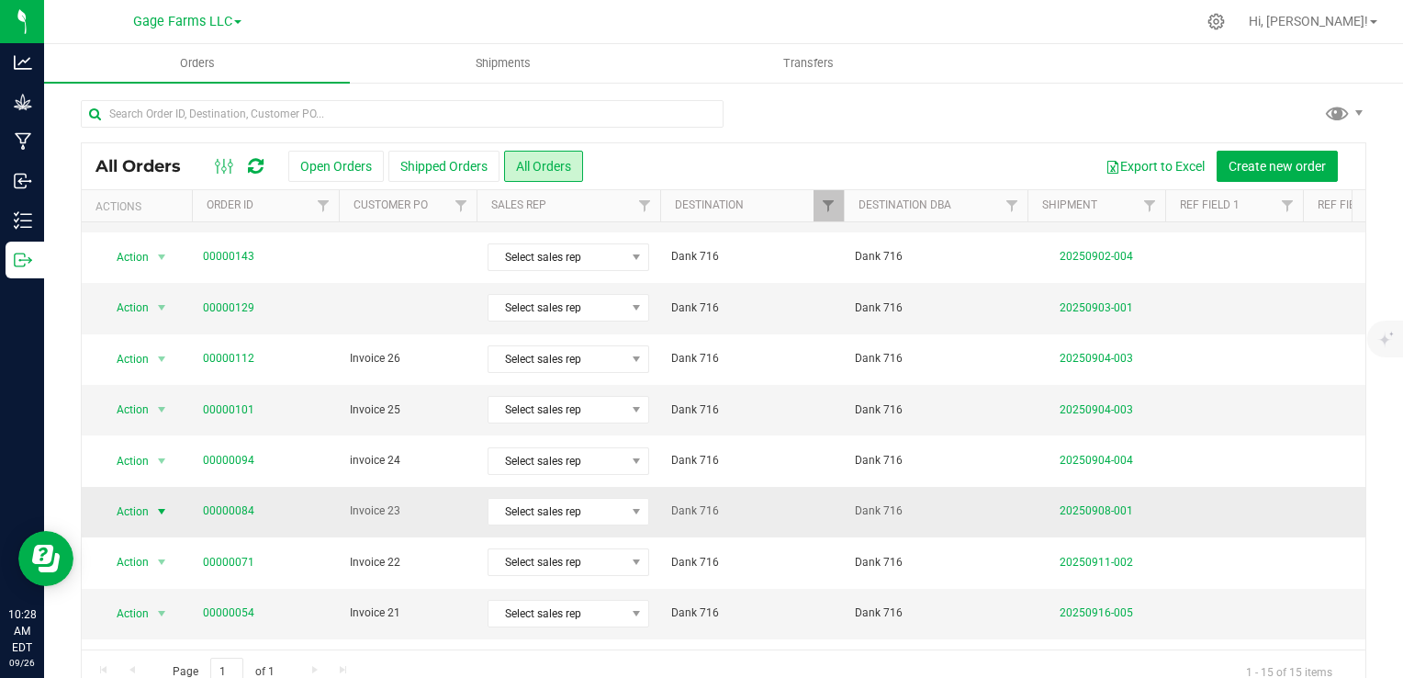
click at [122, 509] on span "Action" at bounding box center [125, 512] width 50 height 26
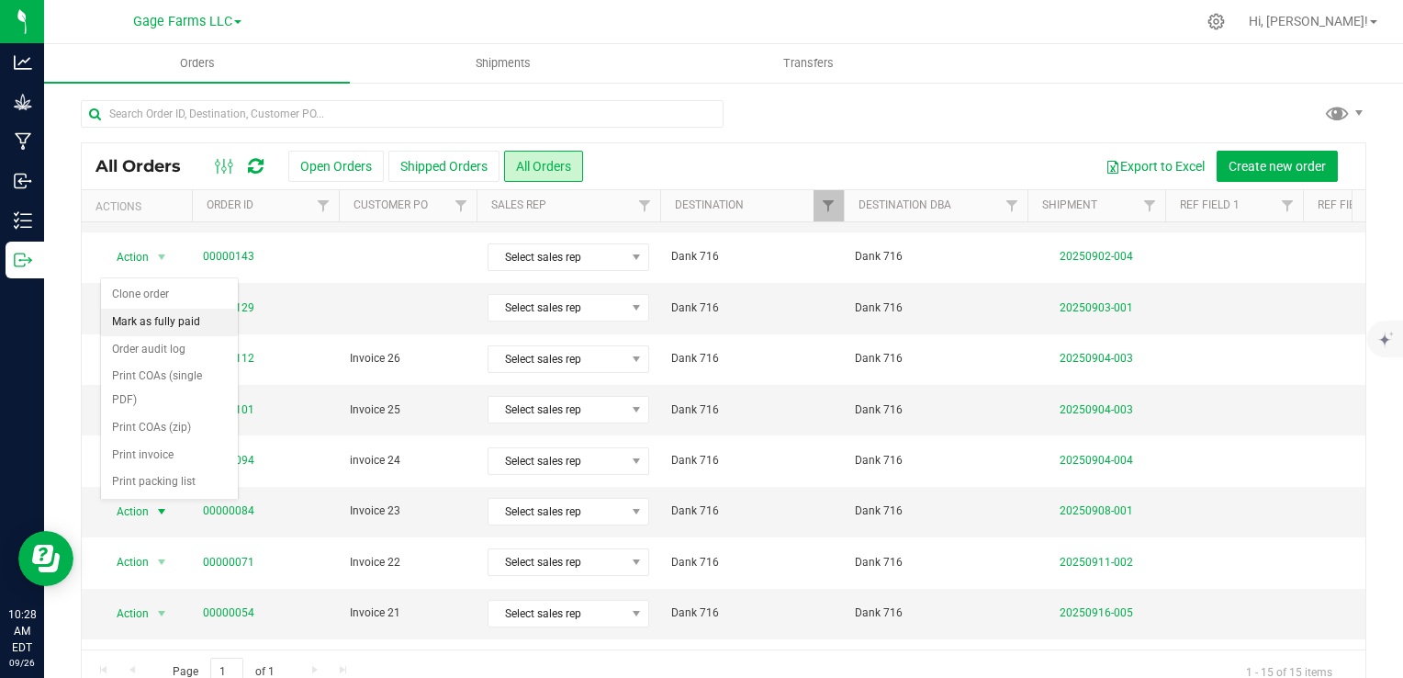
click at [165, 318] on li "Mark as fully paid" at bounding box center [169, 323] width 137 height 28
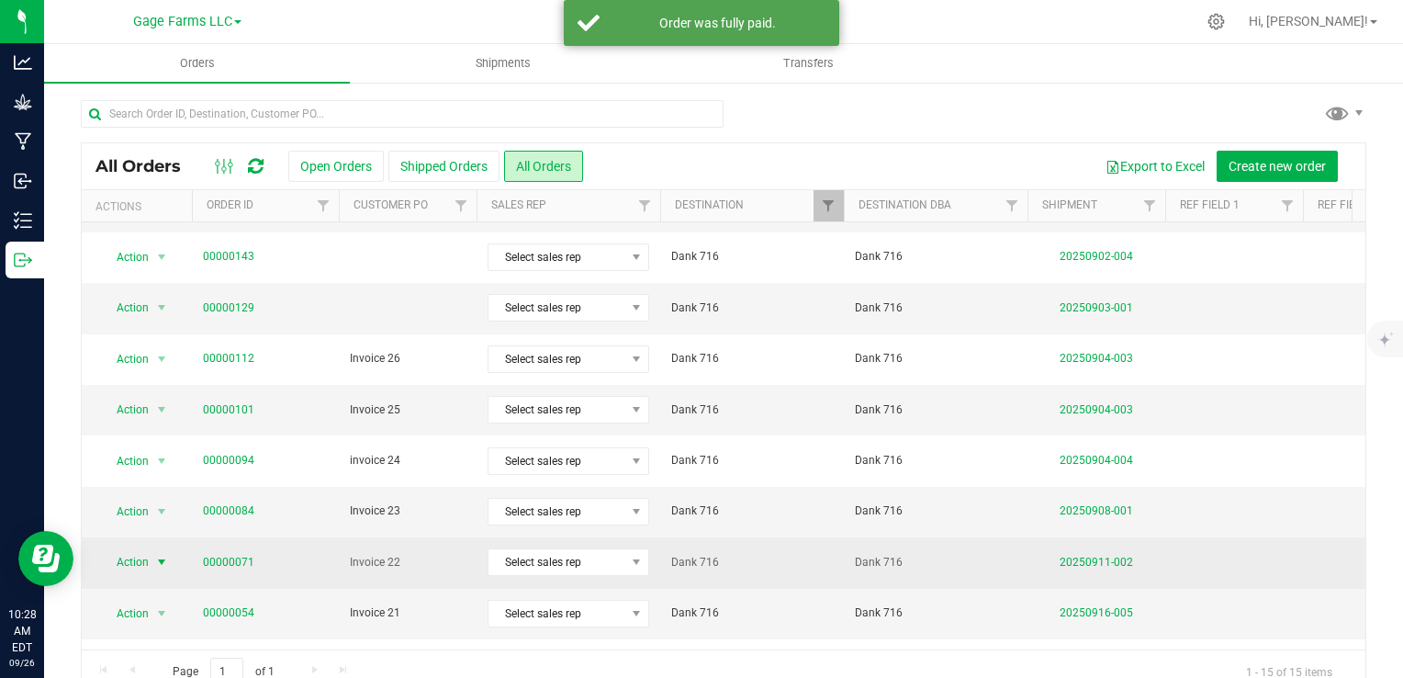
click at [138, 565] on span "Action" at bounding box center [125, 562] width 50 height 26
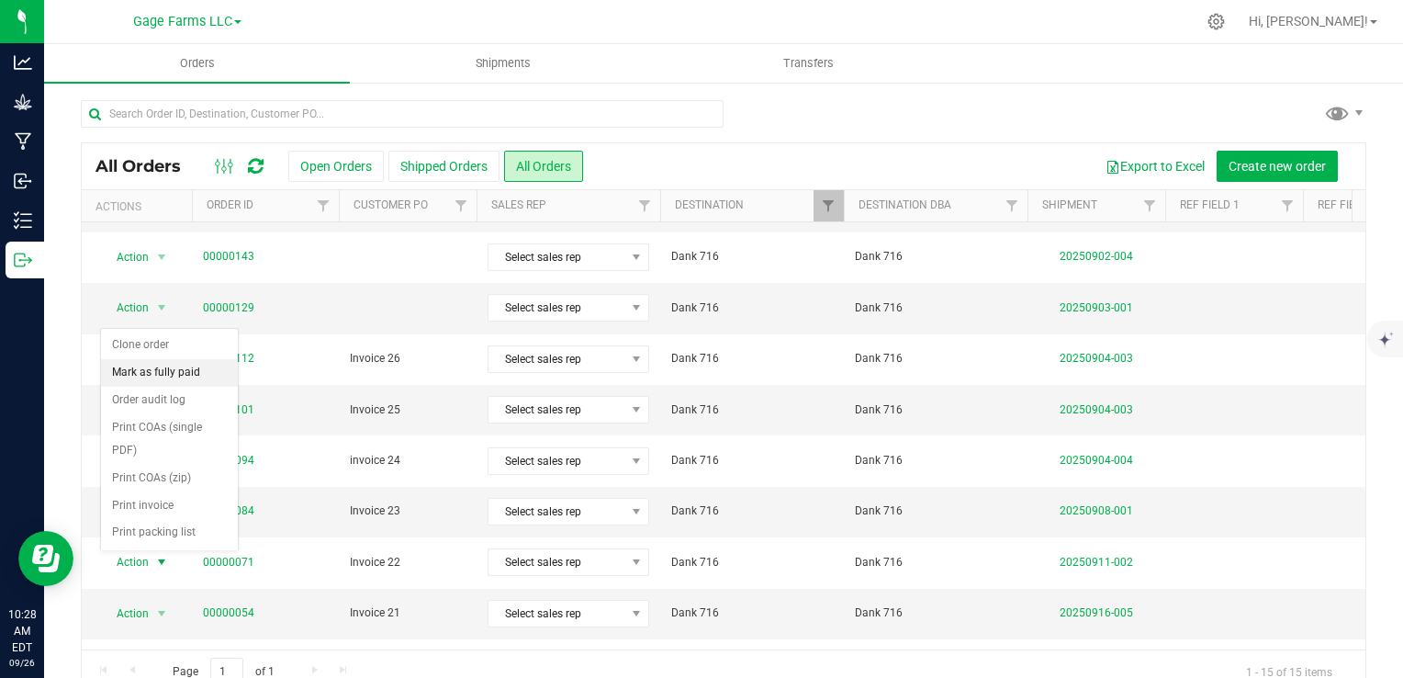
click at [185, 375] on li "Mark as fully paid" at bounding box center [169, 373] width 137 height 28
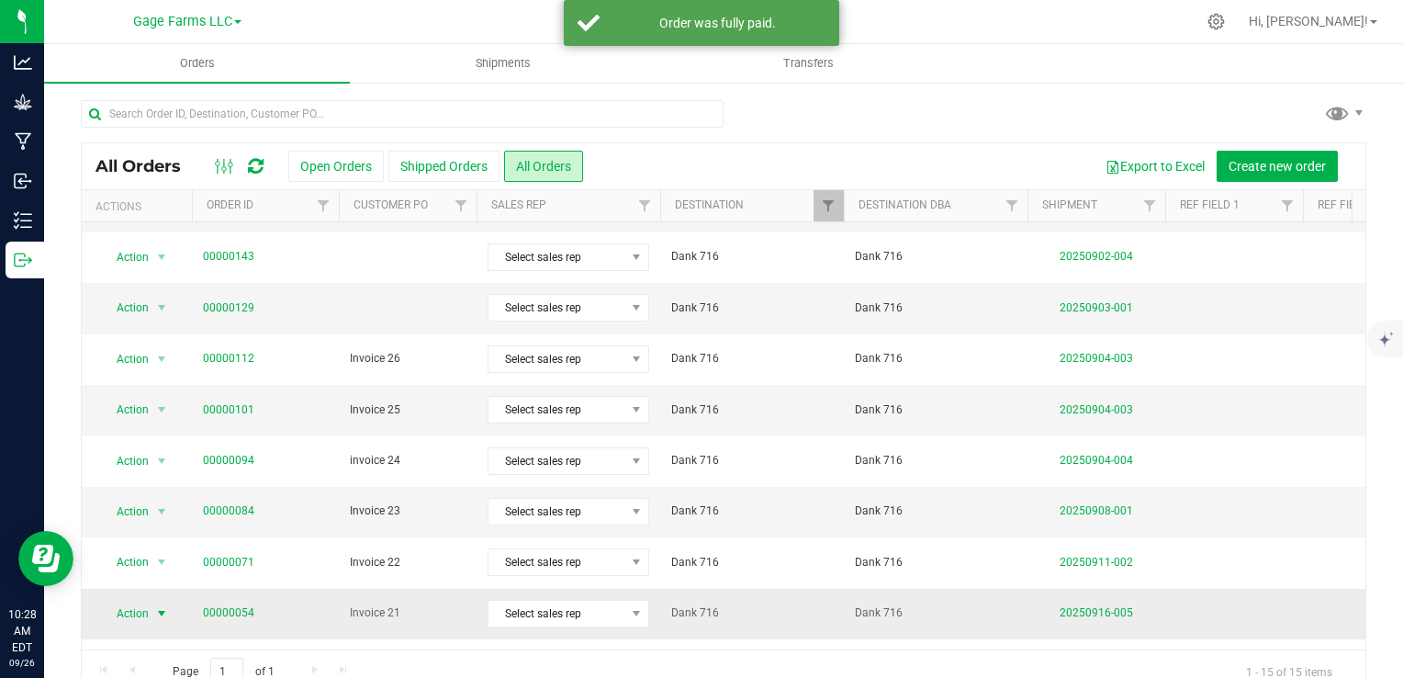
click at [139, 604] on span "Action" at bounding box center [125, 614] width 50 height 26
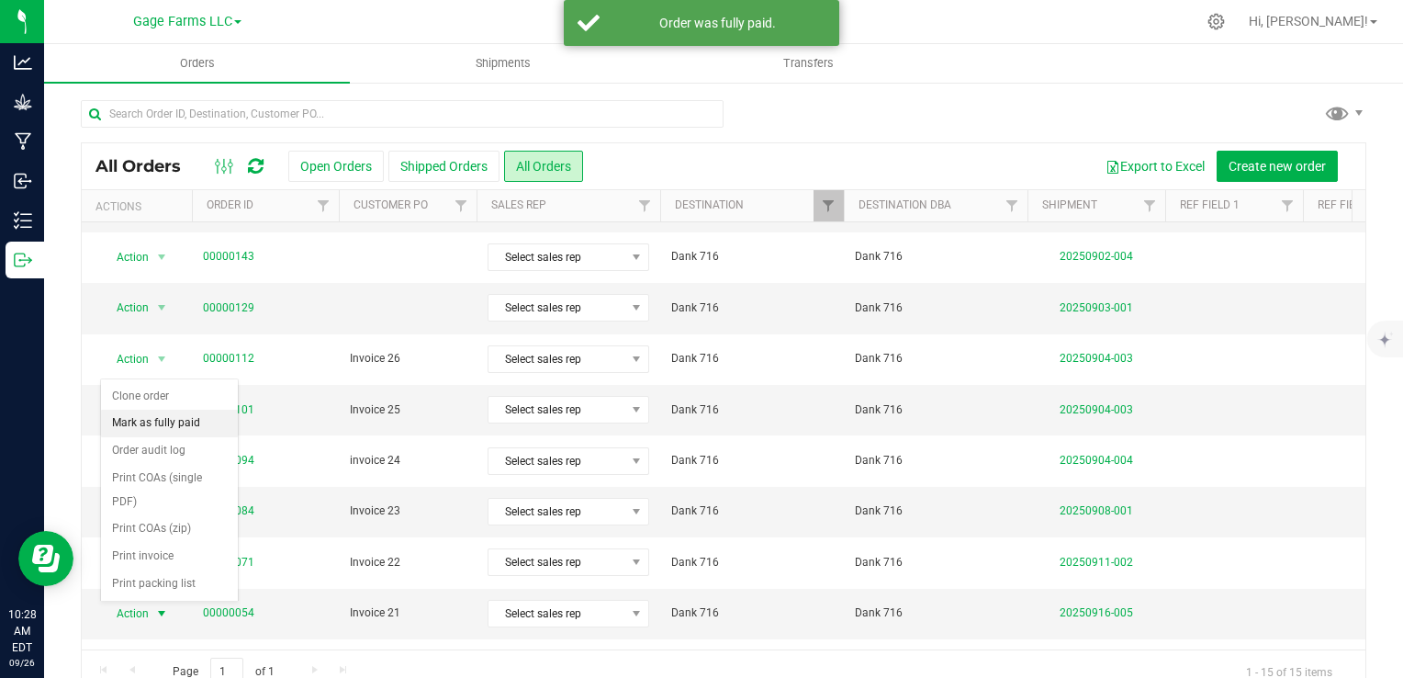
click at [173, 416] on li "Mark as fully paid" at bounding box center [169, 424] width 137 height 28
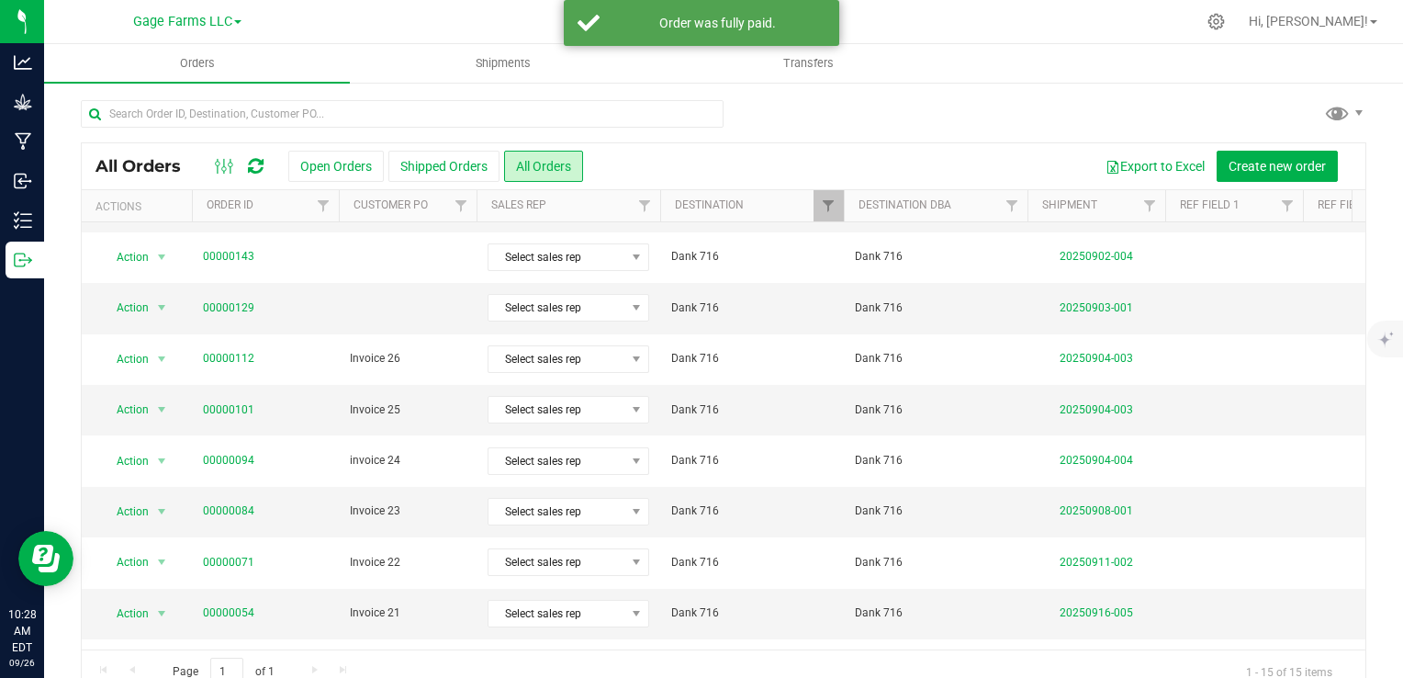
scroll to position [184, 0]
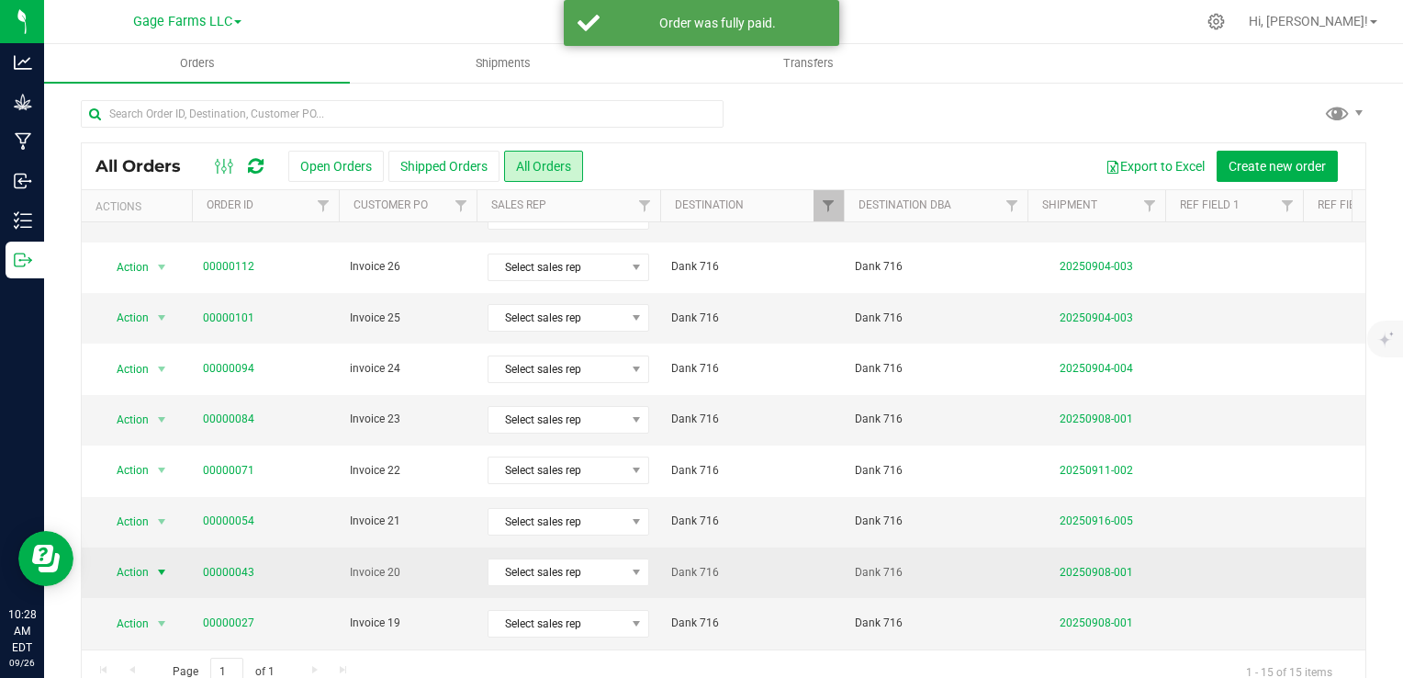
click at [139, 576] on span "Action" at bounding box center [125, 572] width 50 height 26
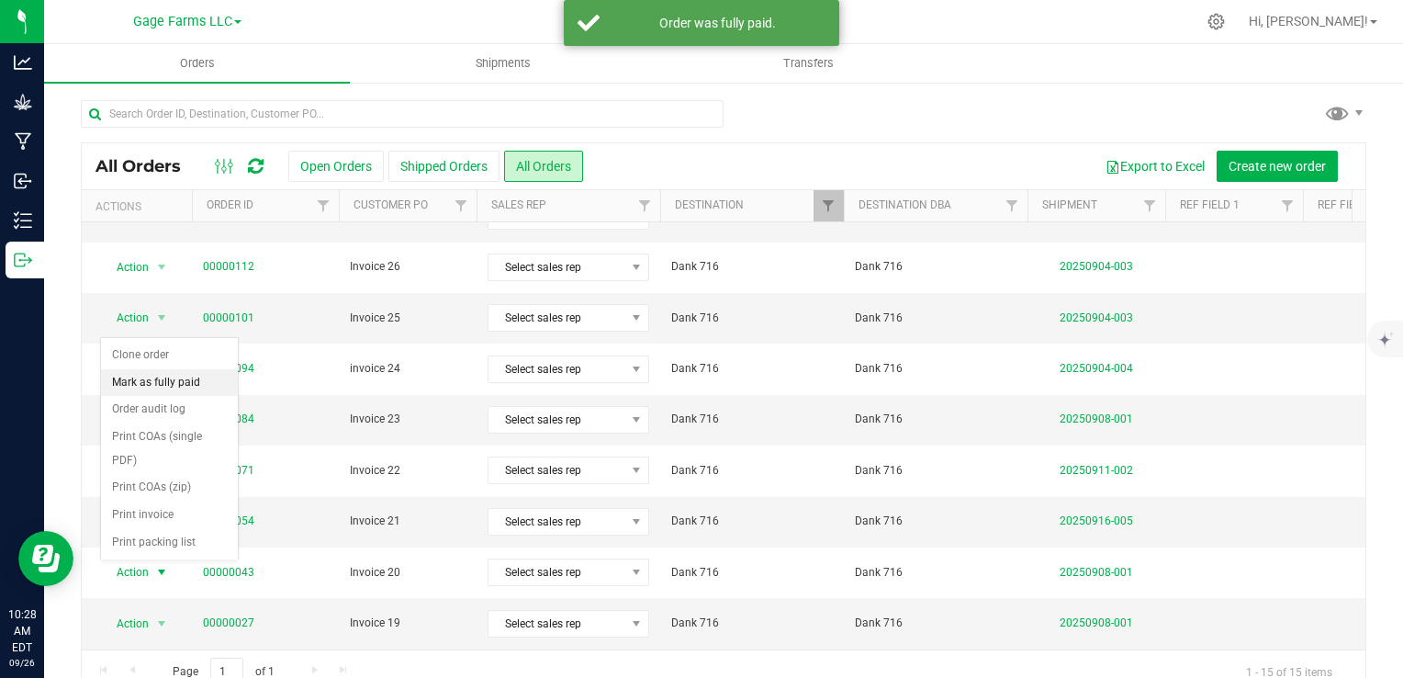
click at [161, 380] on li "Mark as fully paid" at bounding box center [169, 383] width 137 height 28
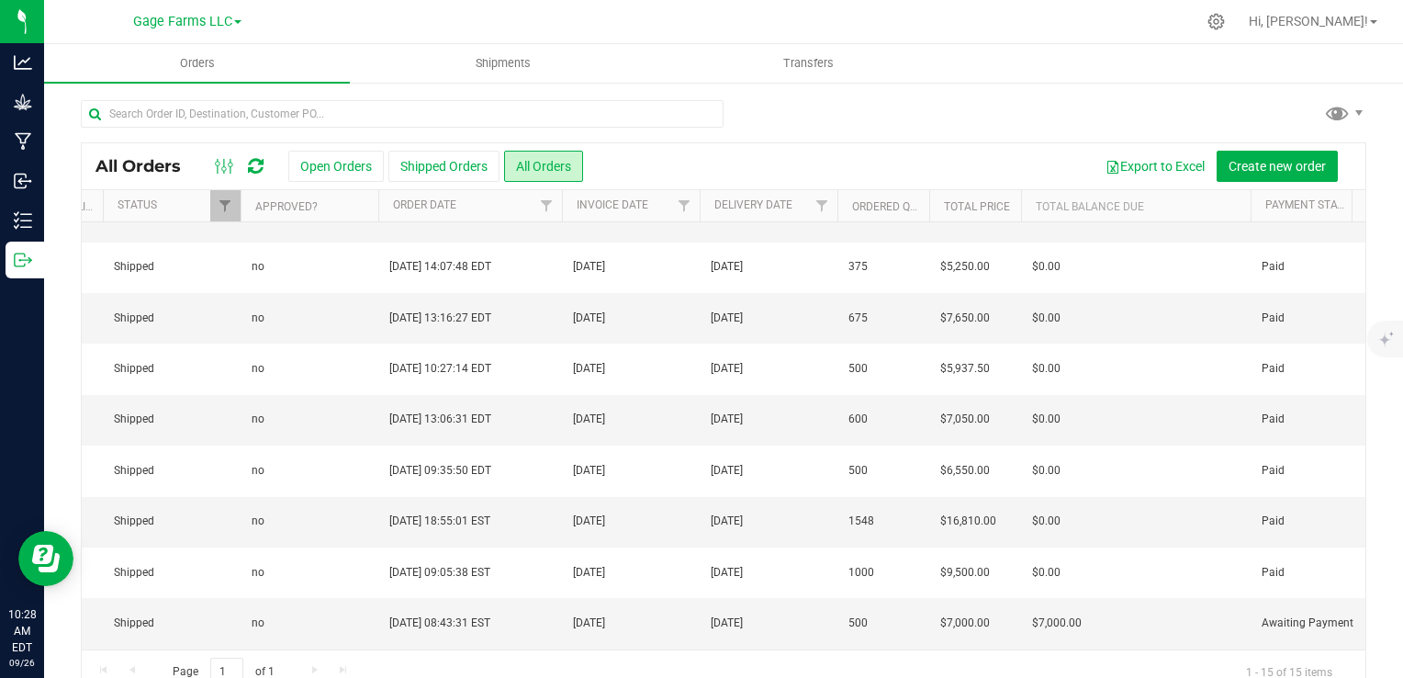
scroll to position [0, 1611]
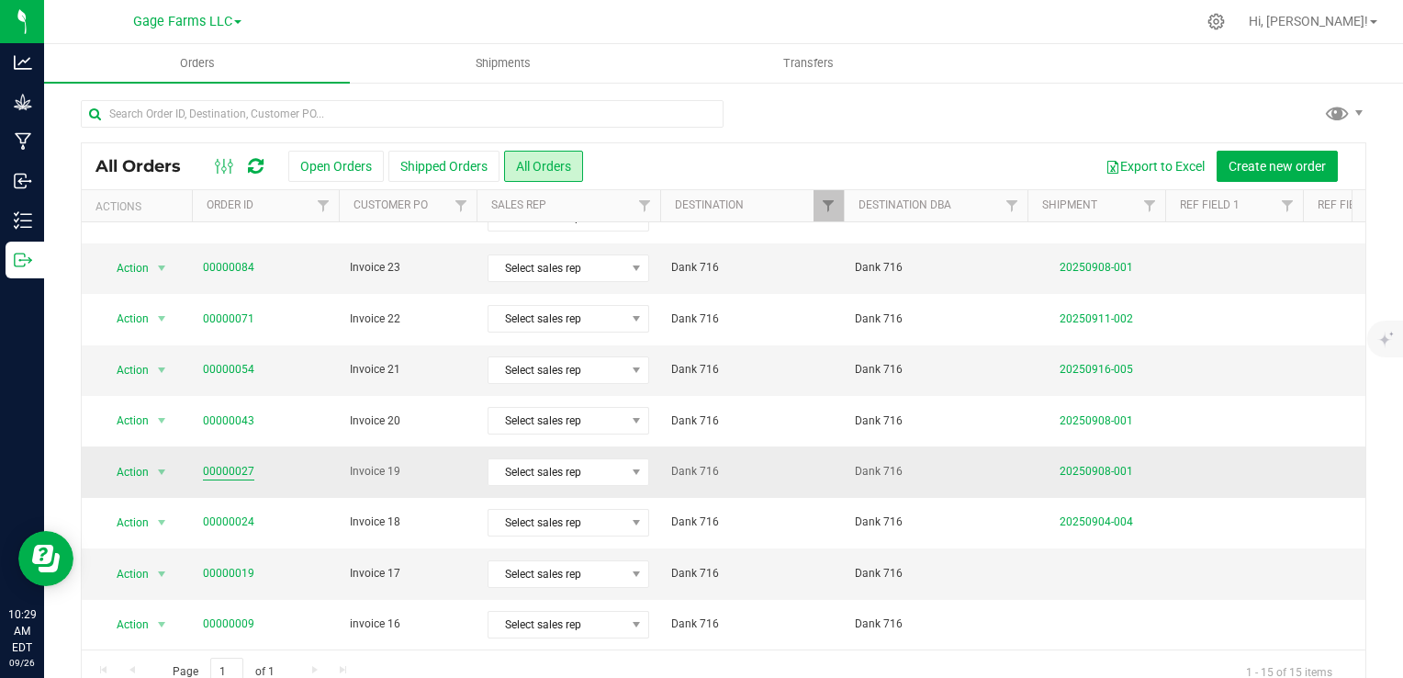
click at [222, 463] on link "00000027" at bounding box center [228, 471] width 51 height 17
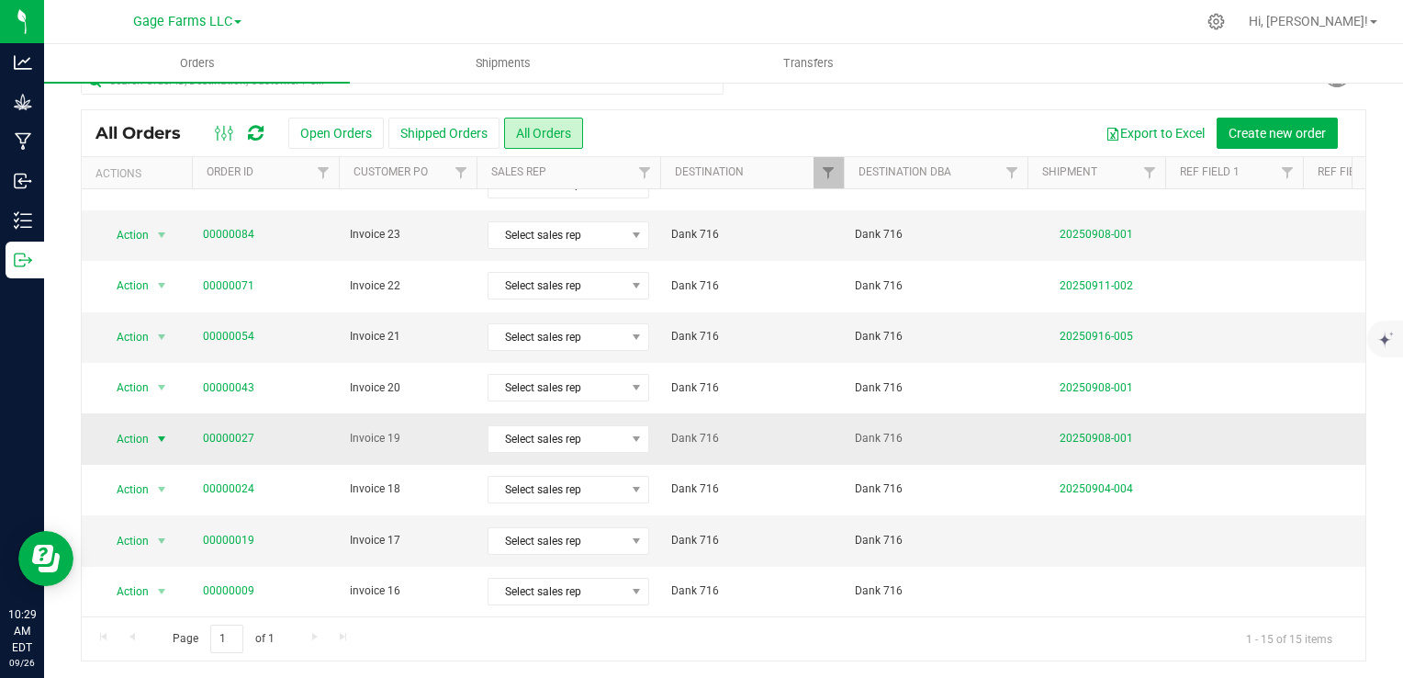
click at [148, 426] on span "Action" at bounding box center [125, 439] width 50 height 26
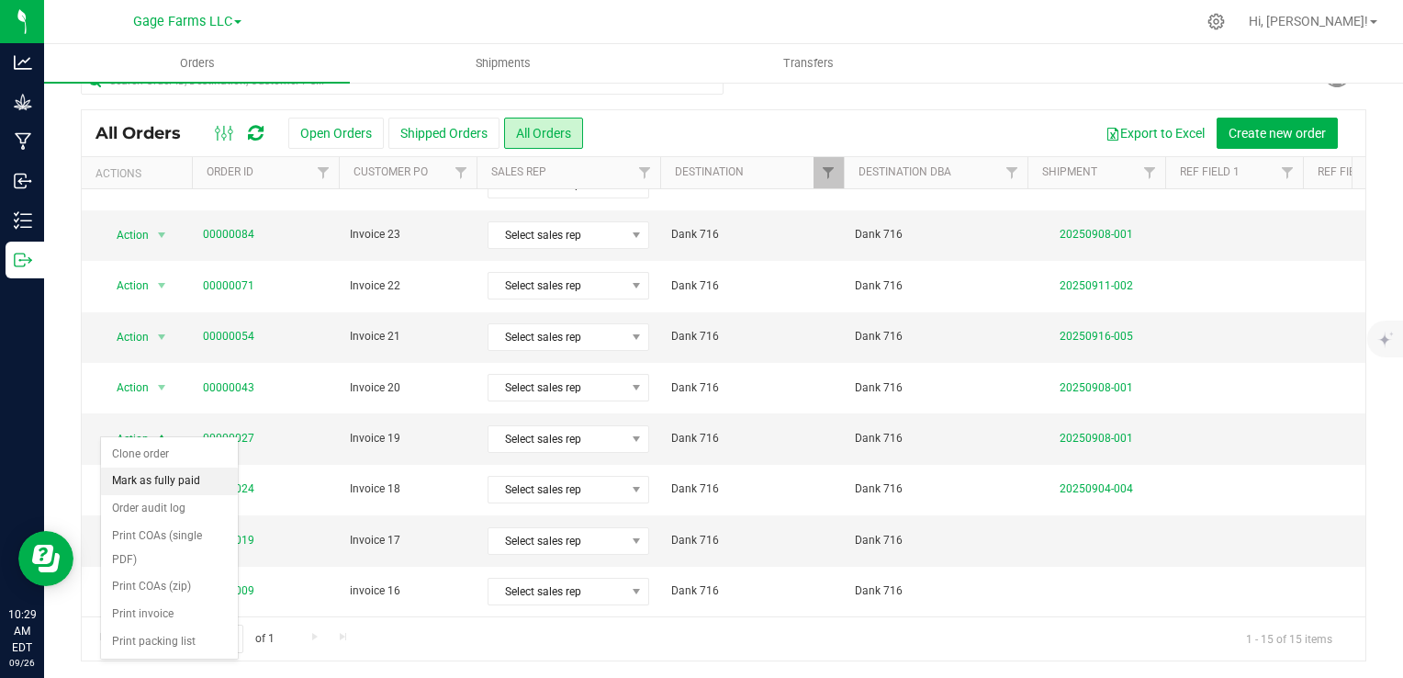
click at [156, 482] on li "Mark as fully paid" at bounding box center [169, 481] width 137 height 28
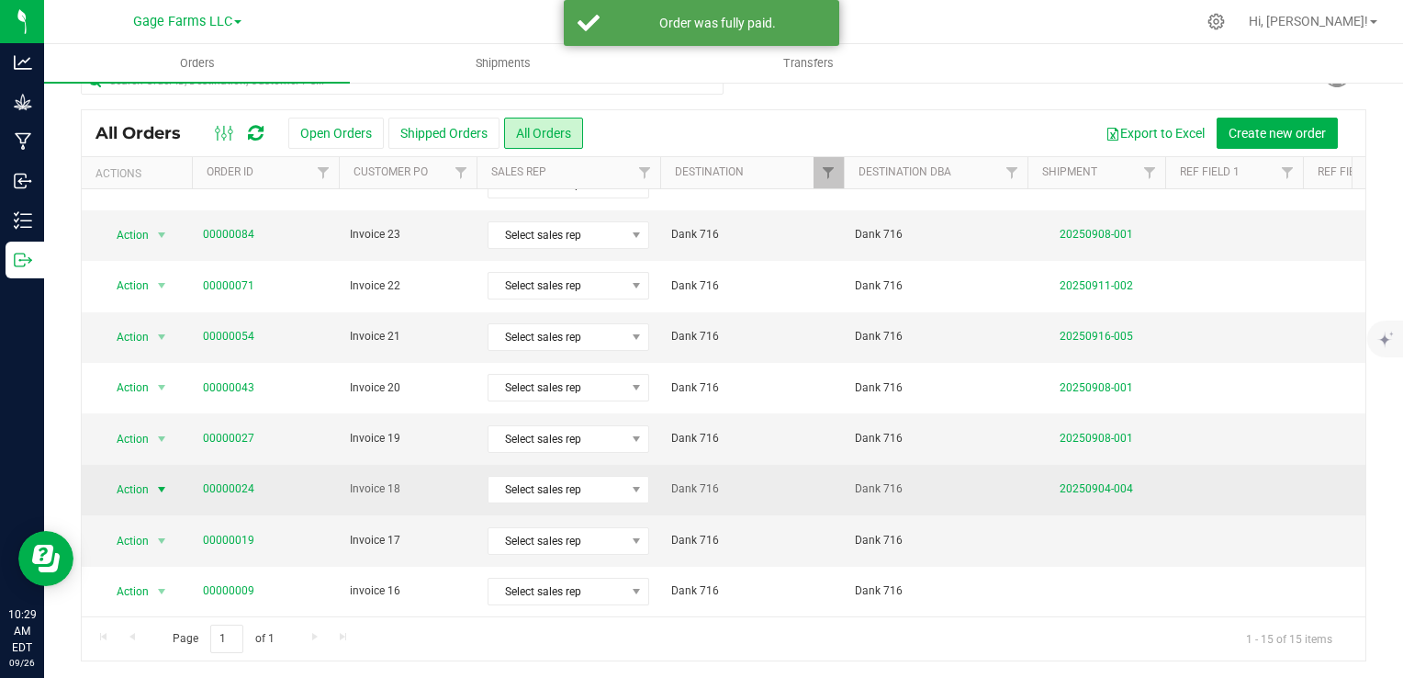
click at [132, 477] on span "Action" at bounding box center [125, 490] width 50 height 26
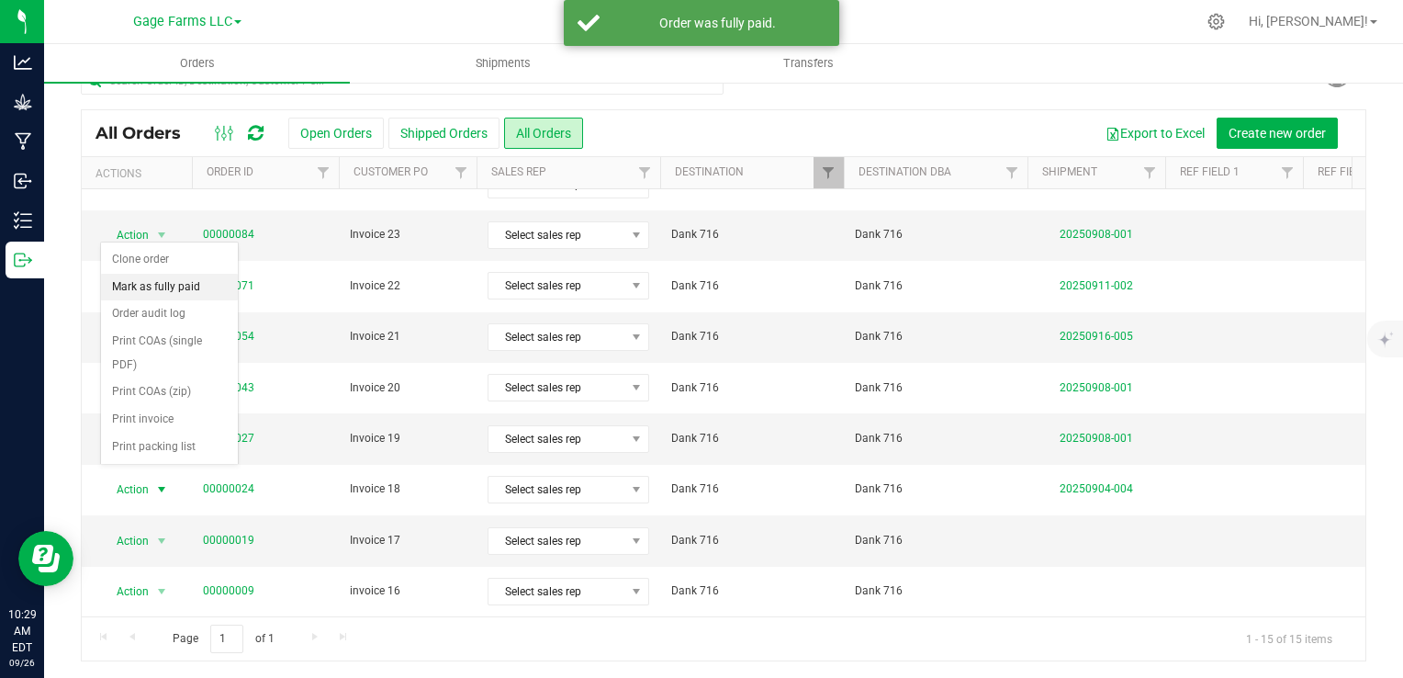
click at [150, 284] on li "Mark as fully paid" at bounding box center [169, 288] width 137 height 28
click at [147, 528] on span "Action" at bounding box center [125, 541] width 50 height 26
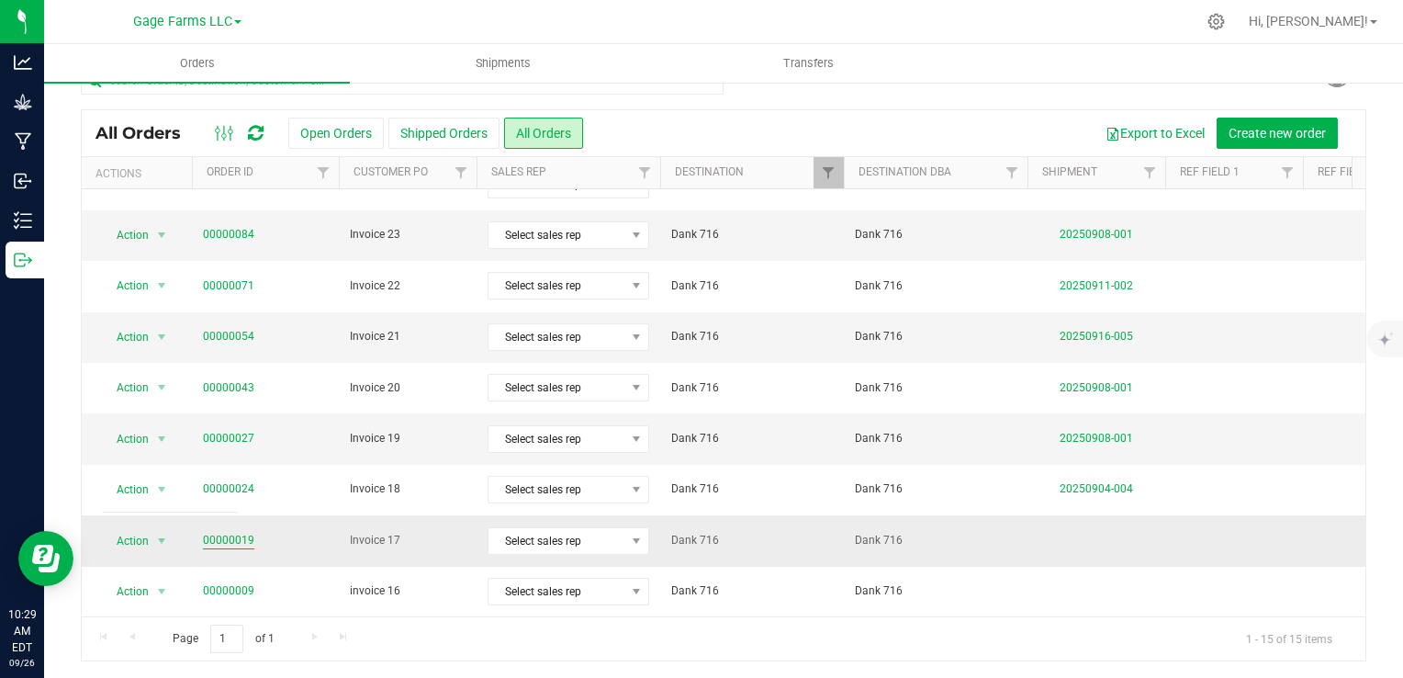
click at [234, 532] on link "00000019" at bounding box center [228, 540] width 51 height 17
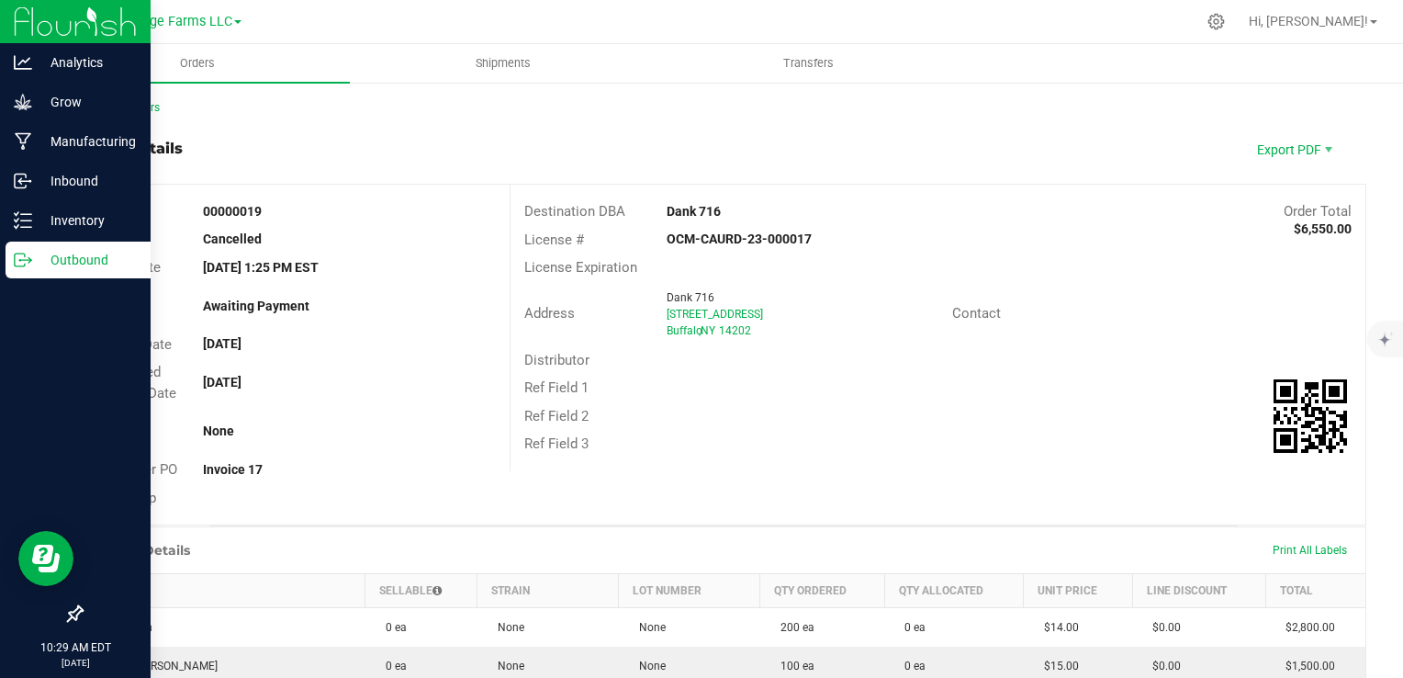
click at [60, 254] on p "Outbound" at bounding box center [87, 260] width 110 height 22
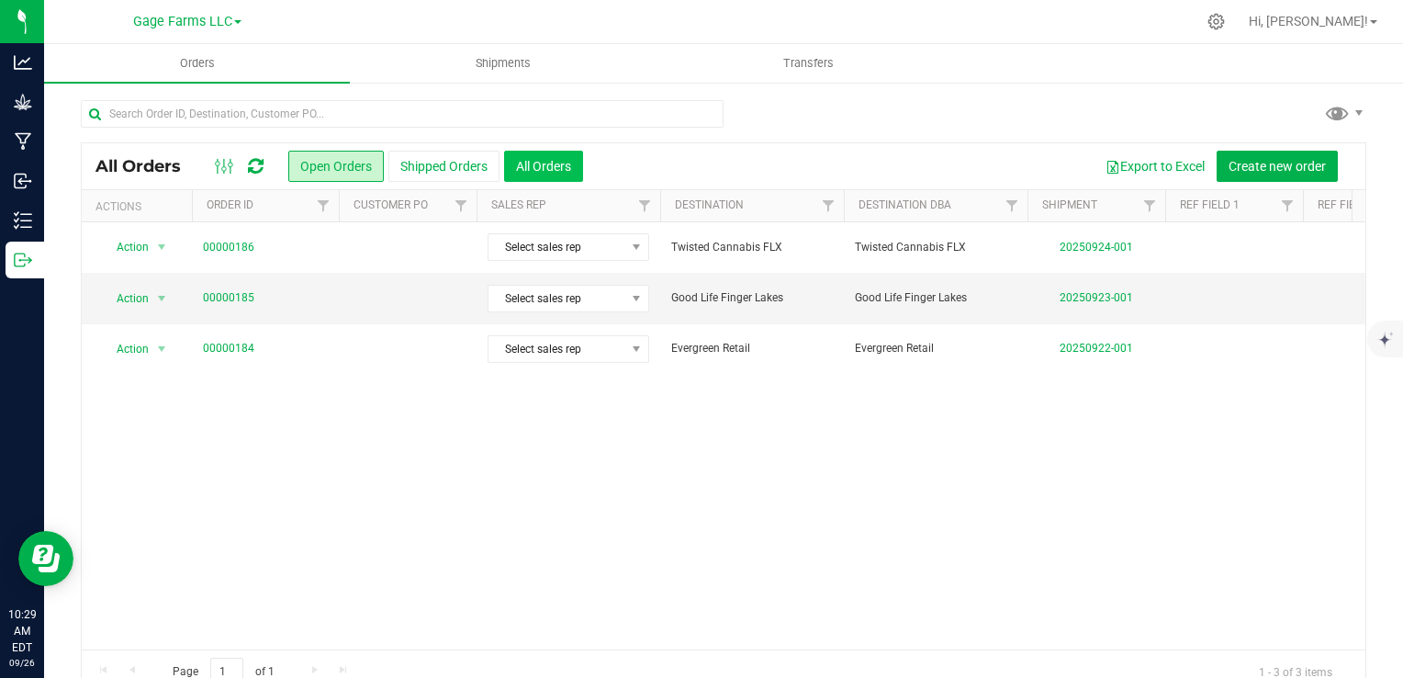
click at [525, 177] on button "All Orders" at bounding box center [543, 166] width 79 height 31
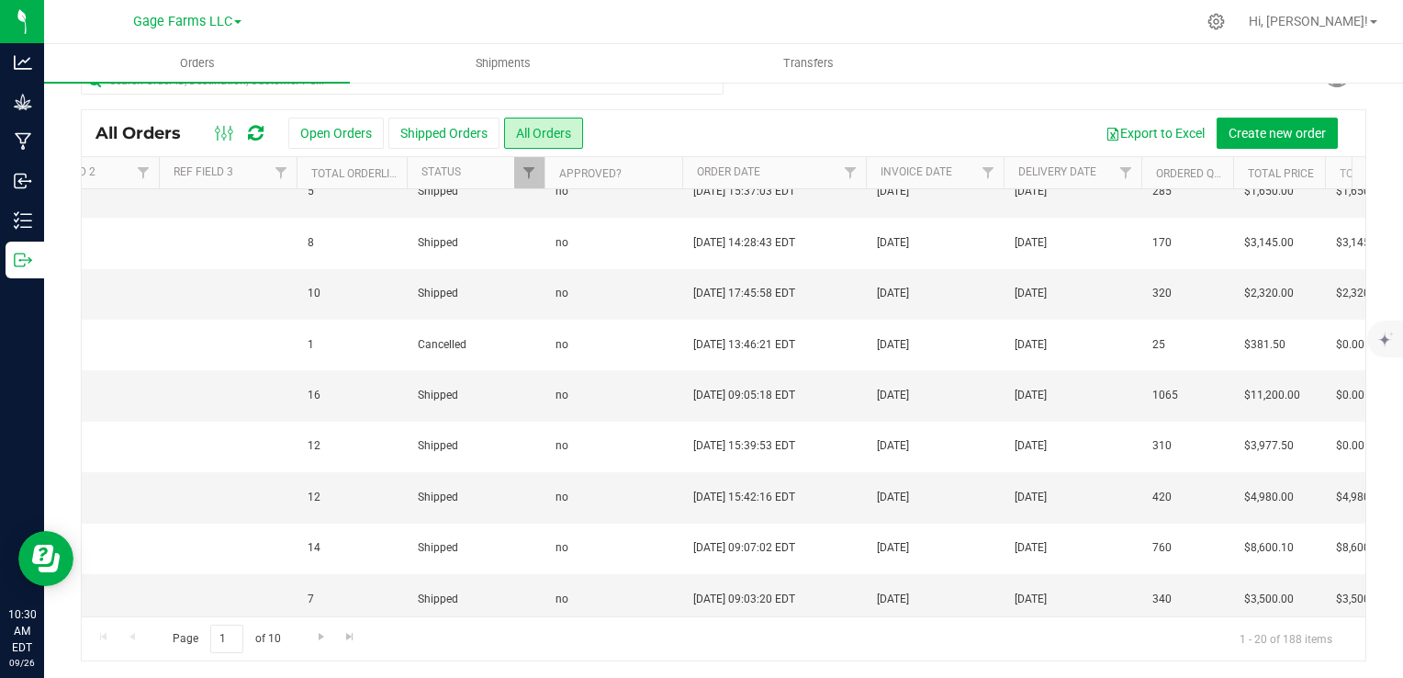
scroll to position [600, 1056]
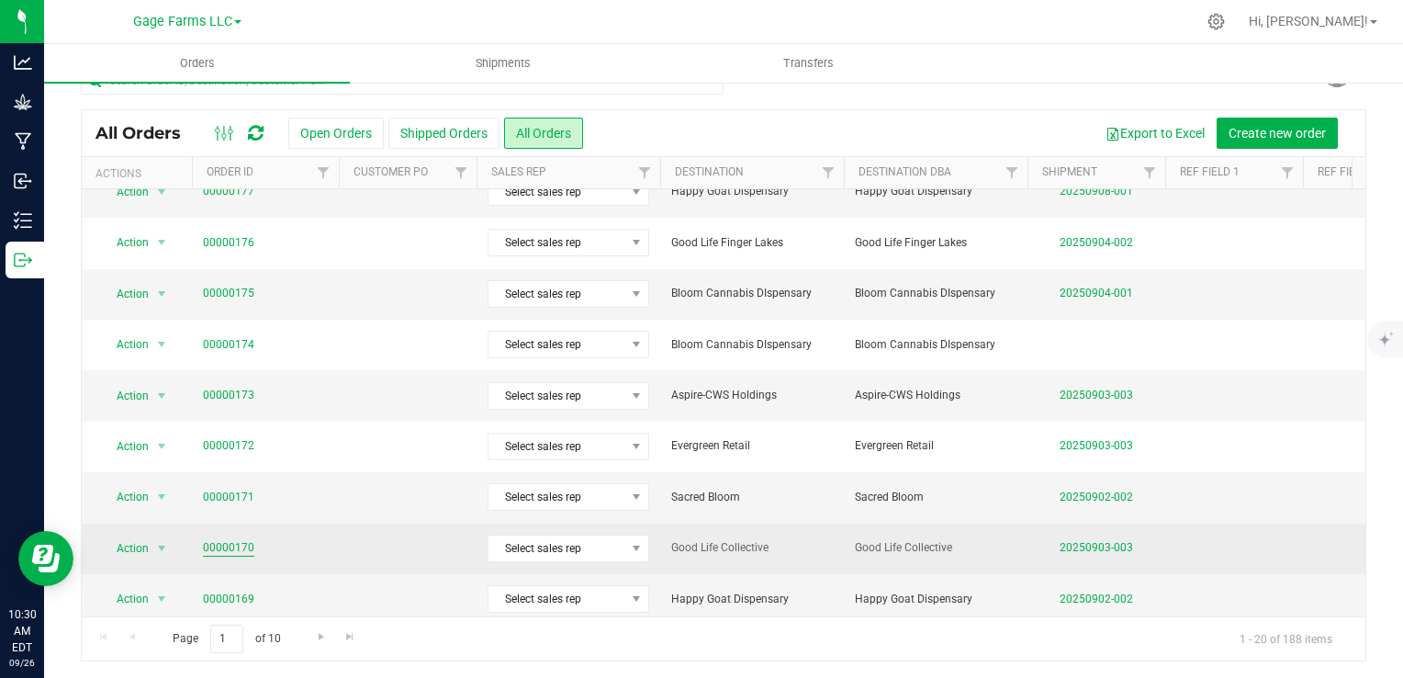
click at [233, 539] on link "00000170" at bounding box center [228, 547] width 51 height 17
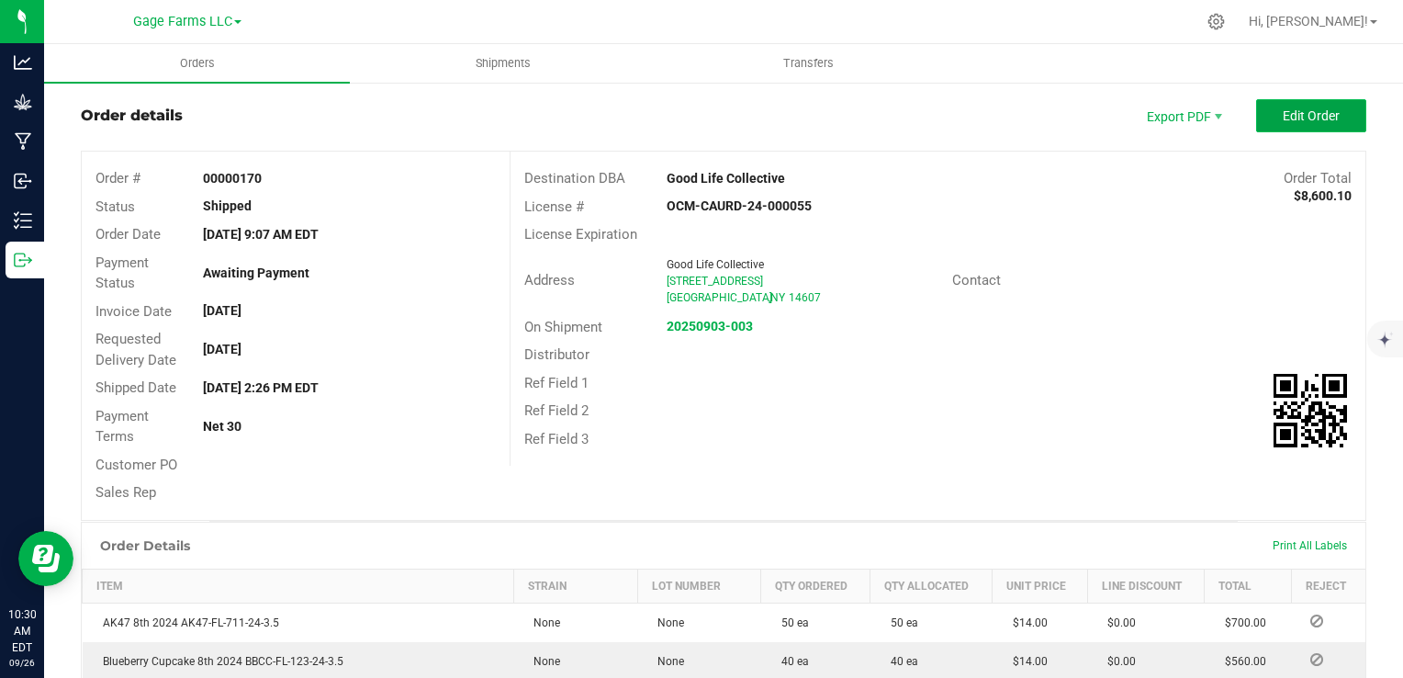
click at [1328, 108] on button "Edit Order" at bounding box center [1311, 115] width 110 height 33
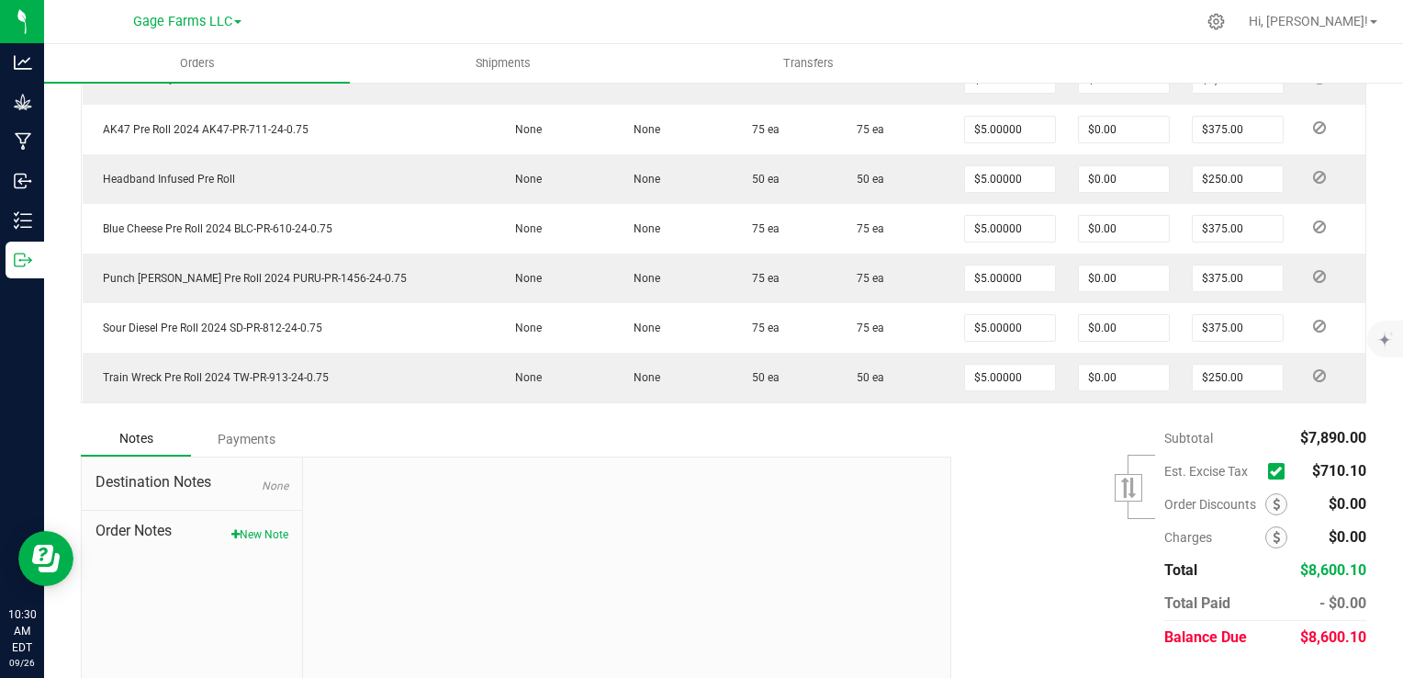
click at [1270, 471] on icon at bounding box center [1276, 471] width 12 height 0
click at [0, 0] on input "checkbox" at bounding box center [0, 0] width 0 height 0
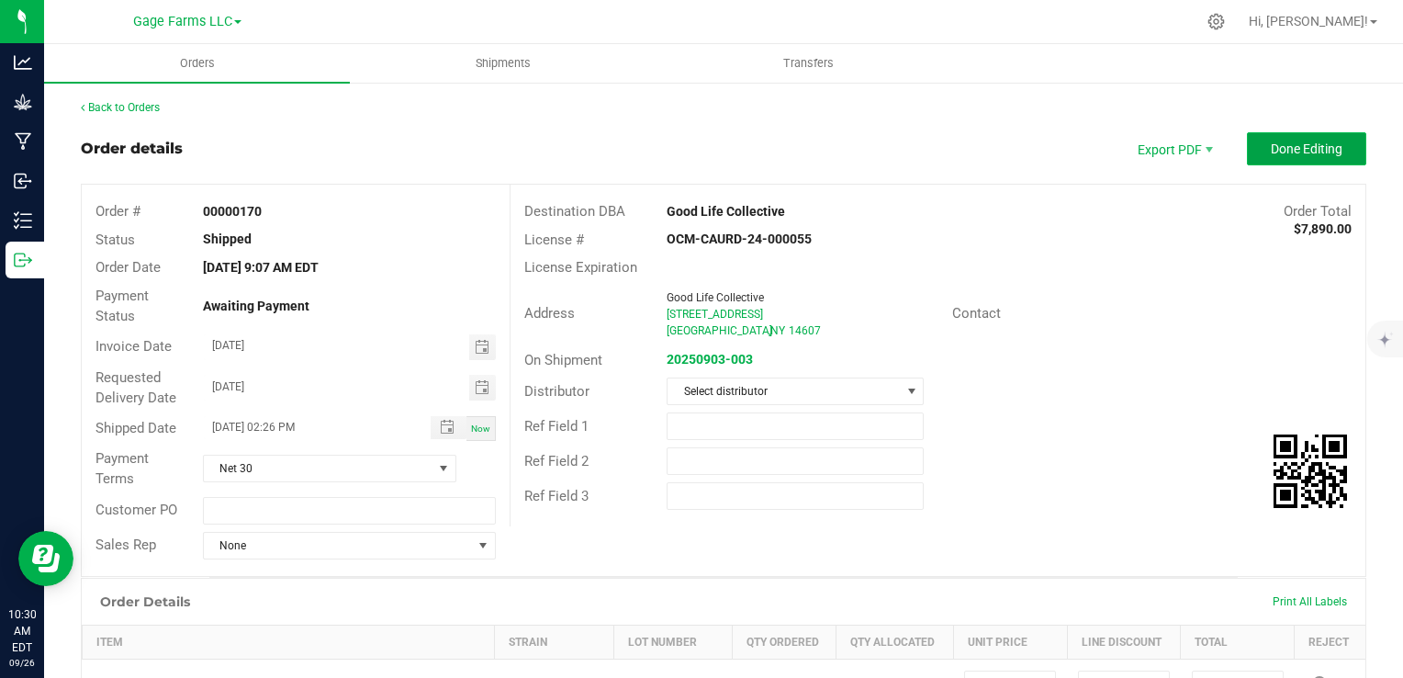
click at [1331, 159] on button "Done Editing" at bounding box center [1306, 148] width 119 height 33
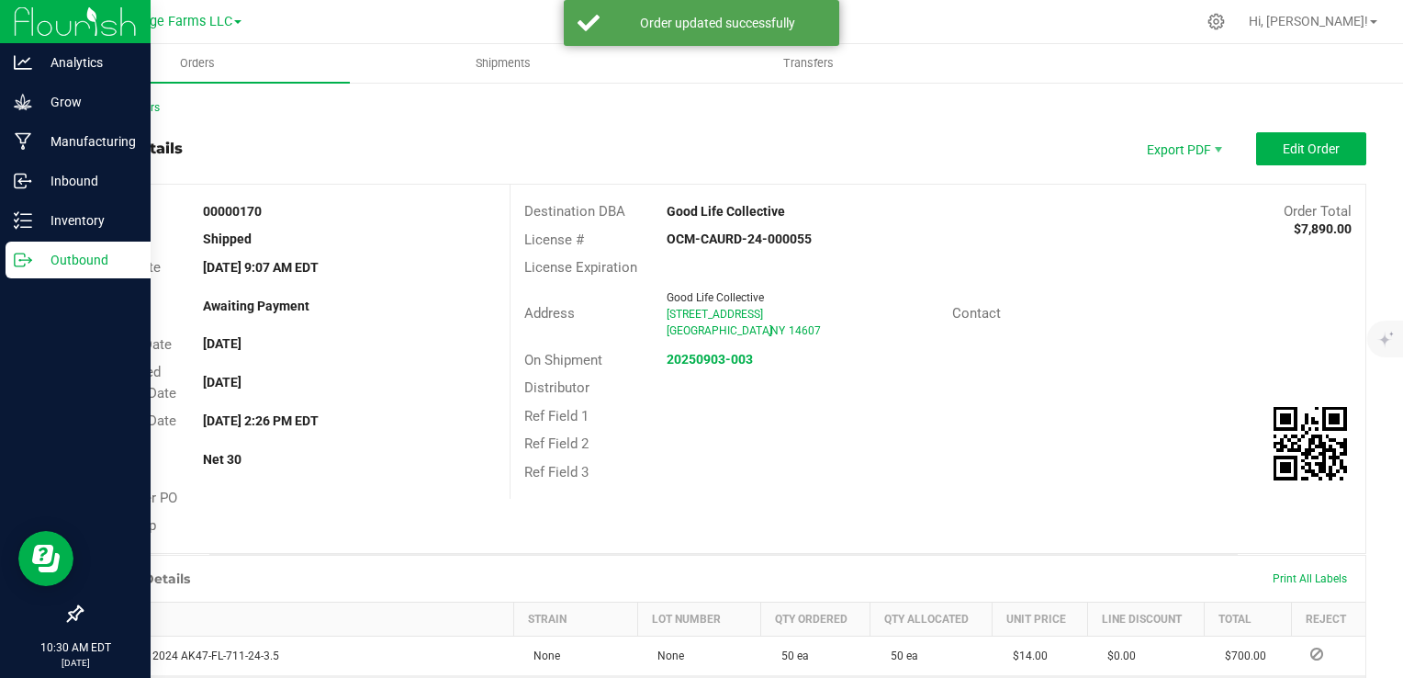
click at [66, 259] on p "Outbound" at bounding box center [87, 260] width 110 height 22
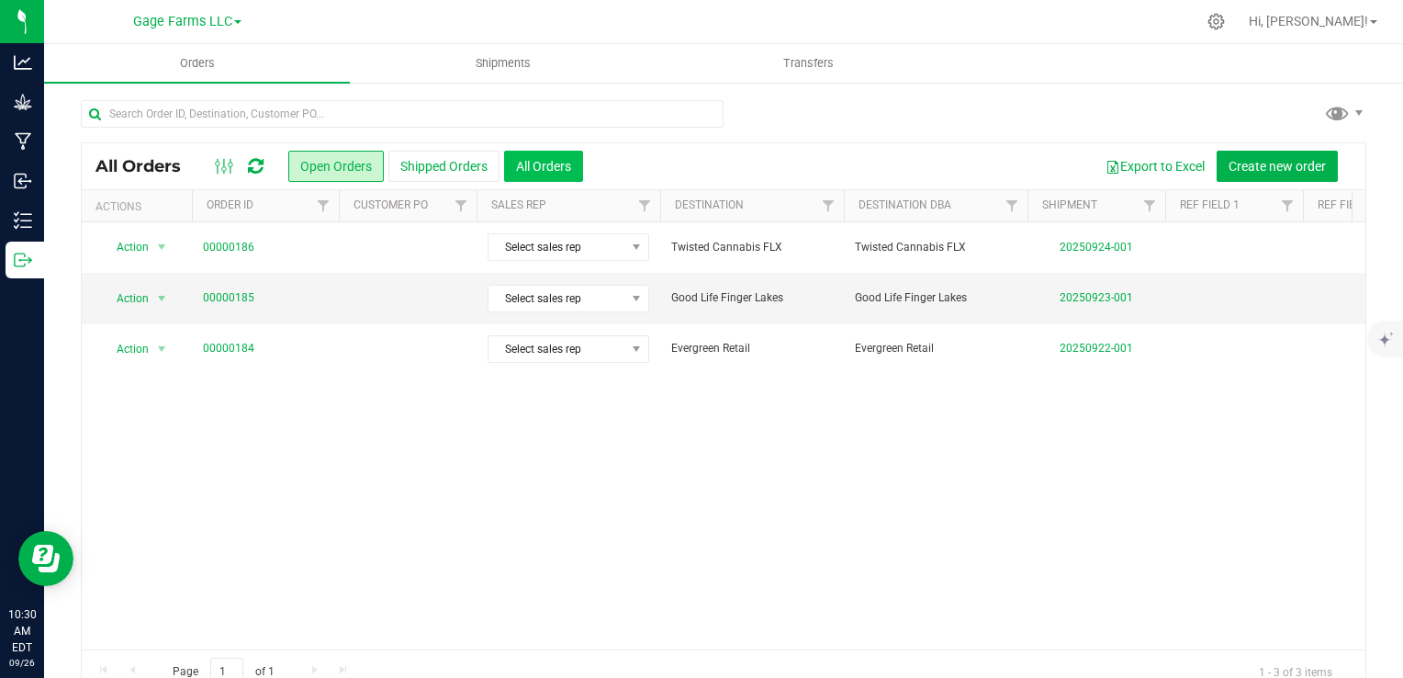
click at [536, 160] on button "All Orders" at bounding box center [543, 166] width 79 height 31
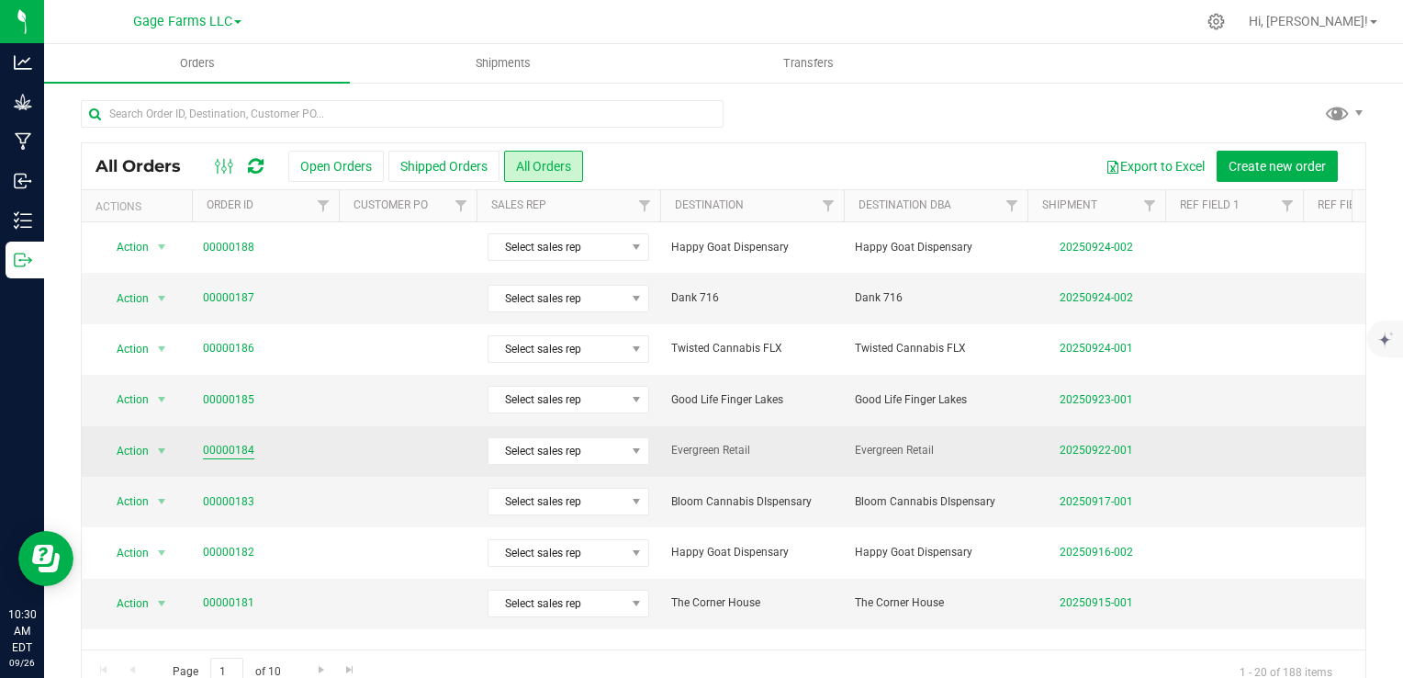
click at [237, 457] on link "00000184" at bounding box center [228, 450] width 51 height 17
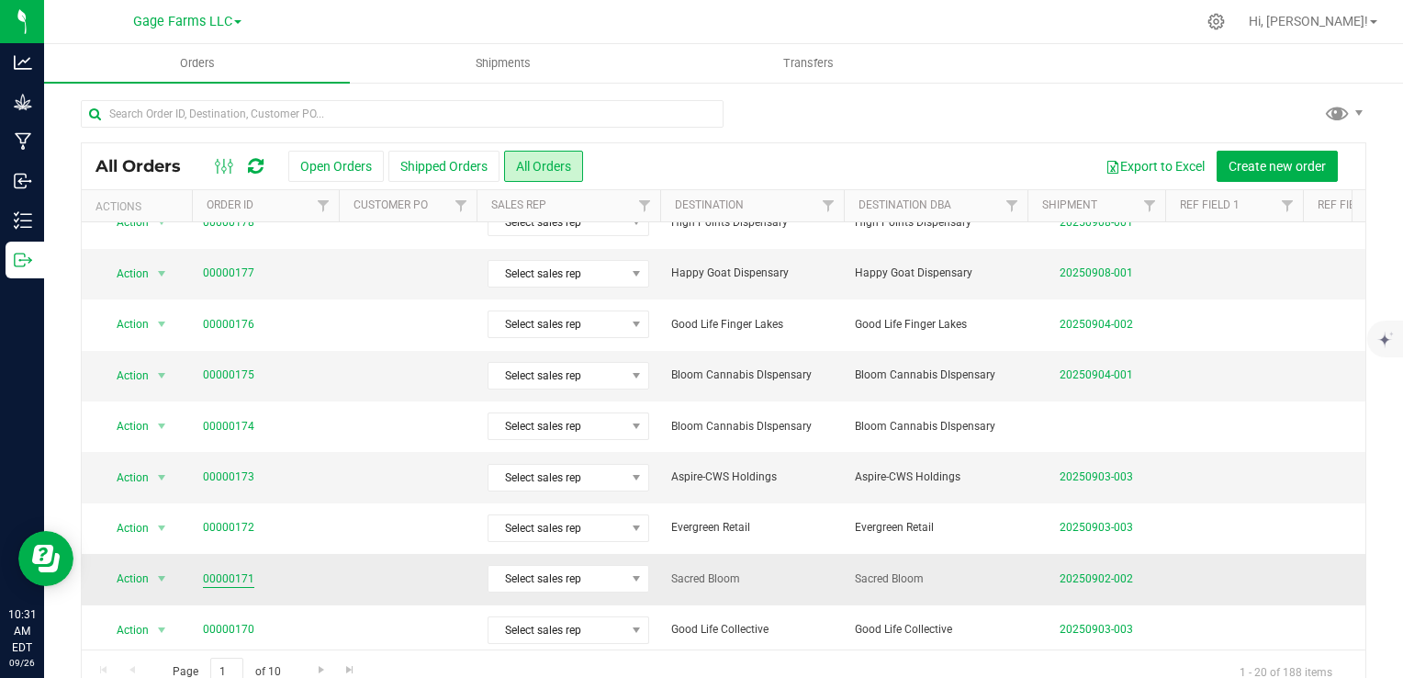
click at [220, 570] on link "00000171" at bounding box center [228, 578] width 51 height 17
